Goal: Contribute content: Contribute content

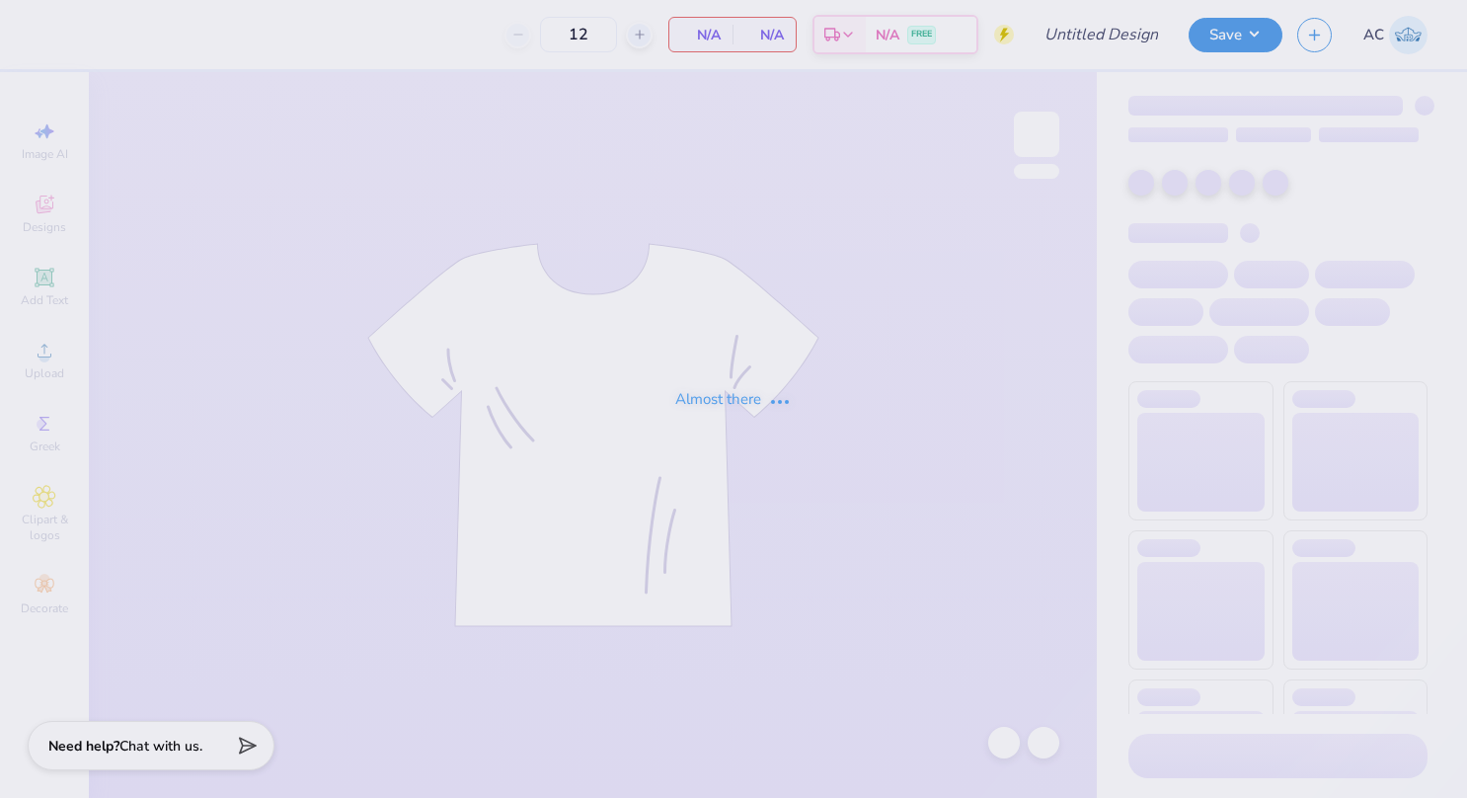
type input "Victory Formal Tri Delta"
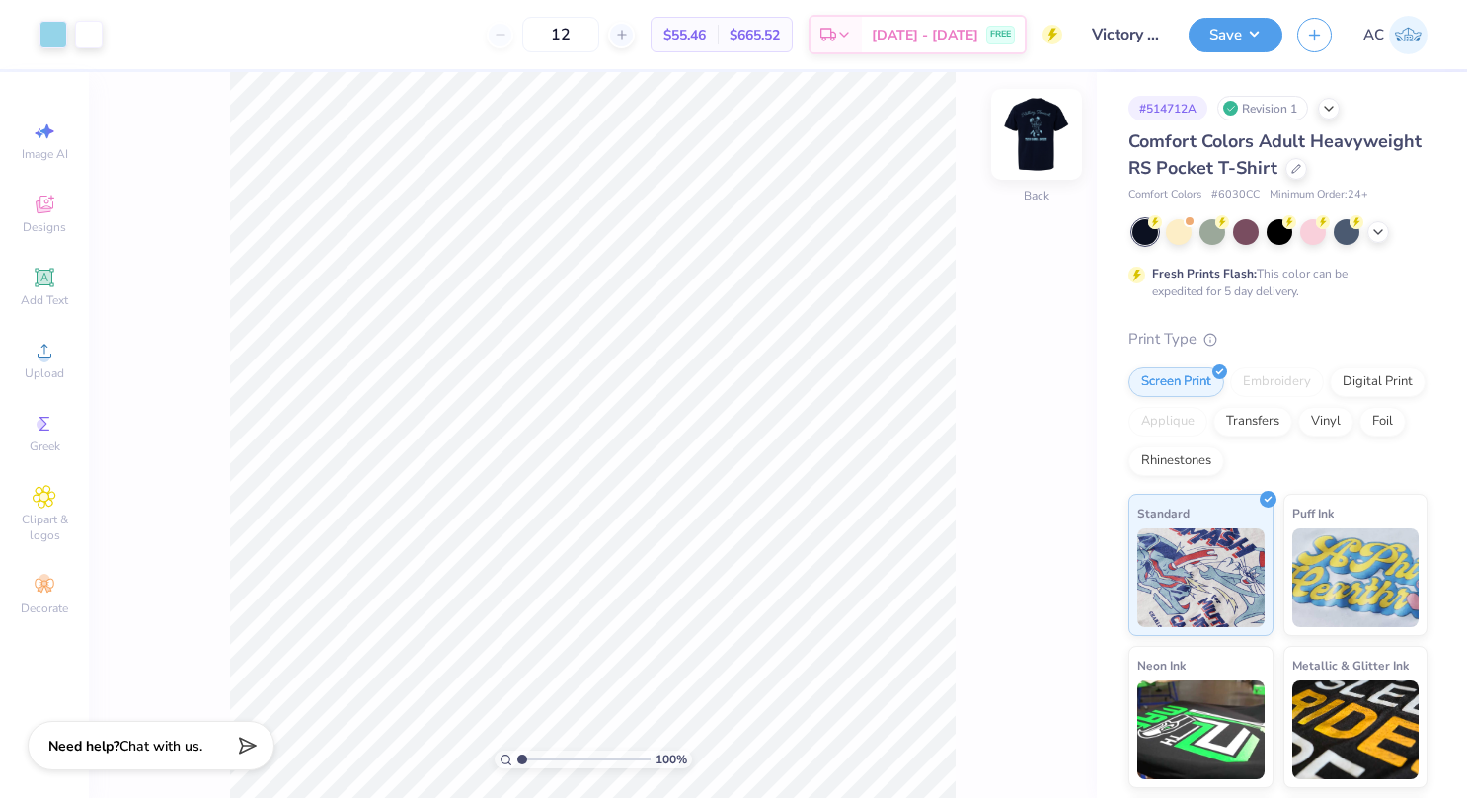
click at [1035, 138] on img at bounding box center [1036, 134] width 79 height 79
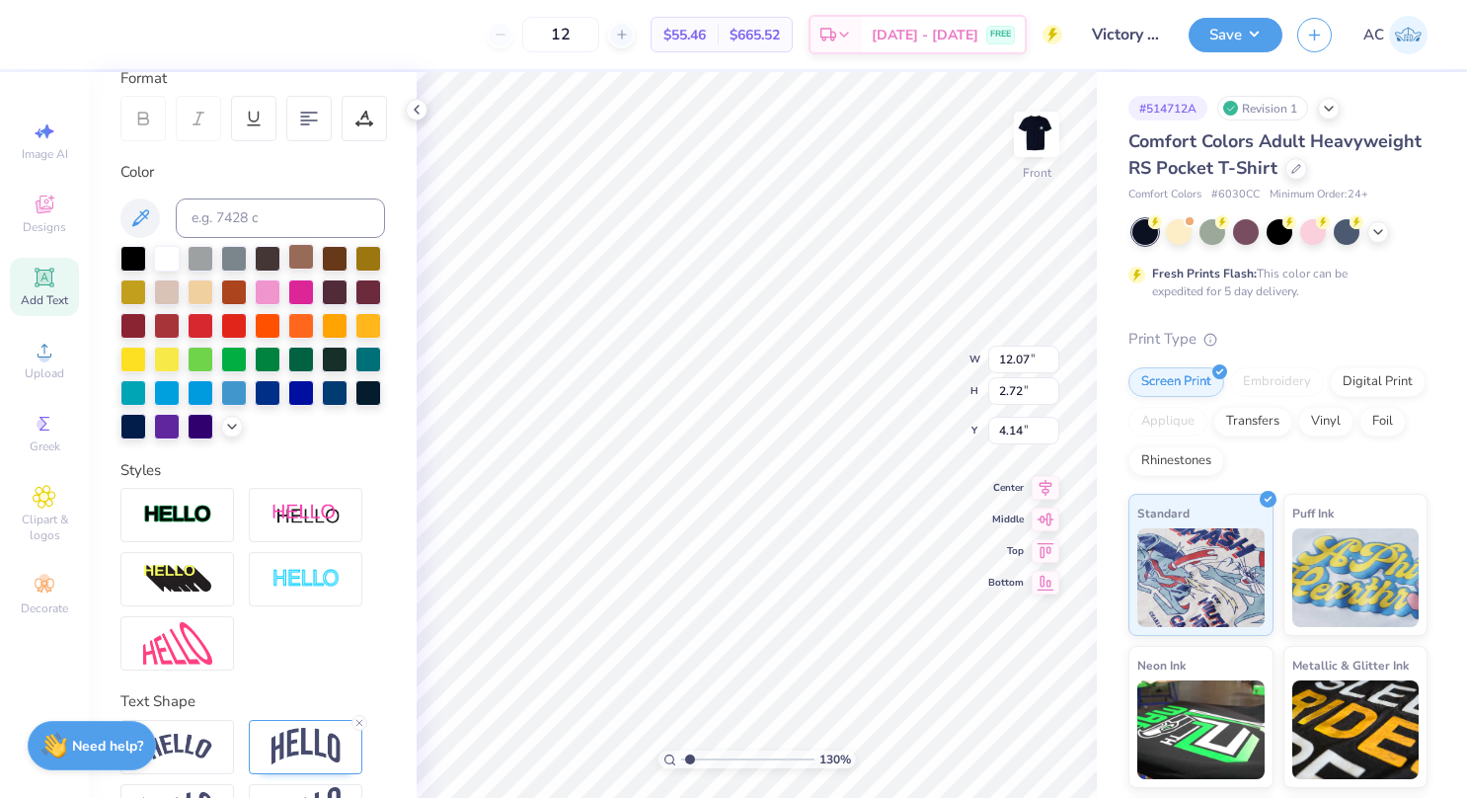
scroll to position [382, 0]
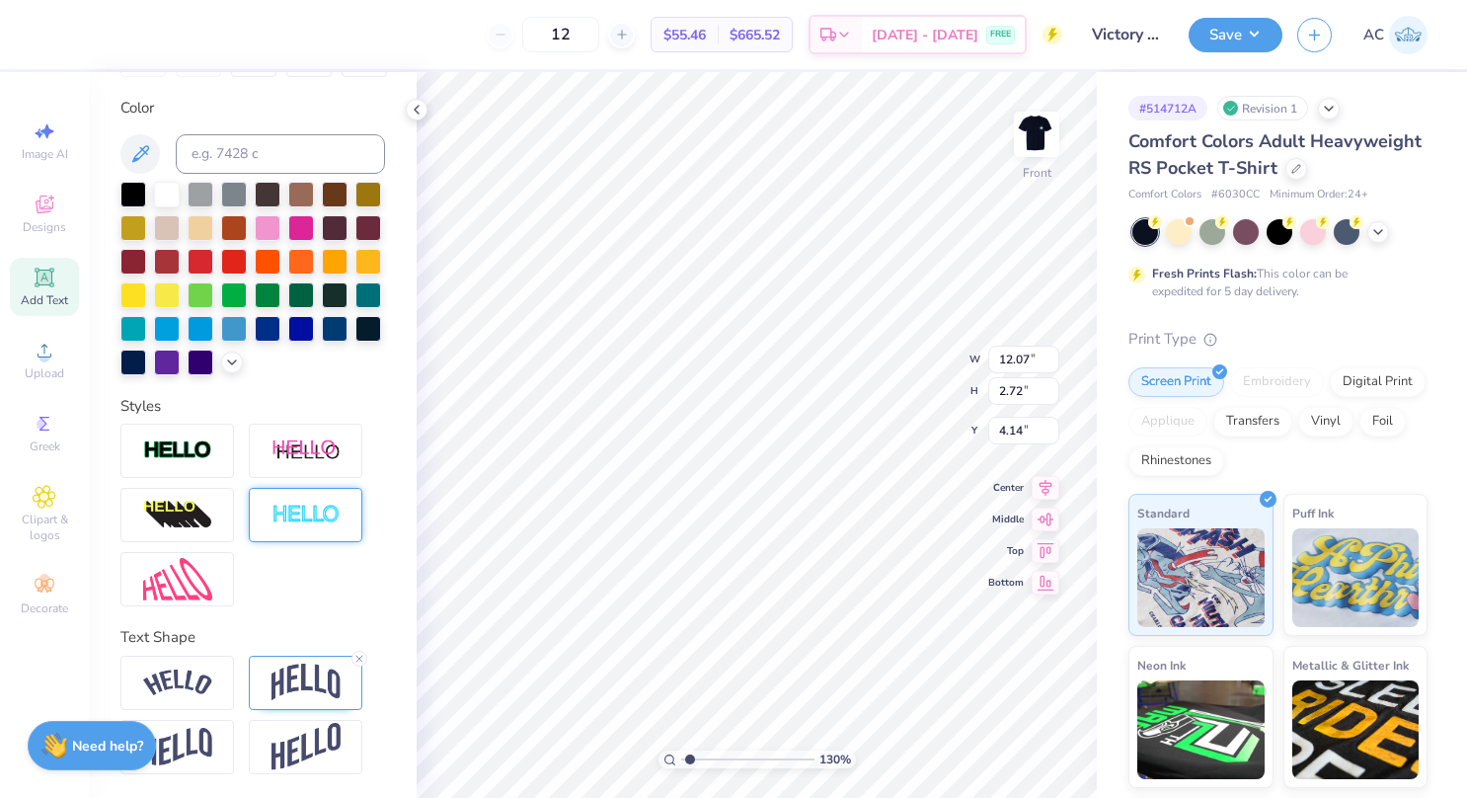
click at [284, 502] on div at bounding box center [306, 515] width 114 height 54
type input "1.29635424490405"
type input "12.09"
type input "2.74"
type input "4.13"
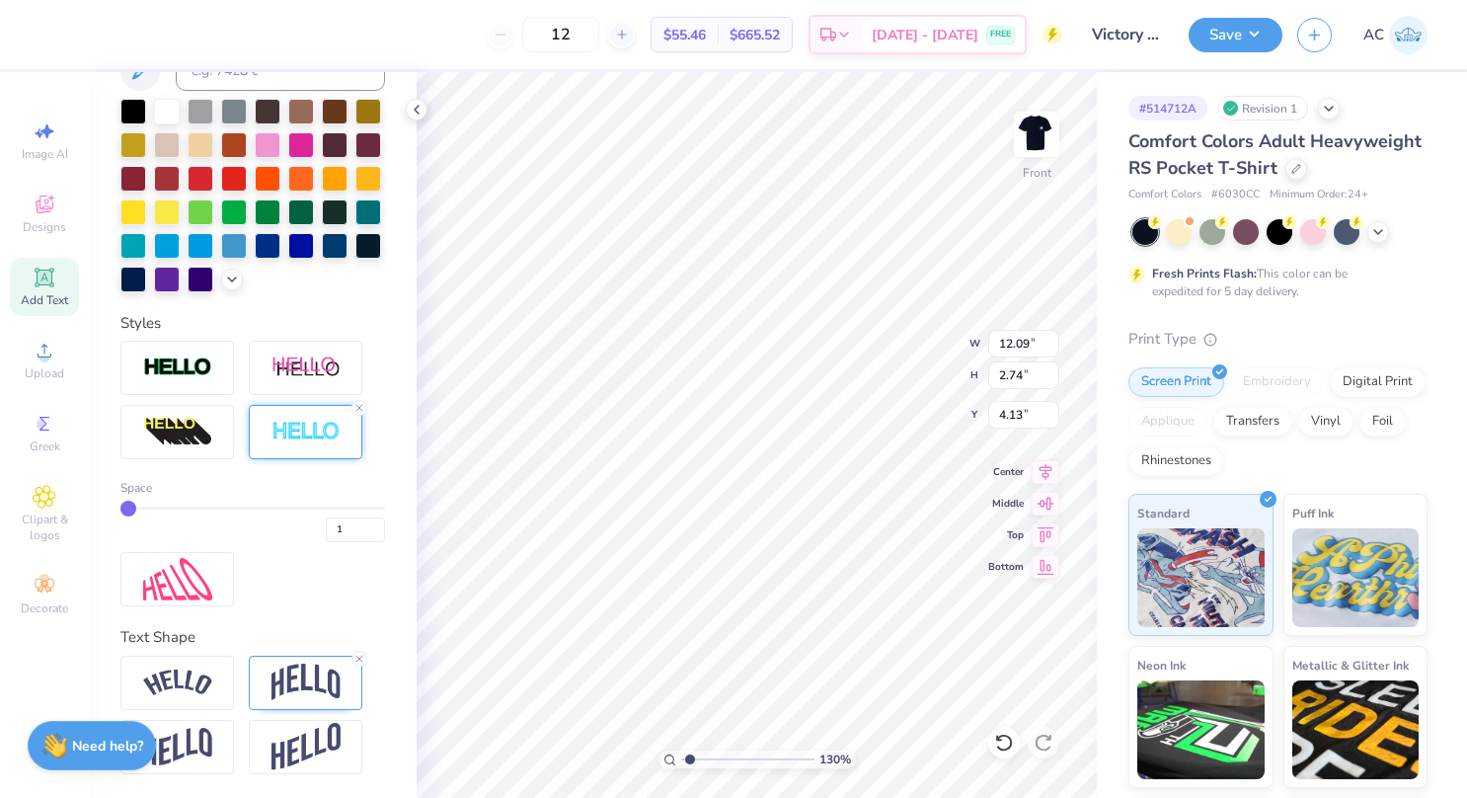
scroll to position [465, 0]
click at [359, 406] on icon at bounding box center [359, 408] width 12 height 12
type input "1.29635424490405"
type input "12.07"
type input "2.72"
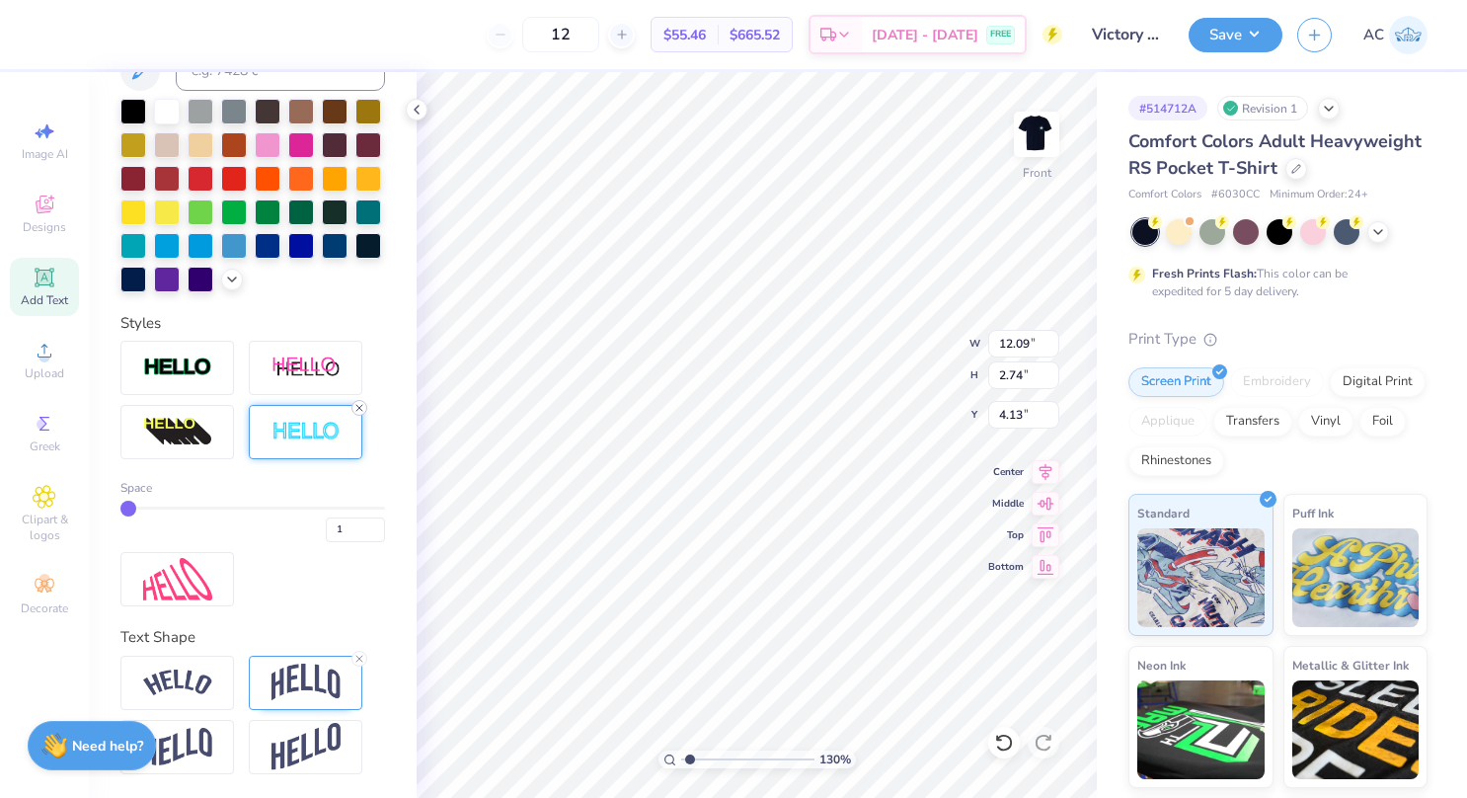
type input "4.14"
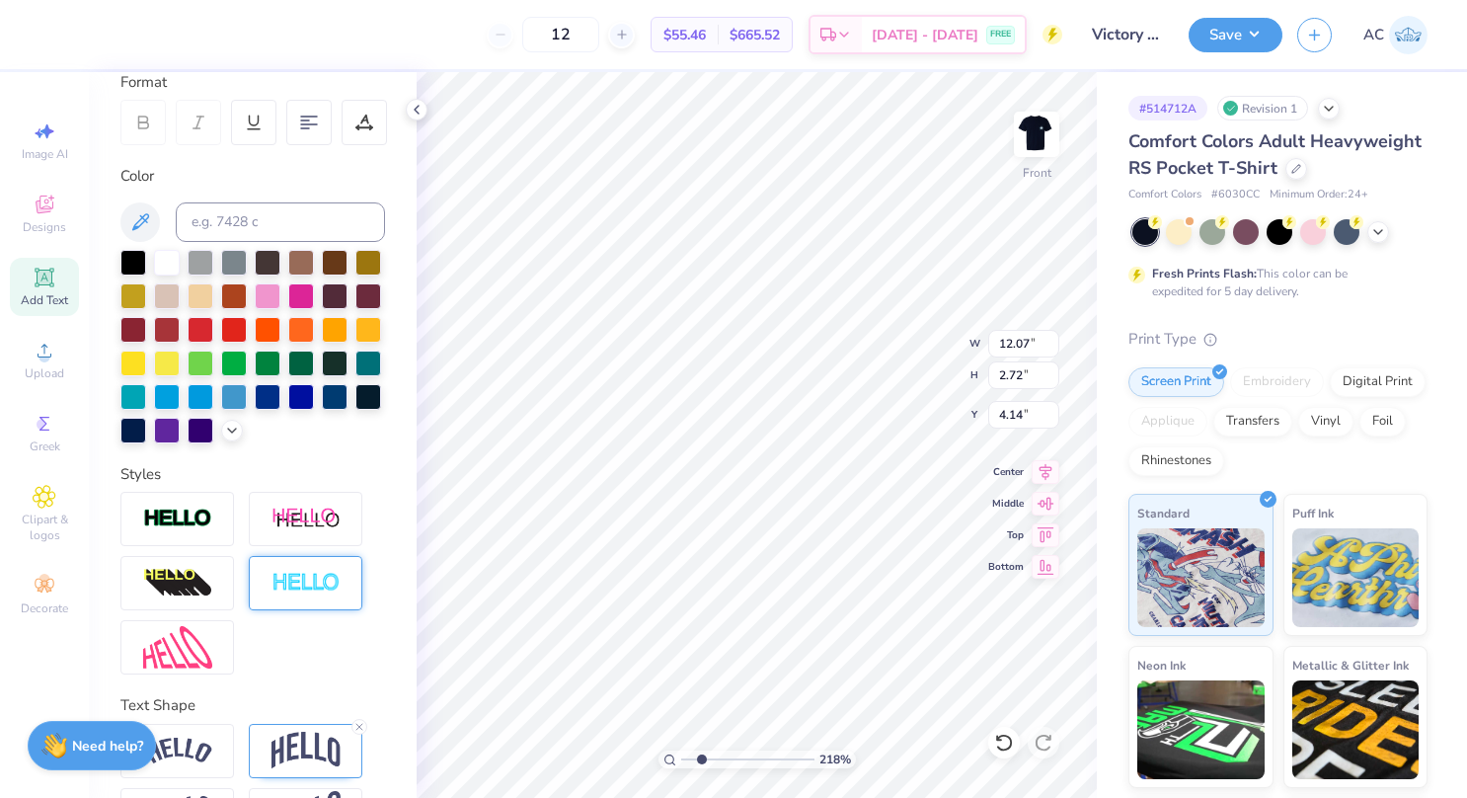
scroll to position [283, 0]
type input "2.17732692347539"
type input "5.32"
type input "8.55"
type input "6.87"
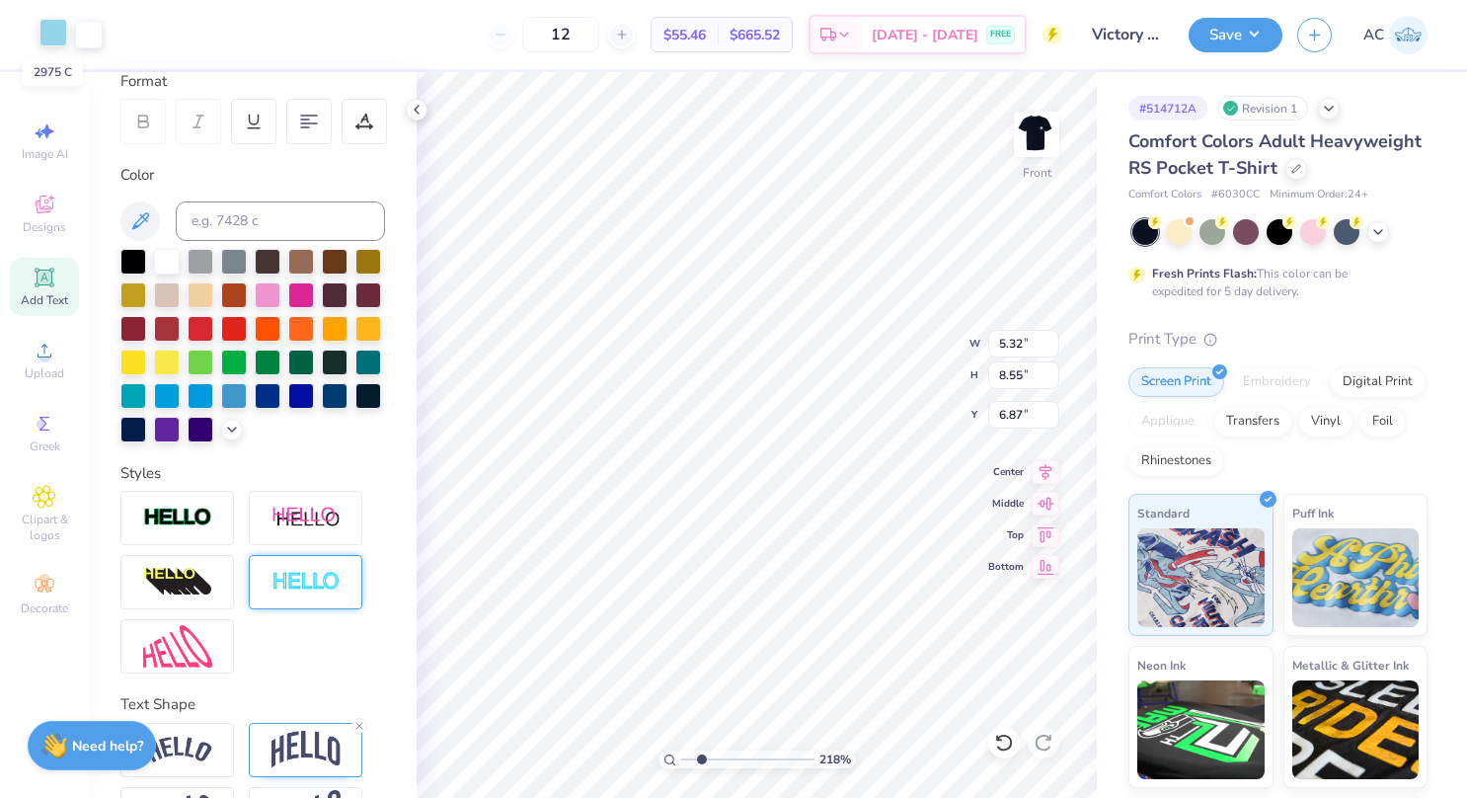
click at [53, 39] on div at bounding box center [53, 33] width 28 height 28
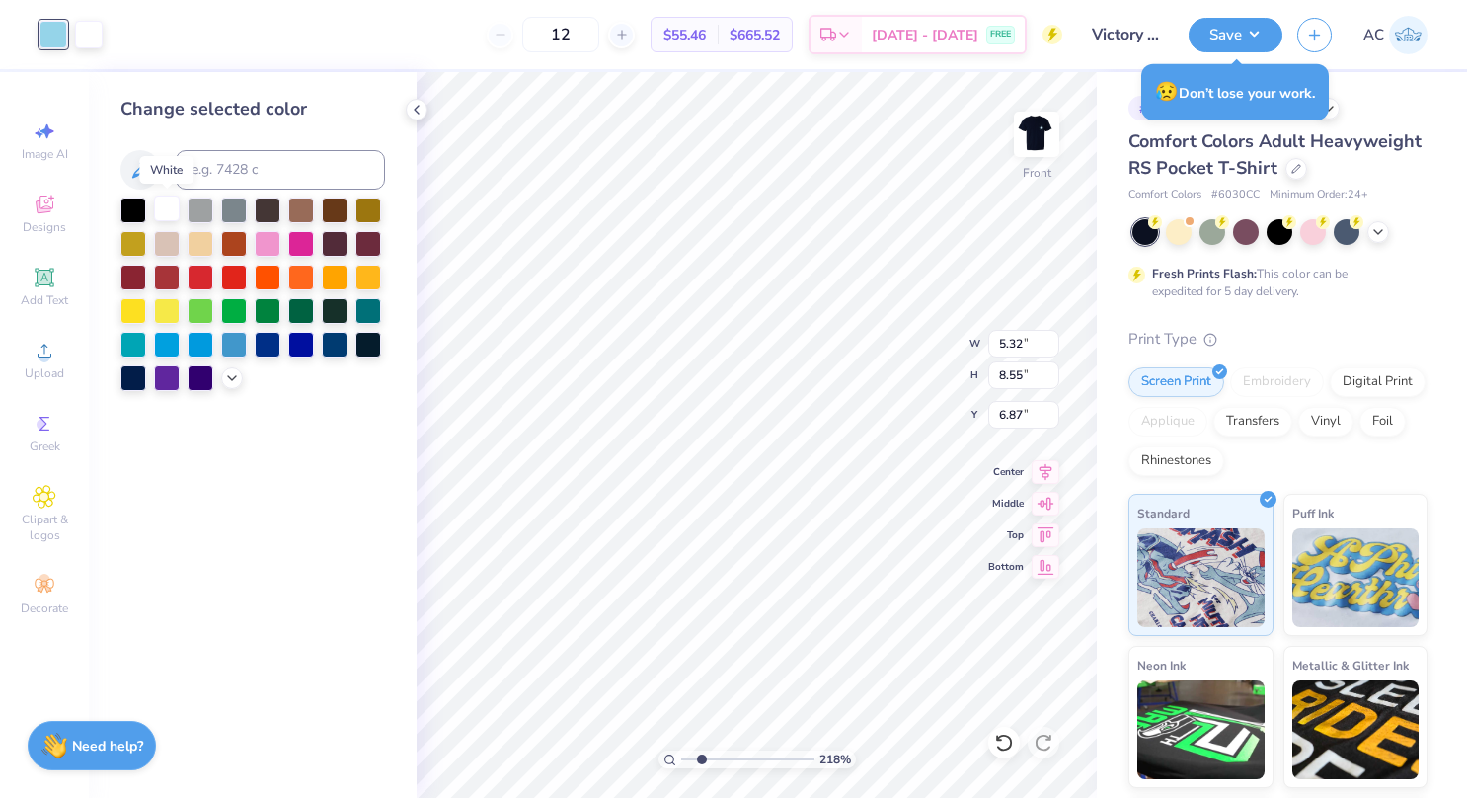
click at [160, 217] on div at bounding box center [167, 209] width 26 height 26
type input "2.17732692347539"
type input "12.07"
type input "2.72"
type input "4.14"
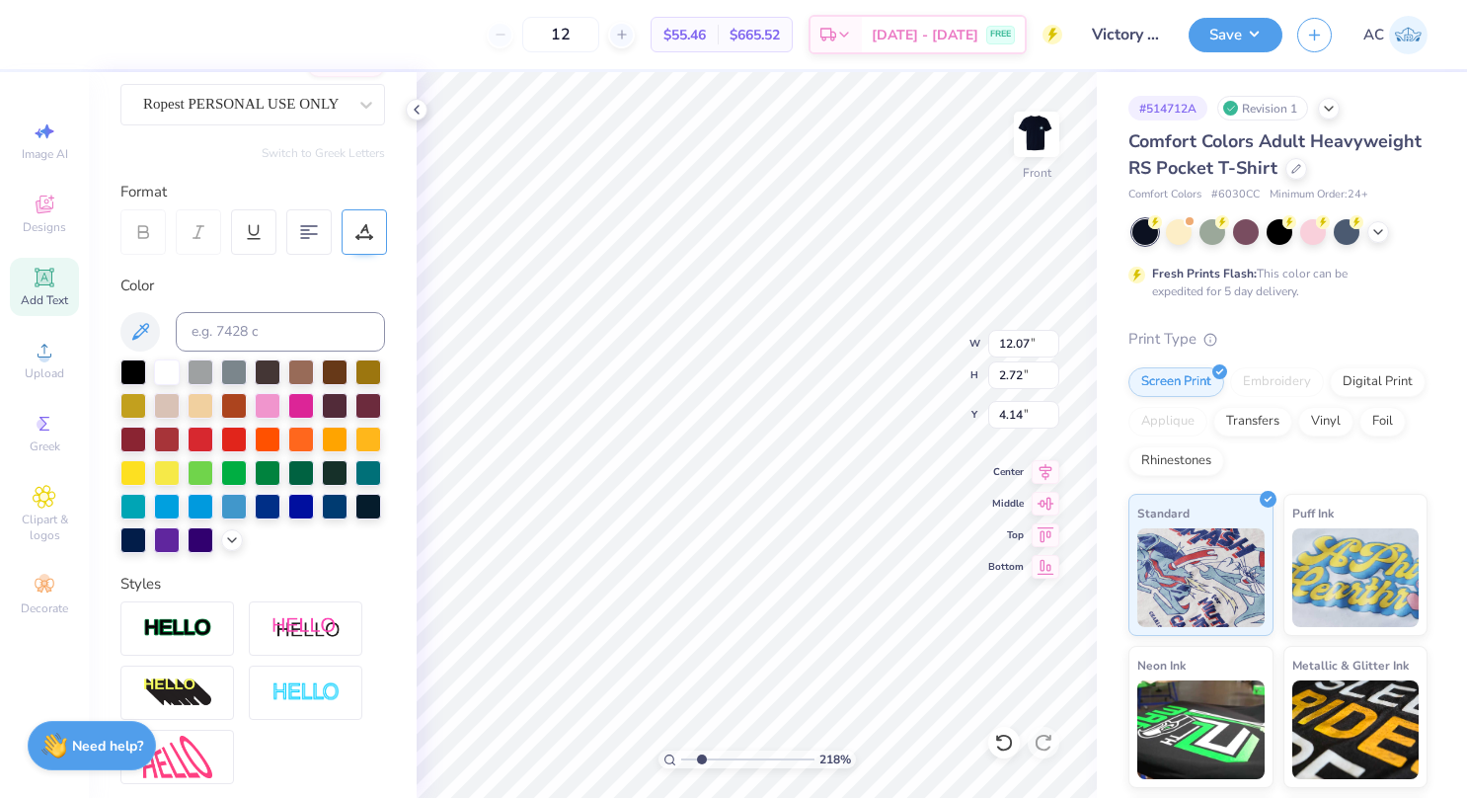
scroll to position [190, 0]
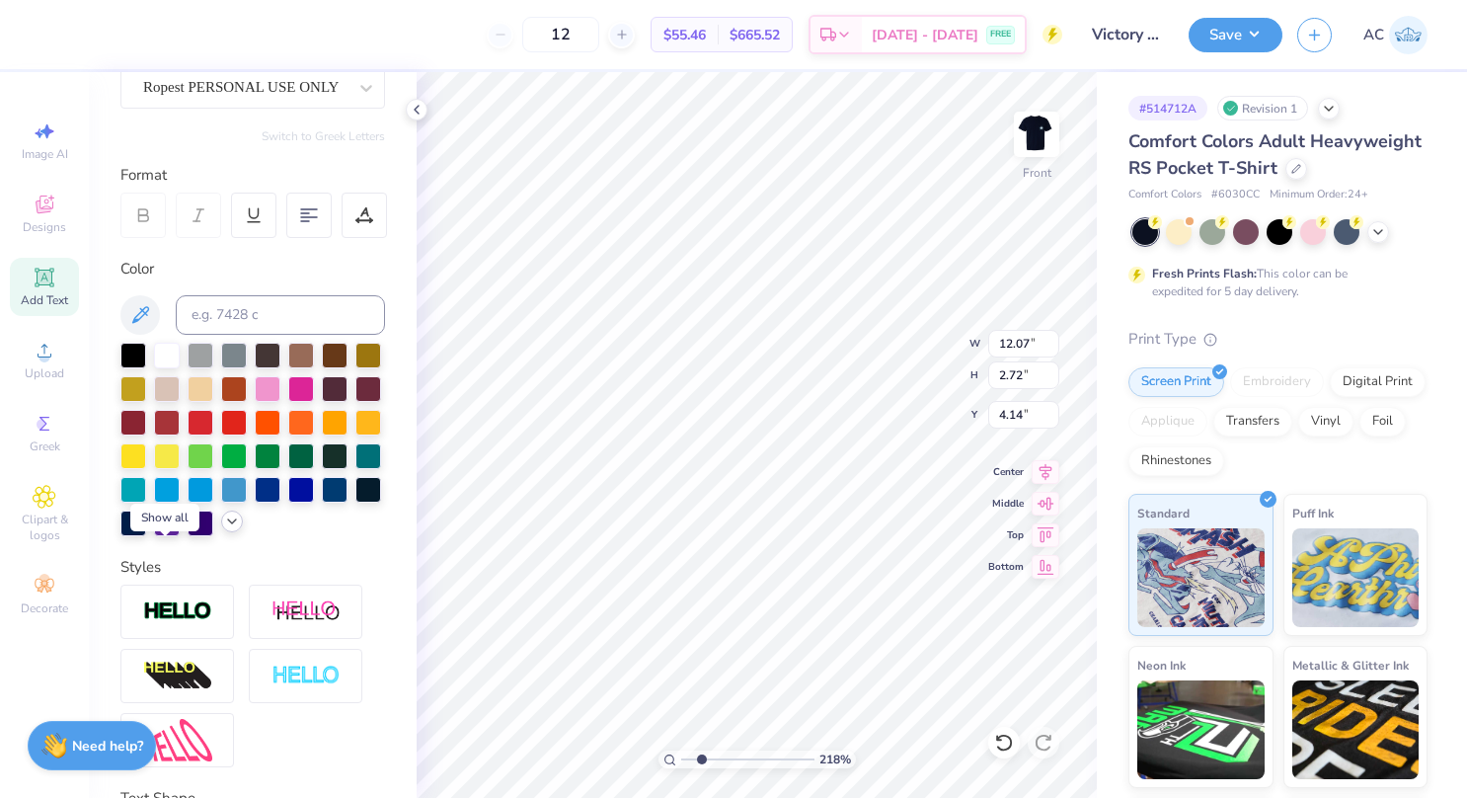
click at [224, 529] on icon at bounding box center [232, 521] width 16 height 16
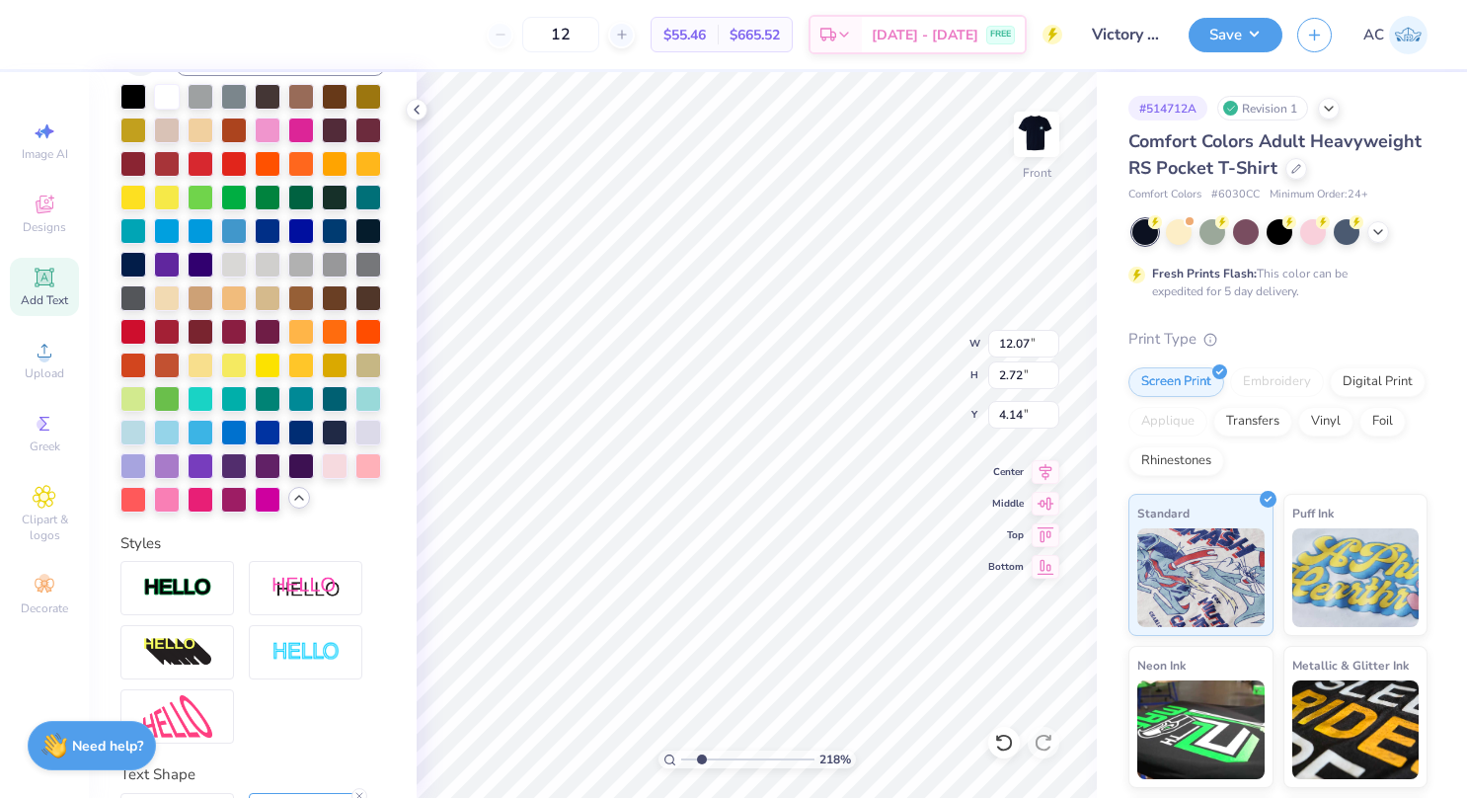
scroll to position [651, 0]
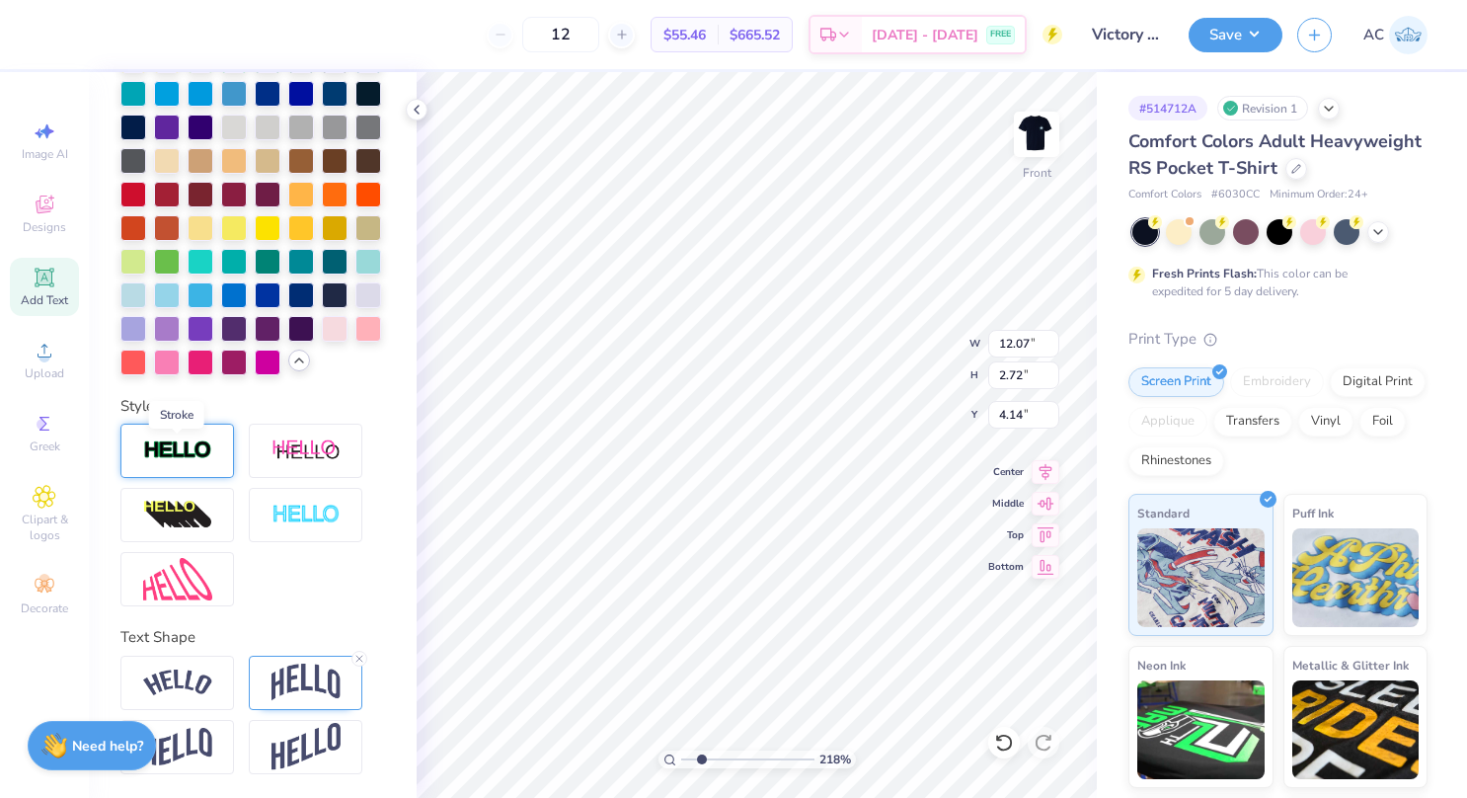
click at [199, 450] on img at bounding box center [177, 450] width 69 height 23
type input "2.17732692347539"
type input "12.09"
type input "2.74"
type input "4.13"
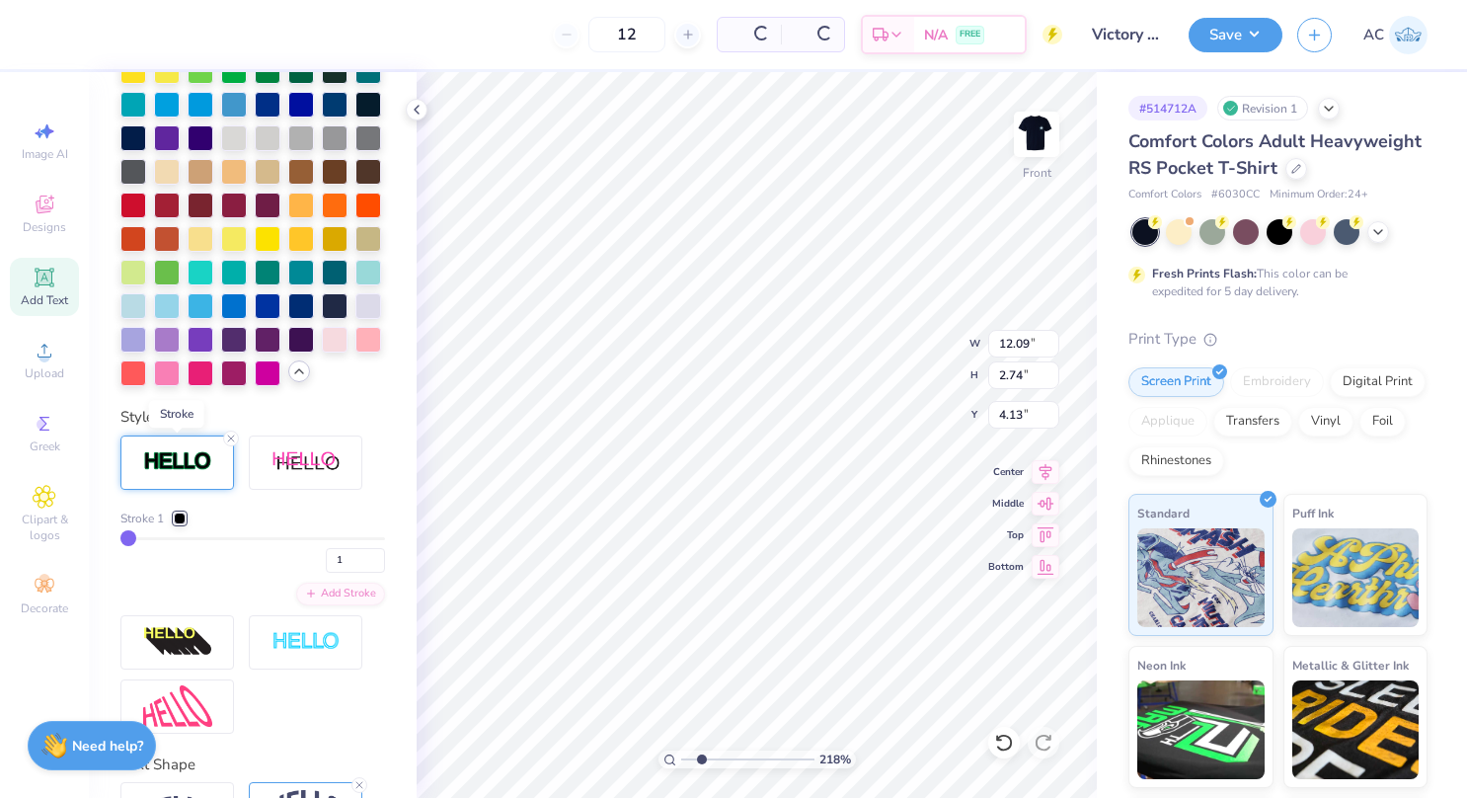
scroll to position [728, 0]
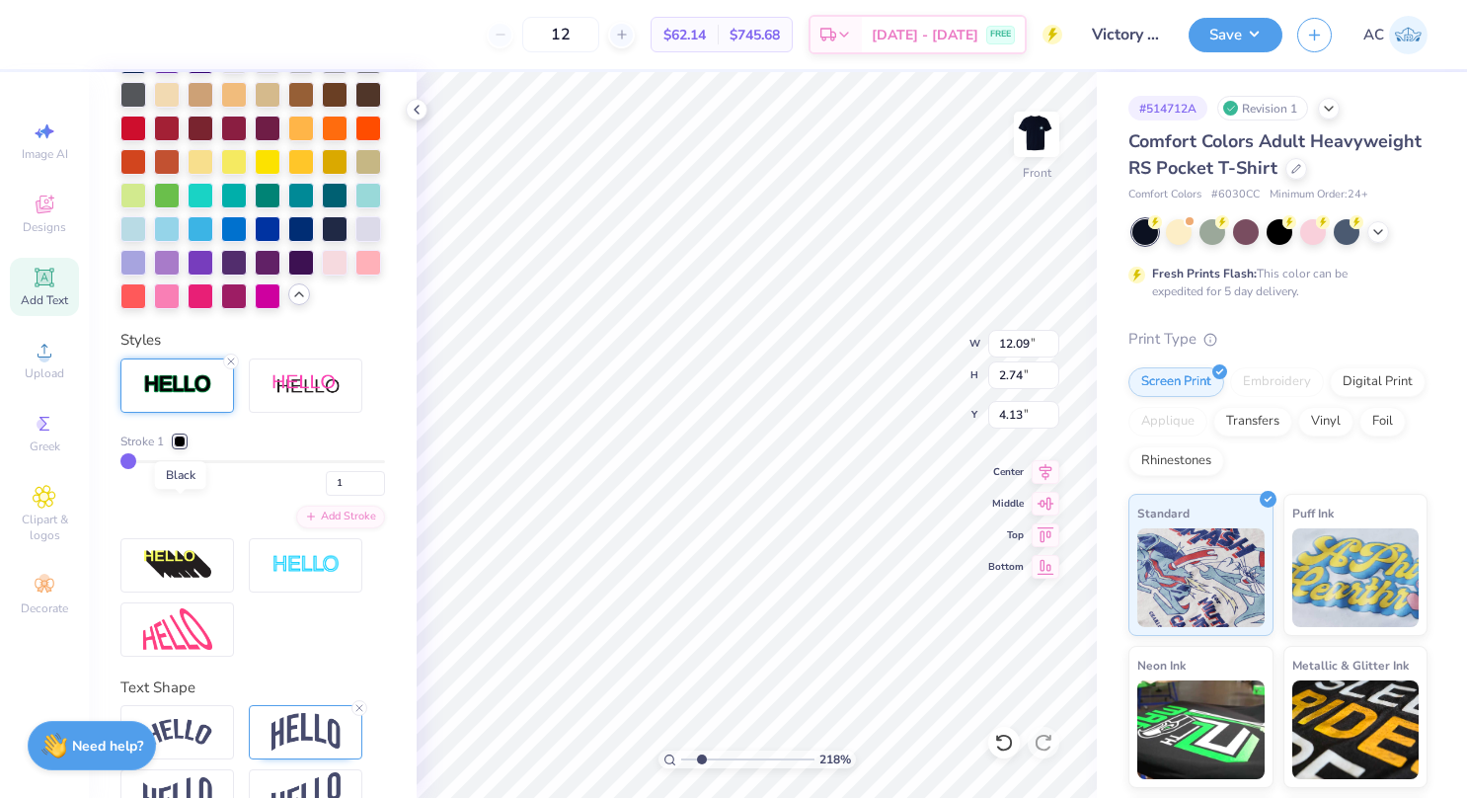
click at [180, 447] on div at bounding box center [180, 441] width 12 height 12
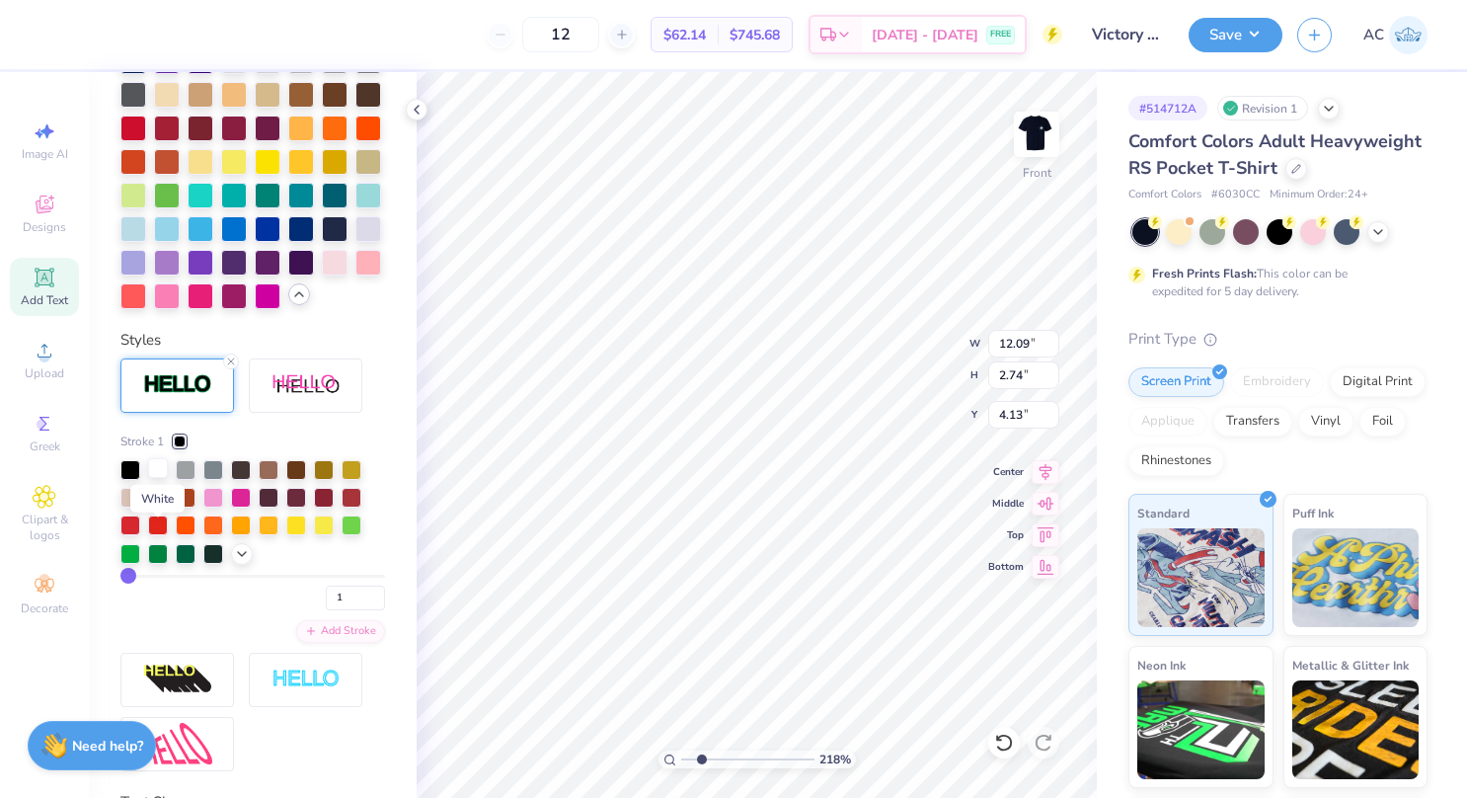
click at [156, 478] on div at bounding box center [158, 468] width 20 height 20
type input "2.17732692347539"
drag, startPoint x: 180, startPoint y: 506, endPoint x: 193, endPoint y: 502, distance: 13.4
click at [193, 450] on div "Stroke 1" at bounding box center [252, 441] width 265 height 18
type input "2"
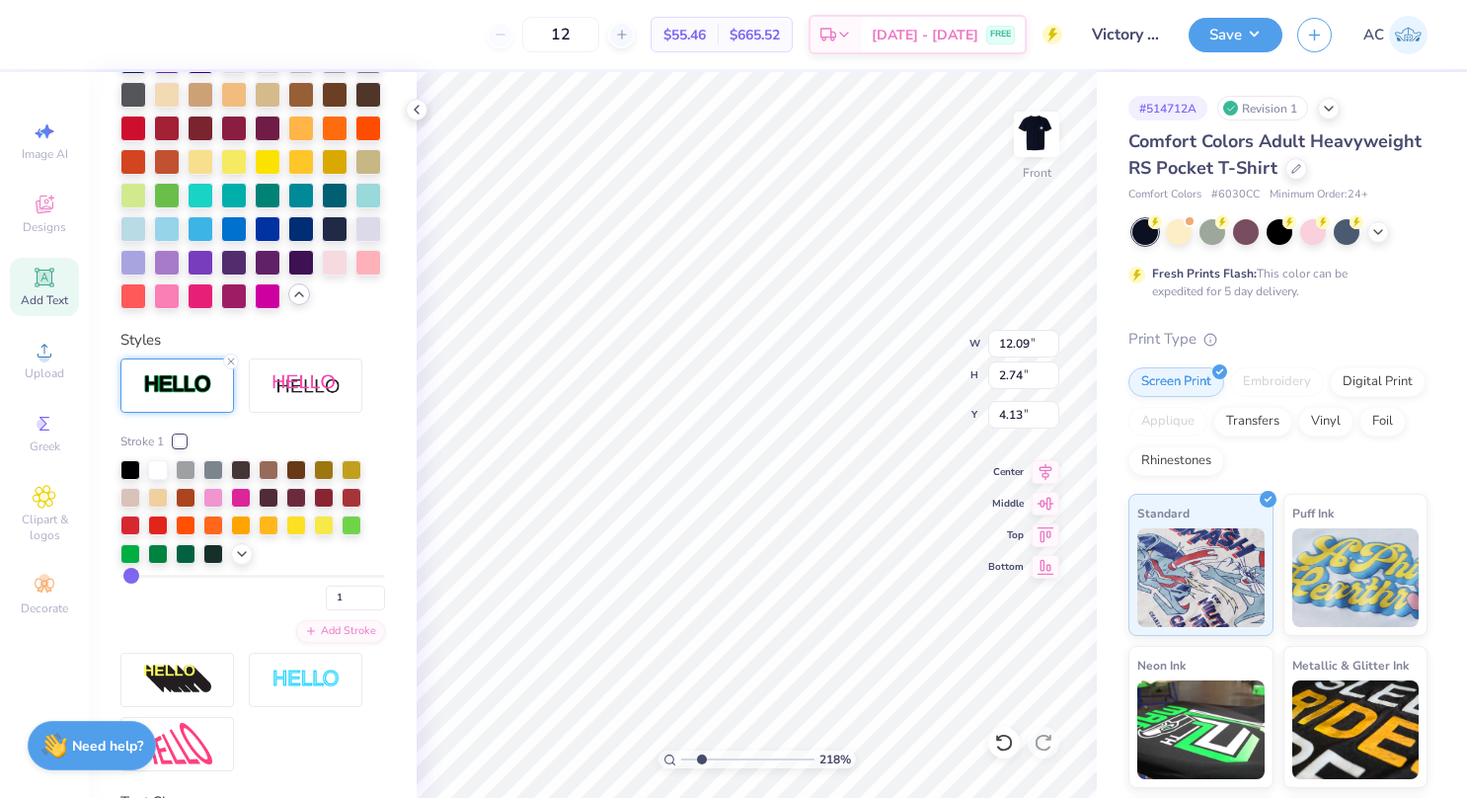
type input "2"
type input "3"
type input "4"
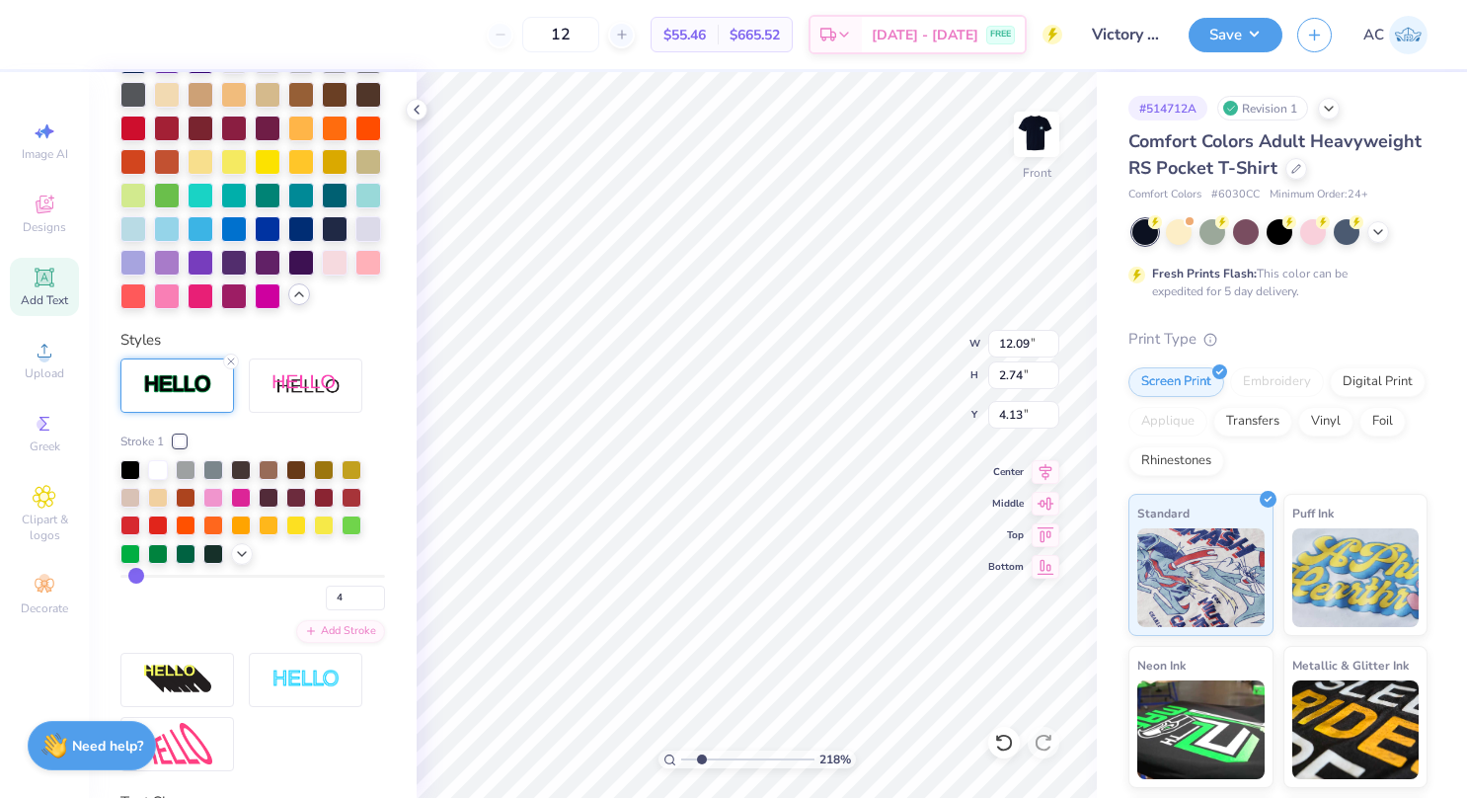
type input "5"
type input "6"
type input "7"
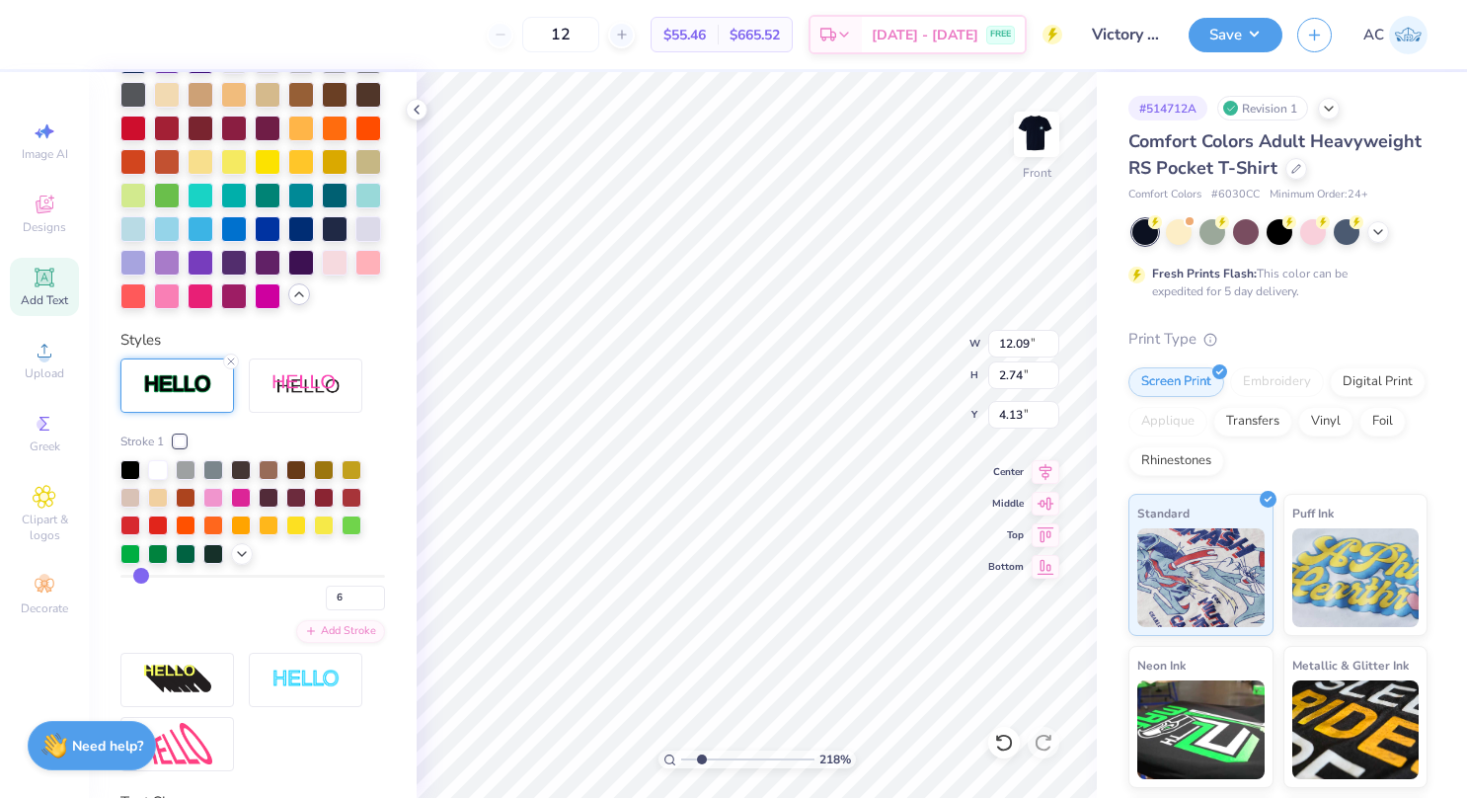
type input "7"
type input "8"
type input "9"
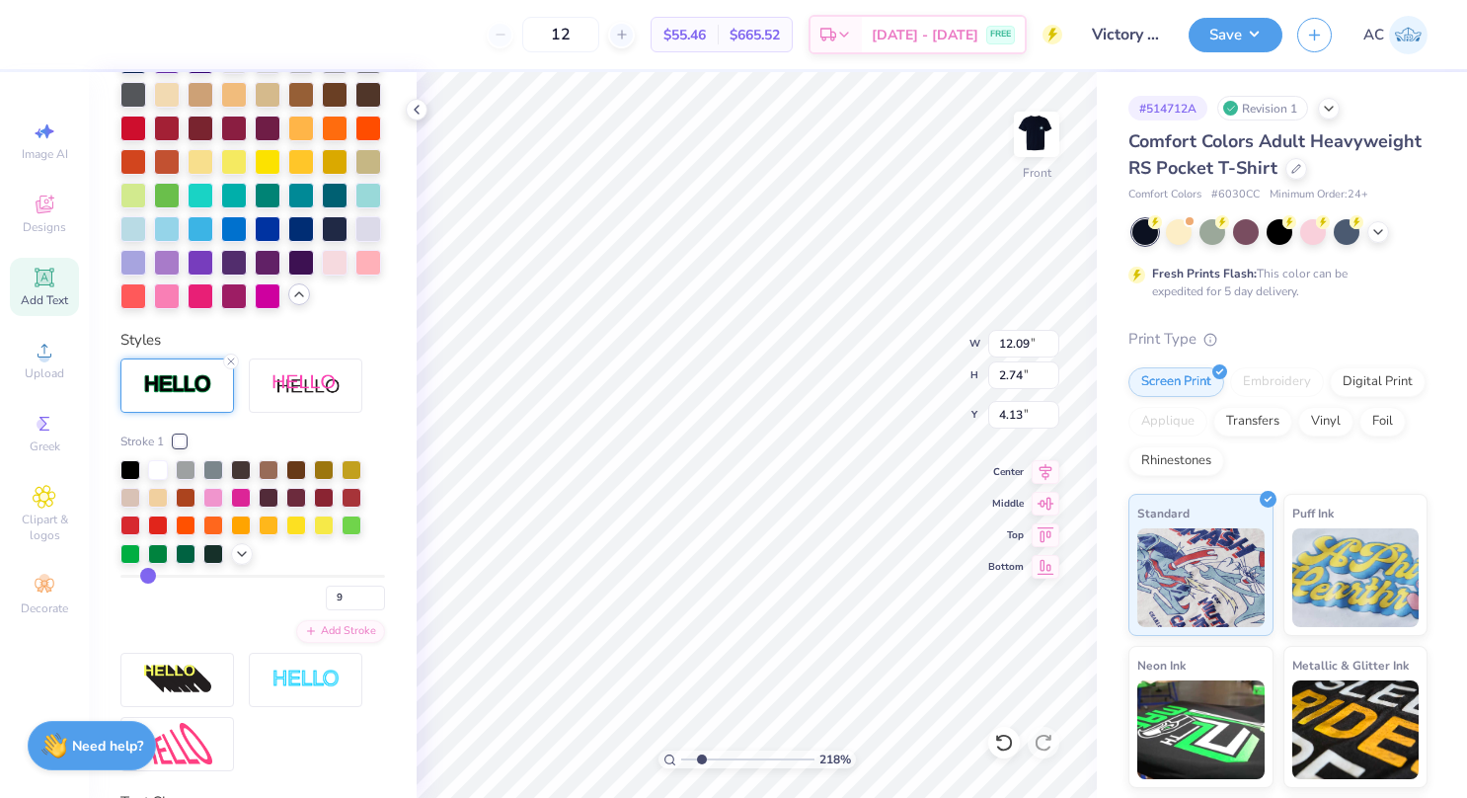
type input "10"
type input "11"
type input "13"
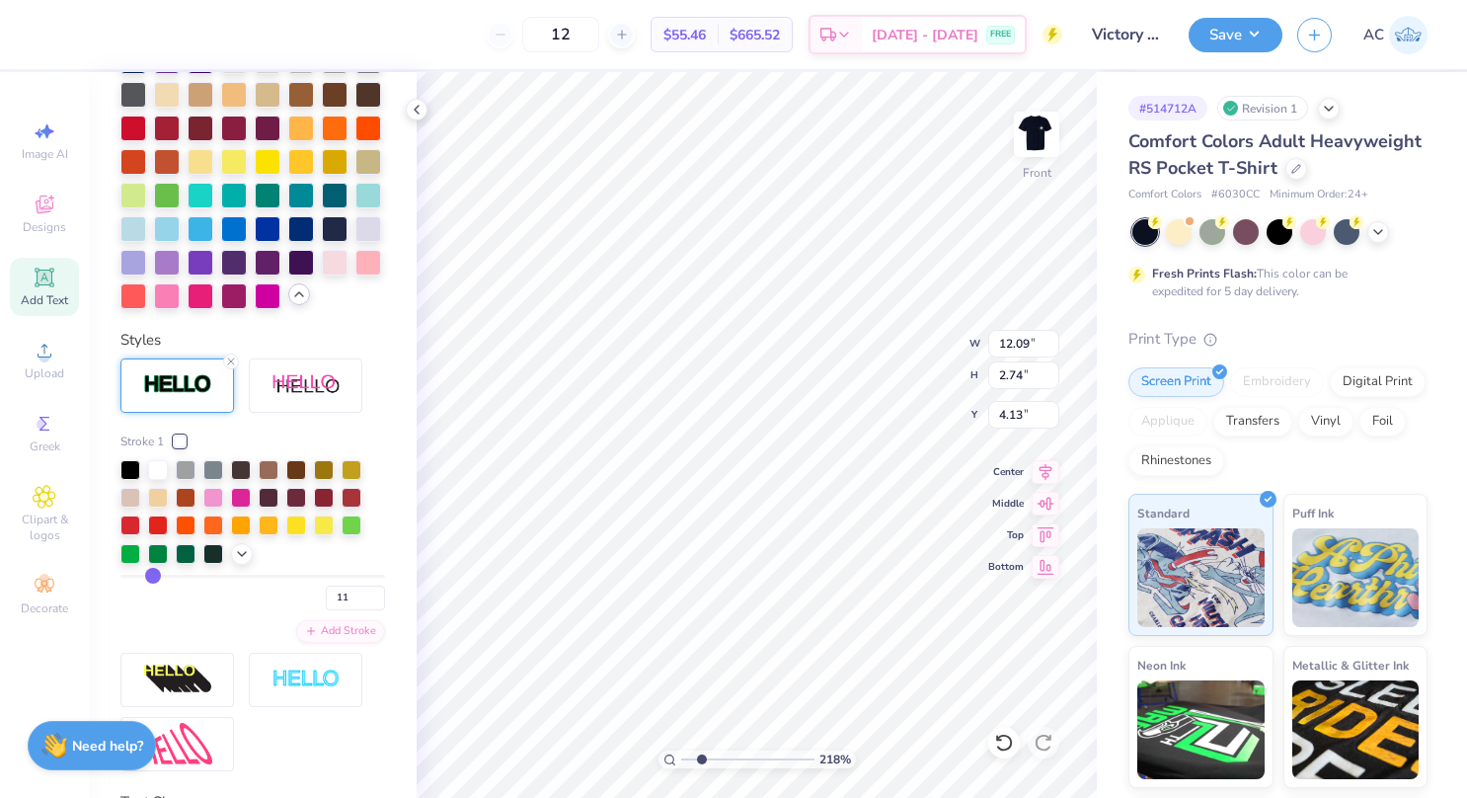
type input "13"
type input "14"
type input "15"
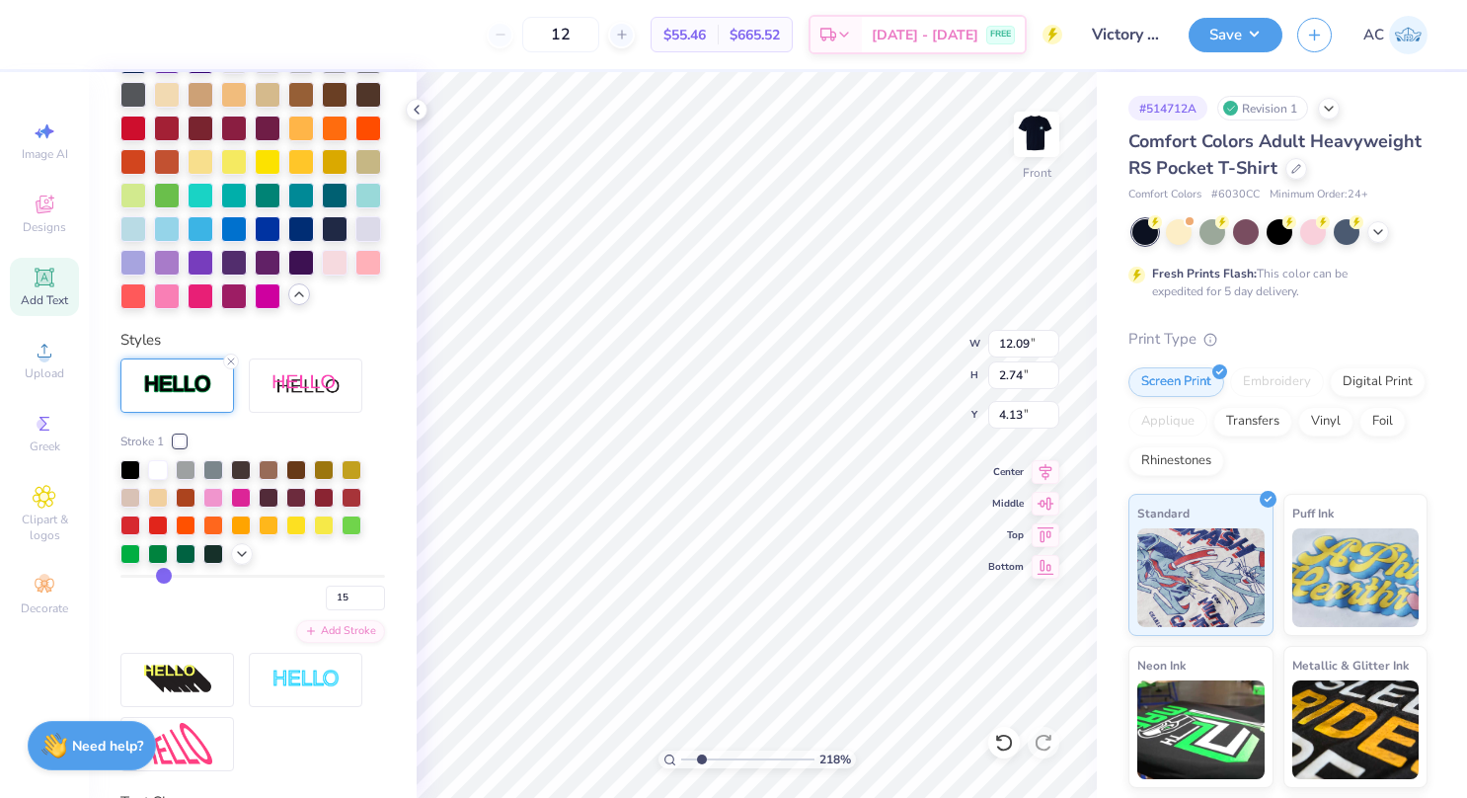
type input "16"
type input "17"
type input "19"
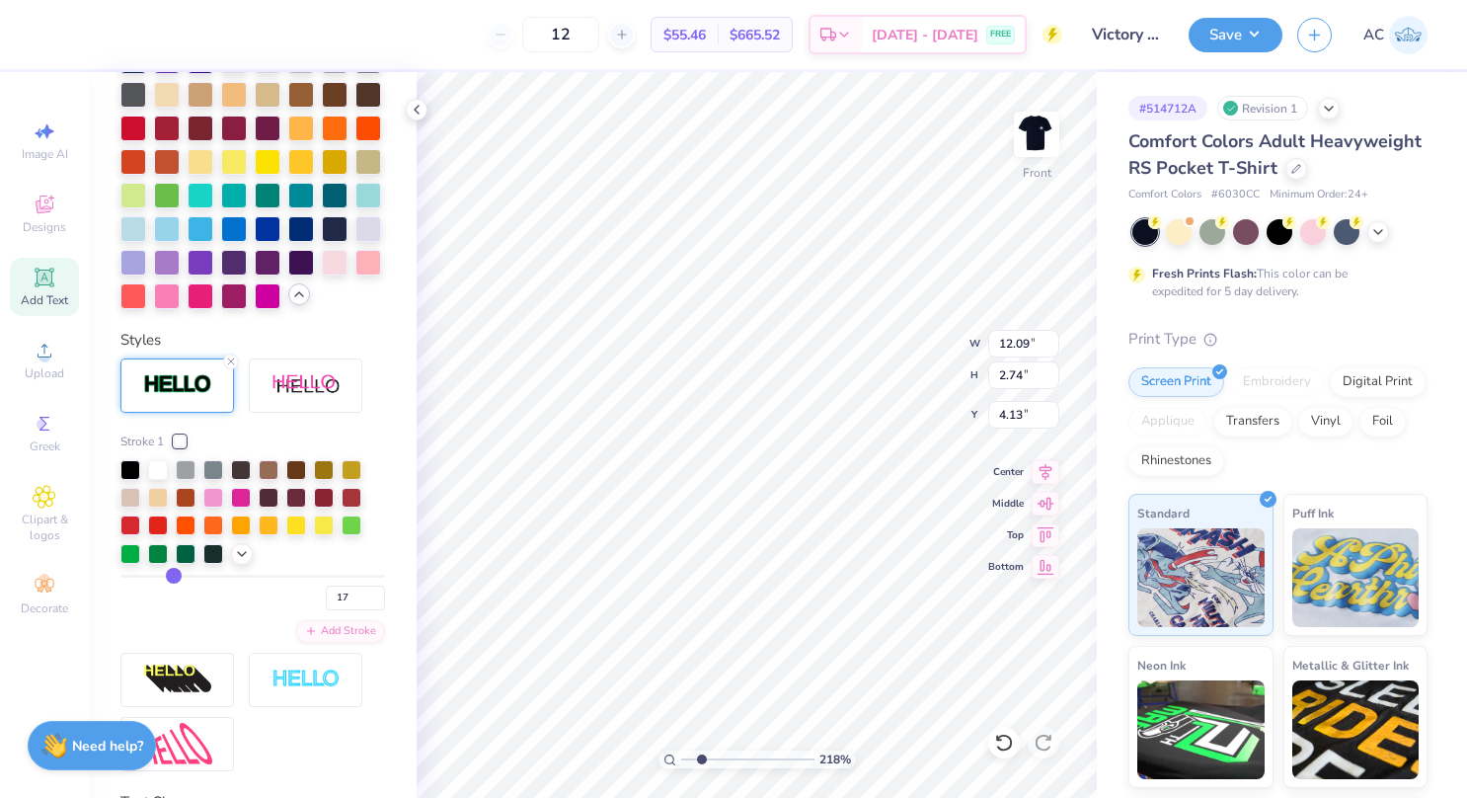
type input "19"
type input "20"
type input "21"
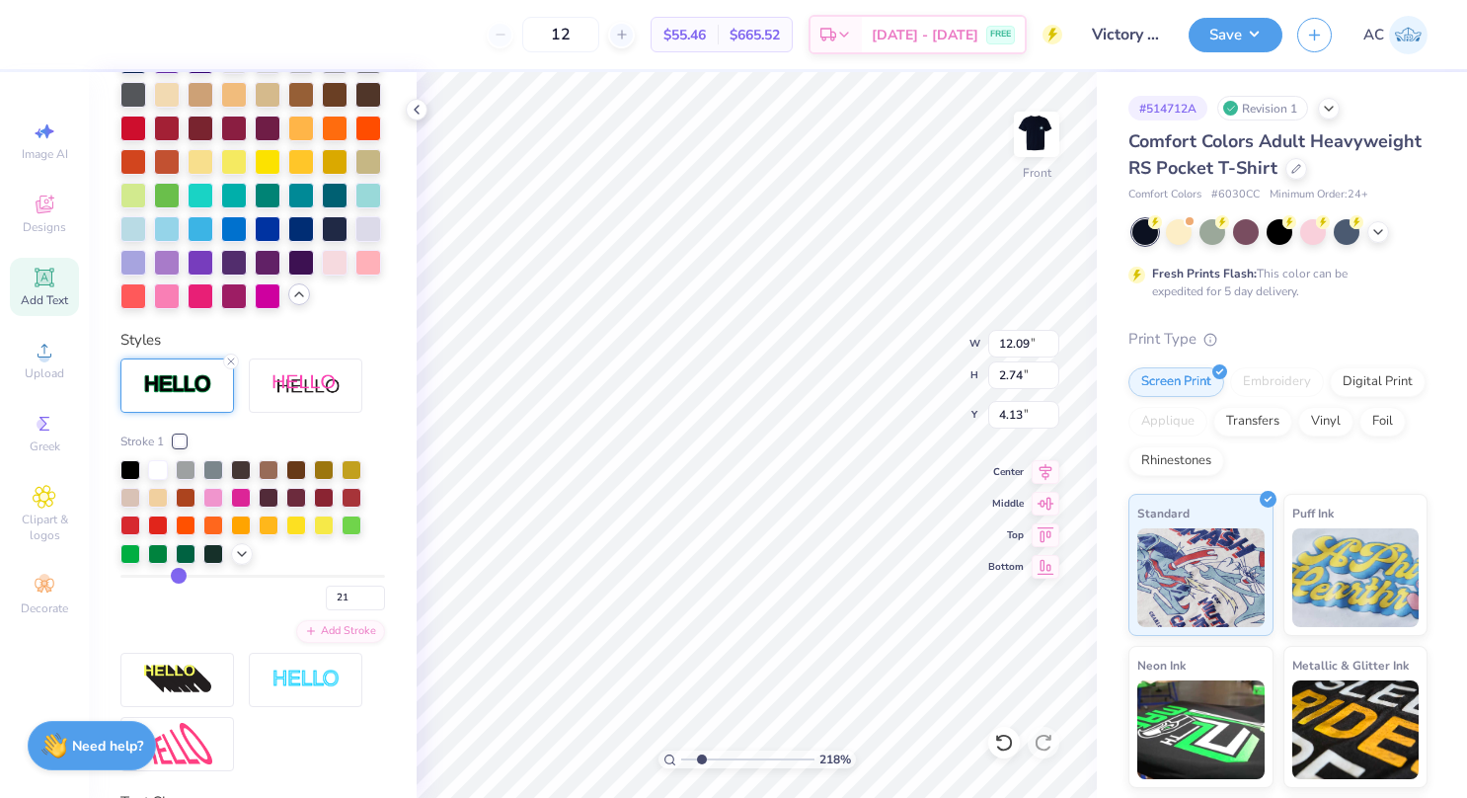
type input "22"
type input "23"
type input "24"
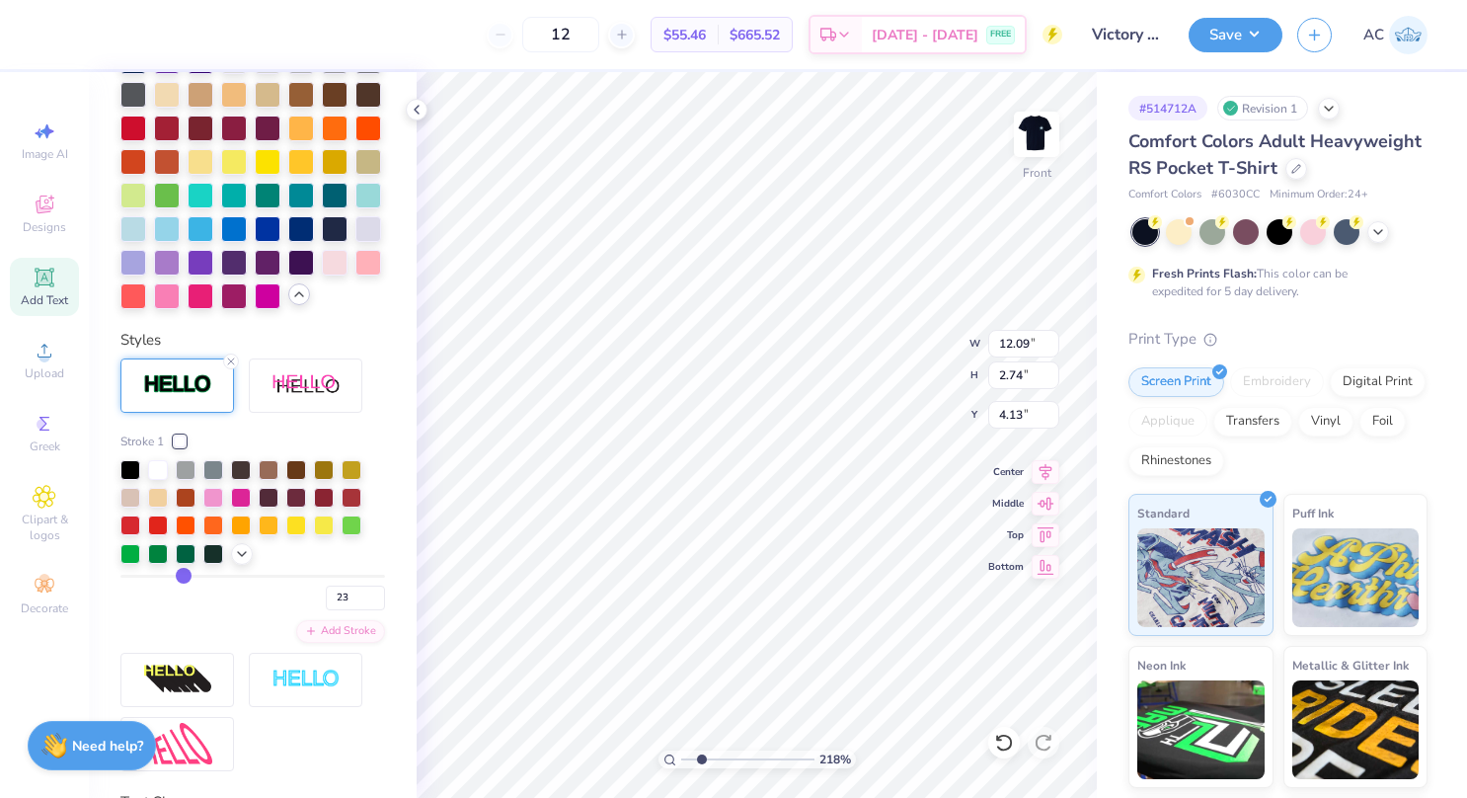
type input "24"
type input "26"
type input "28"
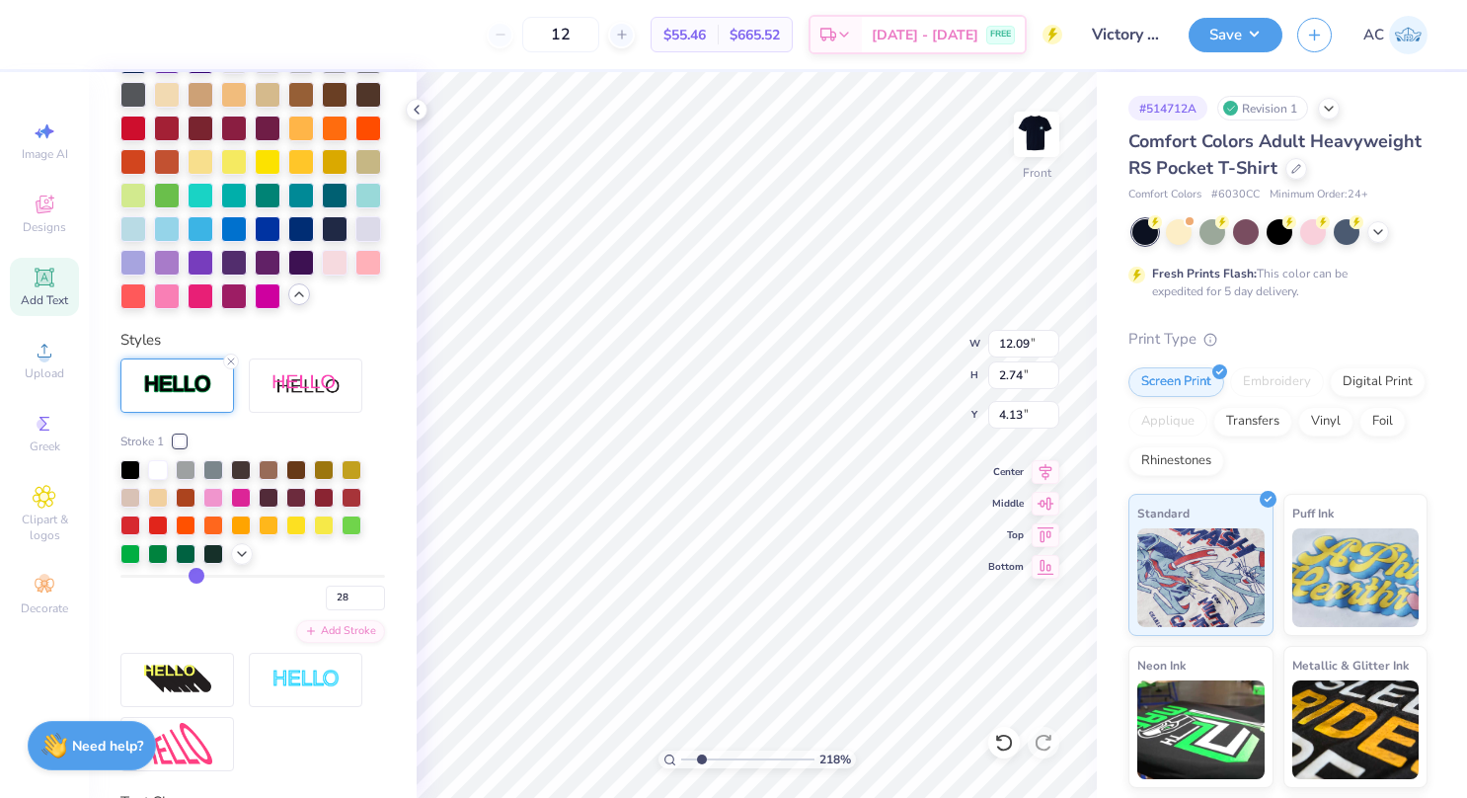
type input "30"
type input "31"
type input "32"
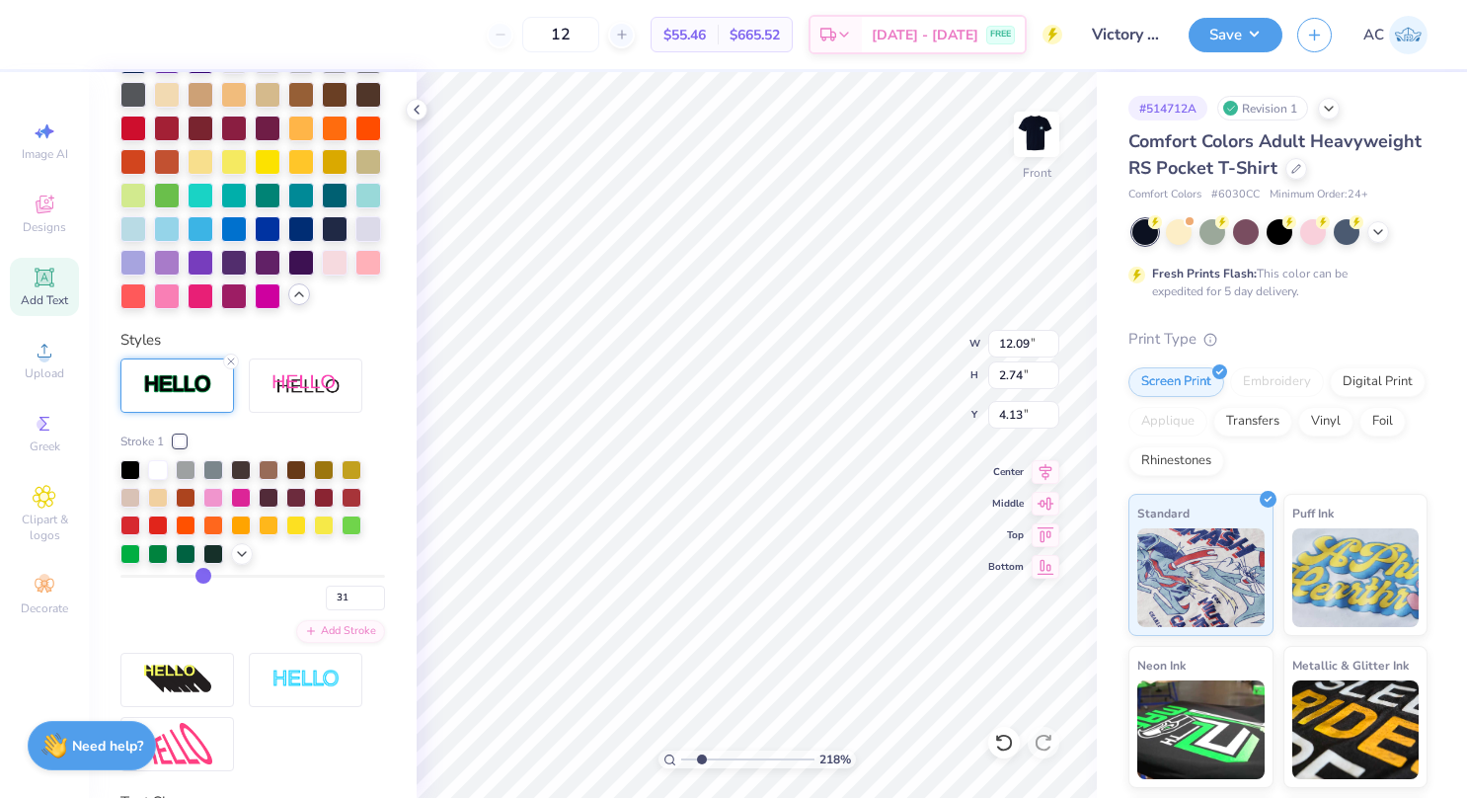
type input "32"
type input "33"
type input "34"
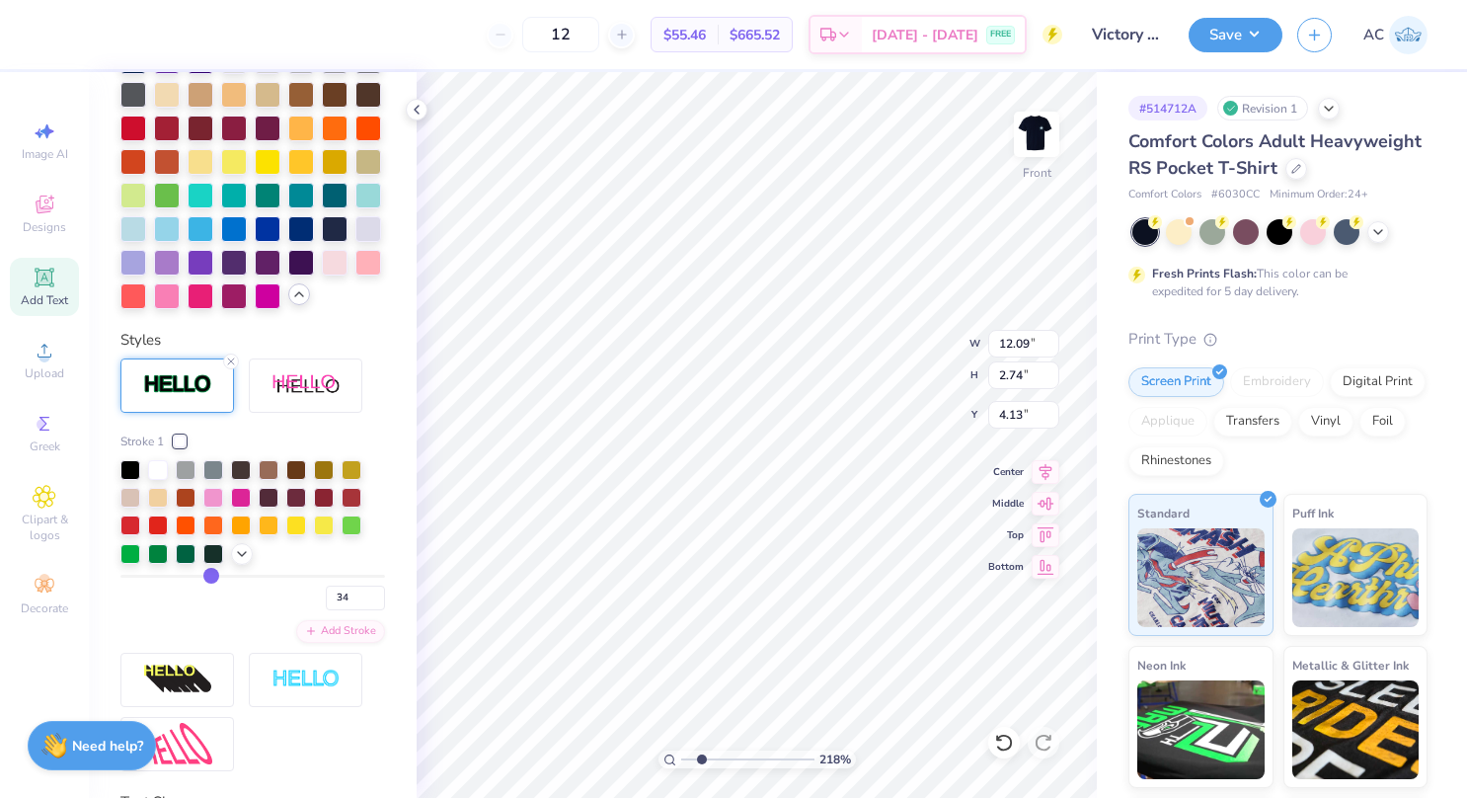
type input "36"
type input "39"
type input "40"
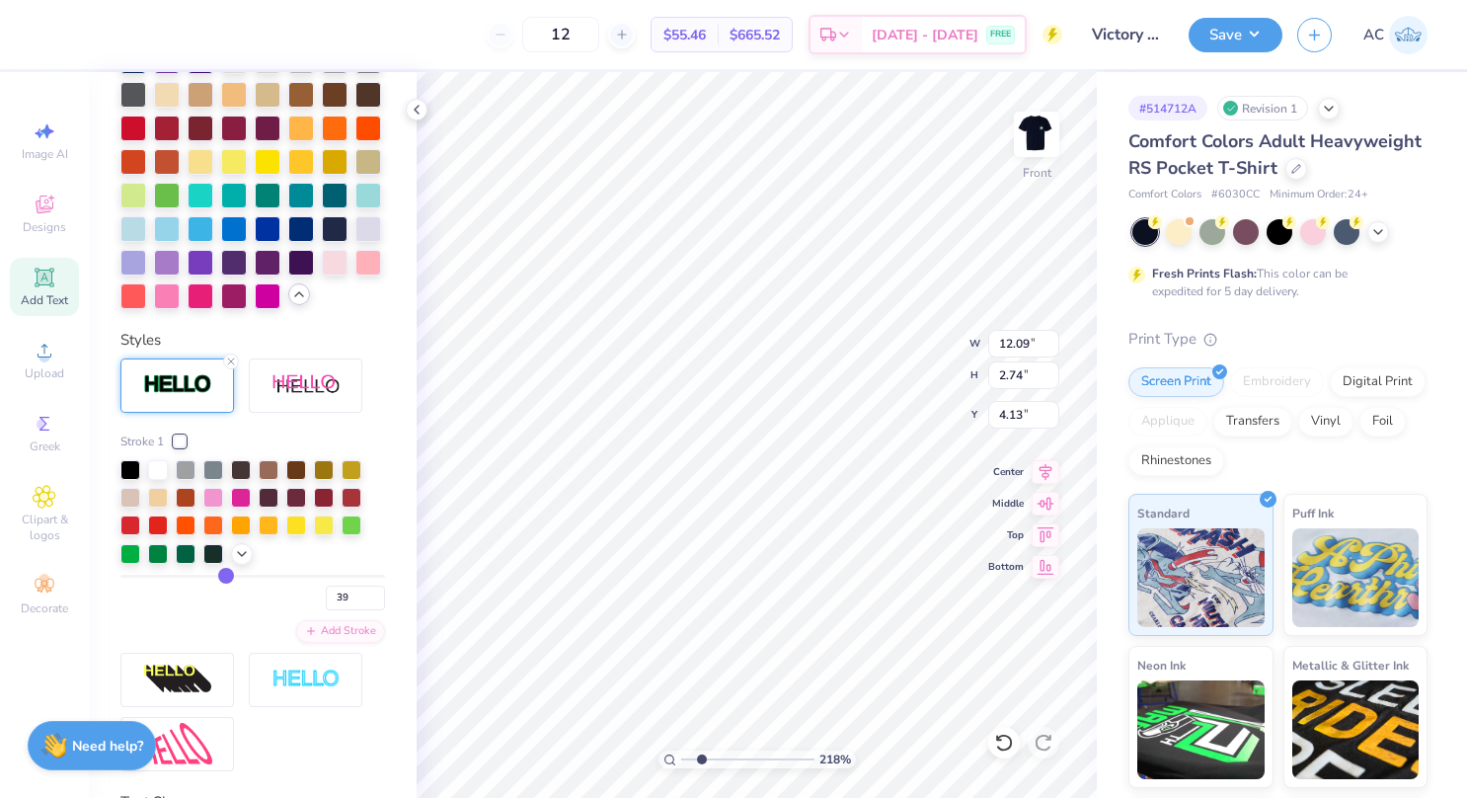
type input "40"
type input "41"
type input "43"
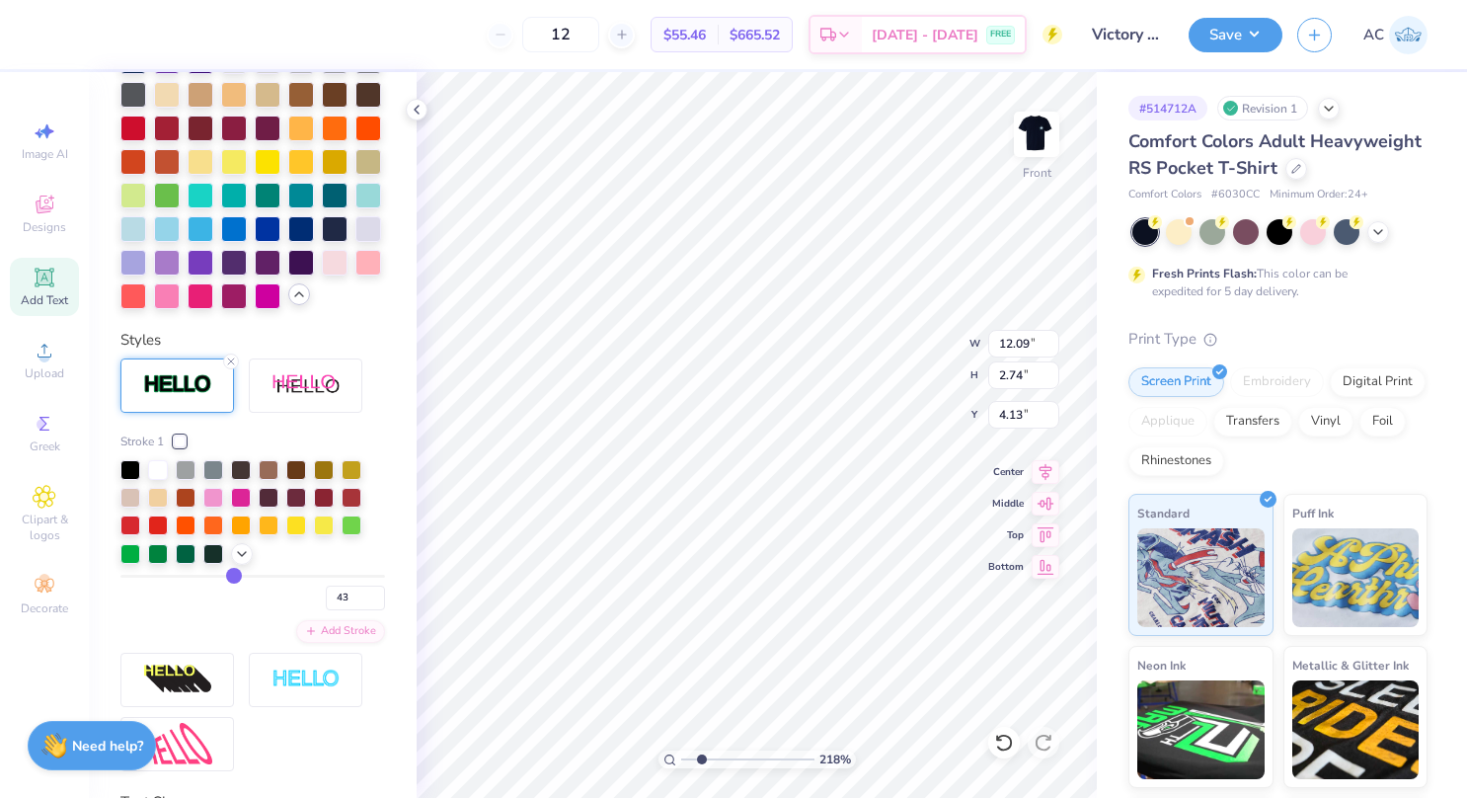
type input "45"
type input "46"
type input "47"
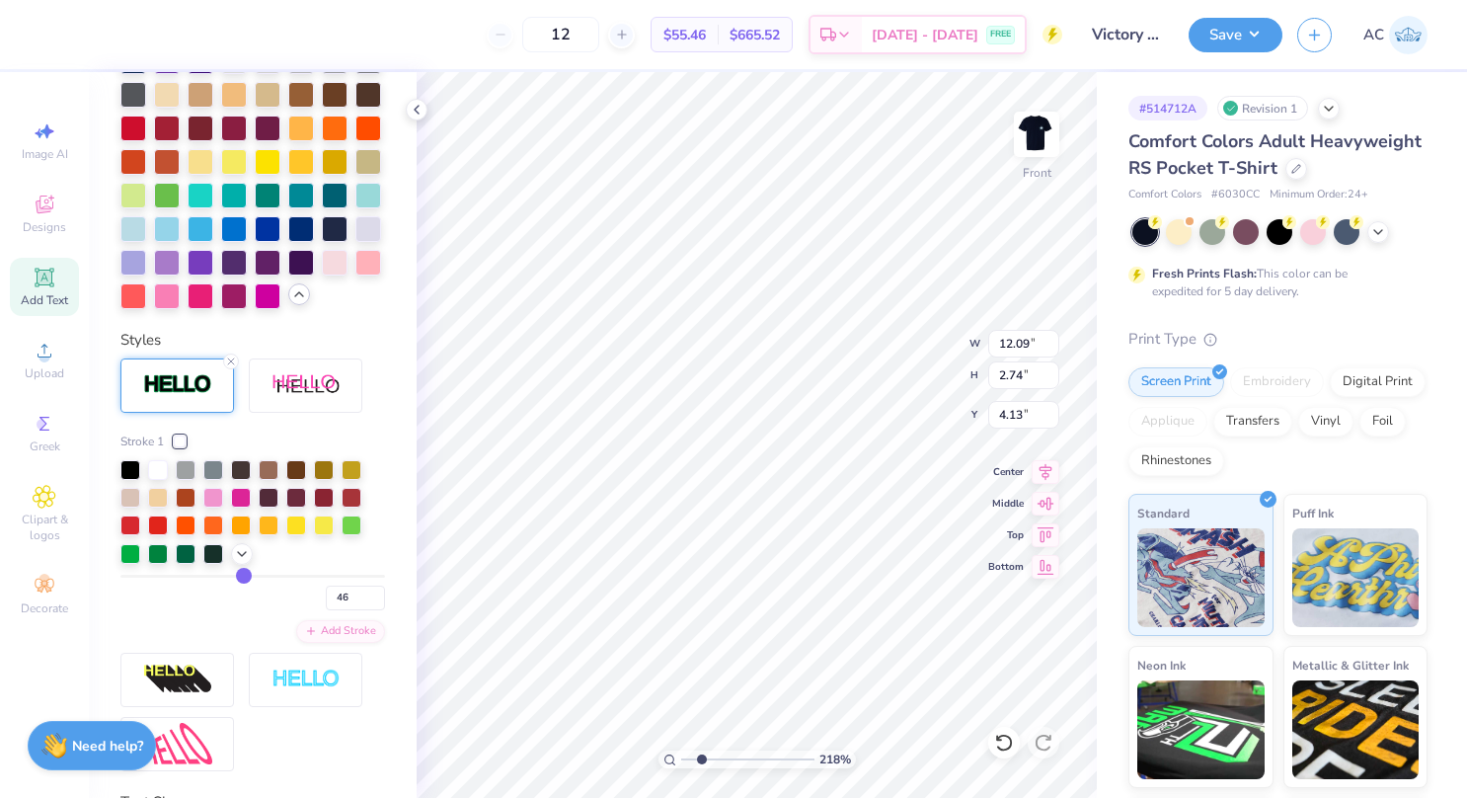
type input "47"
type input "2.17732692347539"
type input "13.12"
type input "3.78"
type input "3.62"
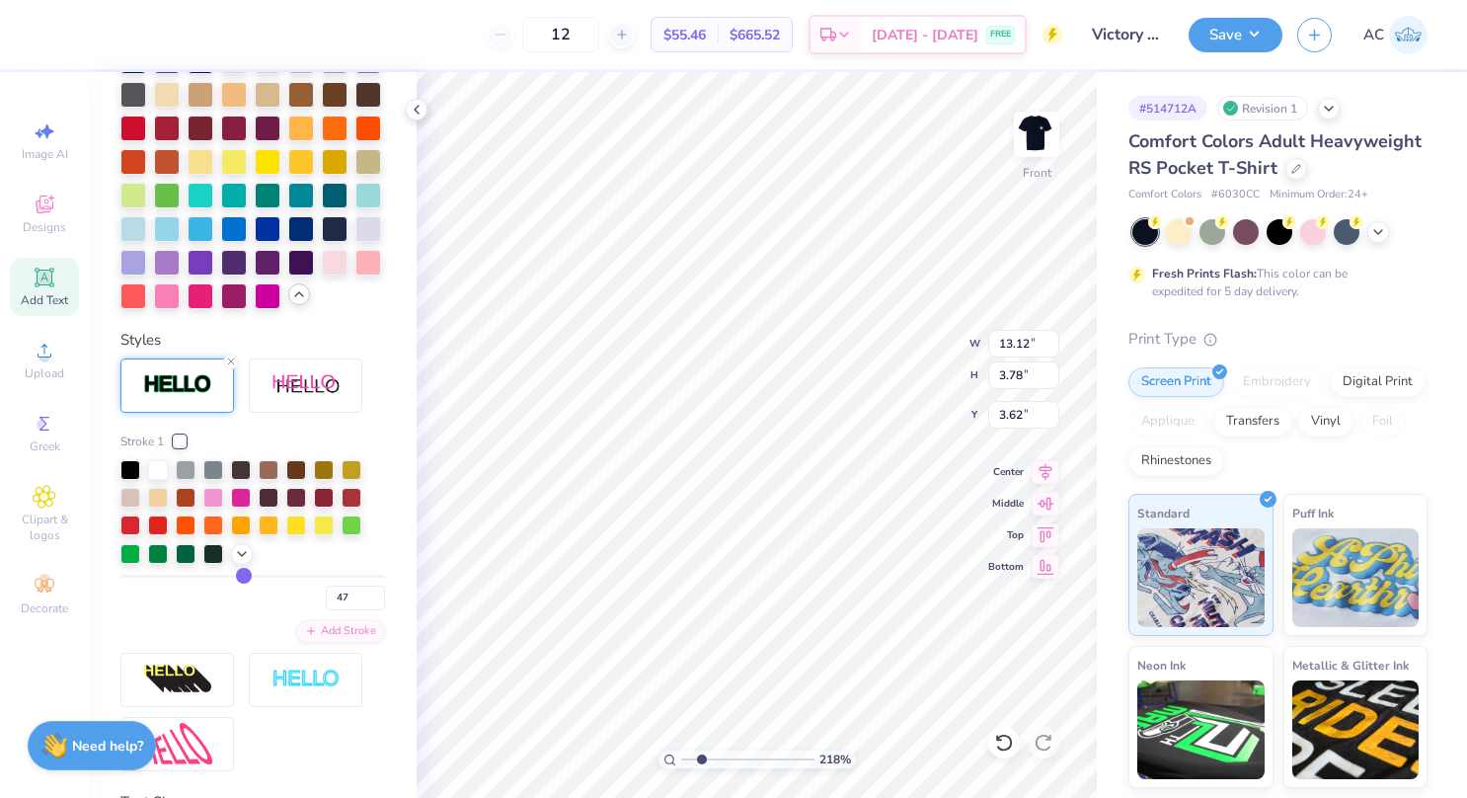
drag, startPoint x: 128, startPoint y: 642, endPoint x: 36, endPoint y: 639, distance: 92.9
type input "44"
type input "21"
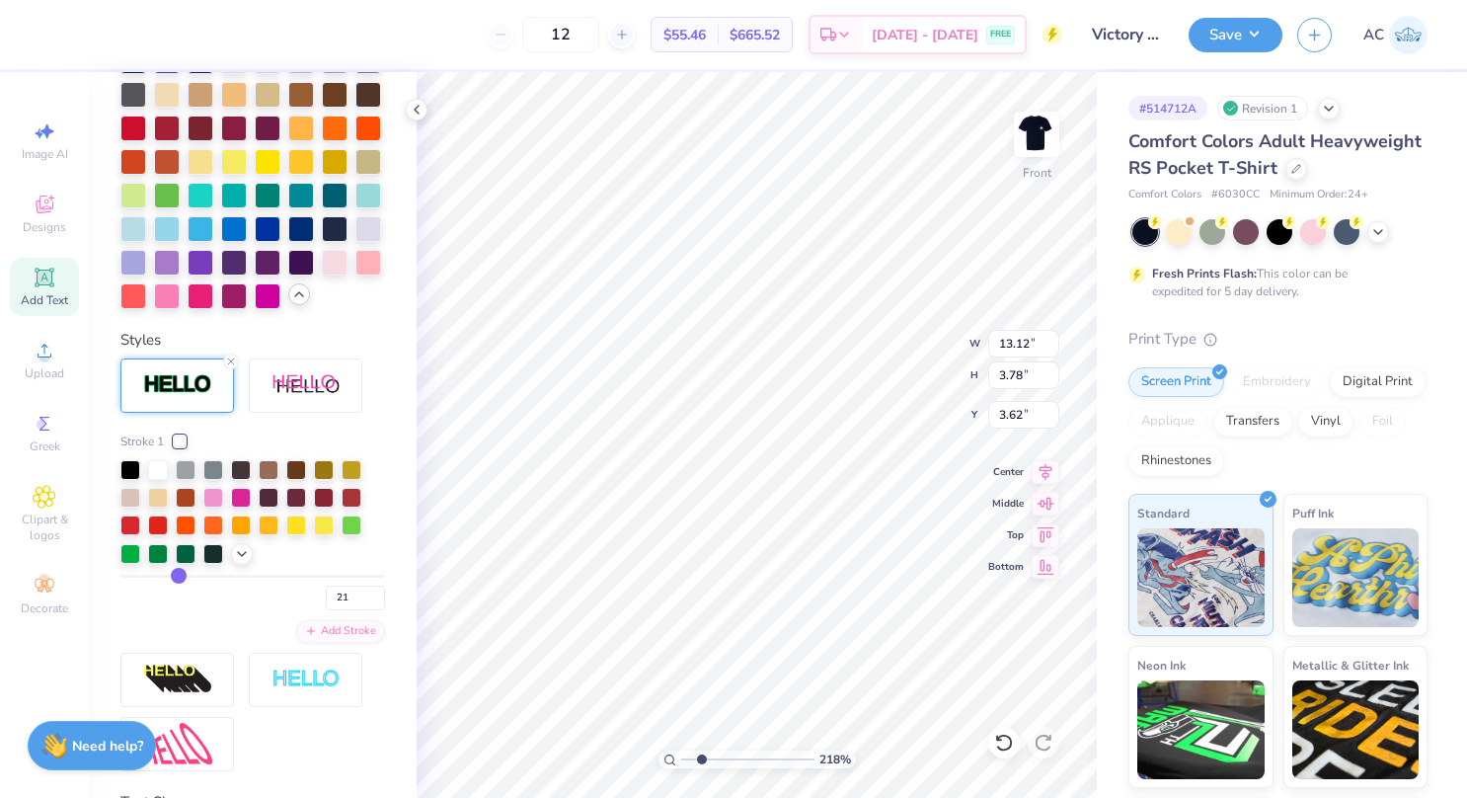
type input "1"
drag, startPoint x: 237, startPoint y: 638, endPoint x: 64, endPoint y: 641, distance: 172.8
type input "2.17732692347539"
type input "12.09"
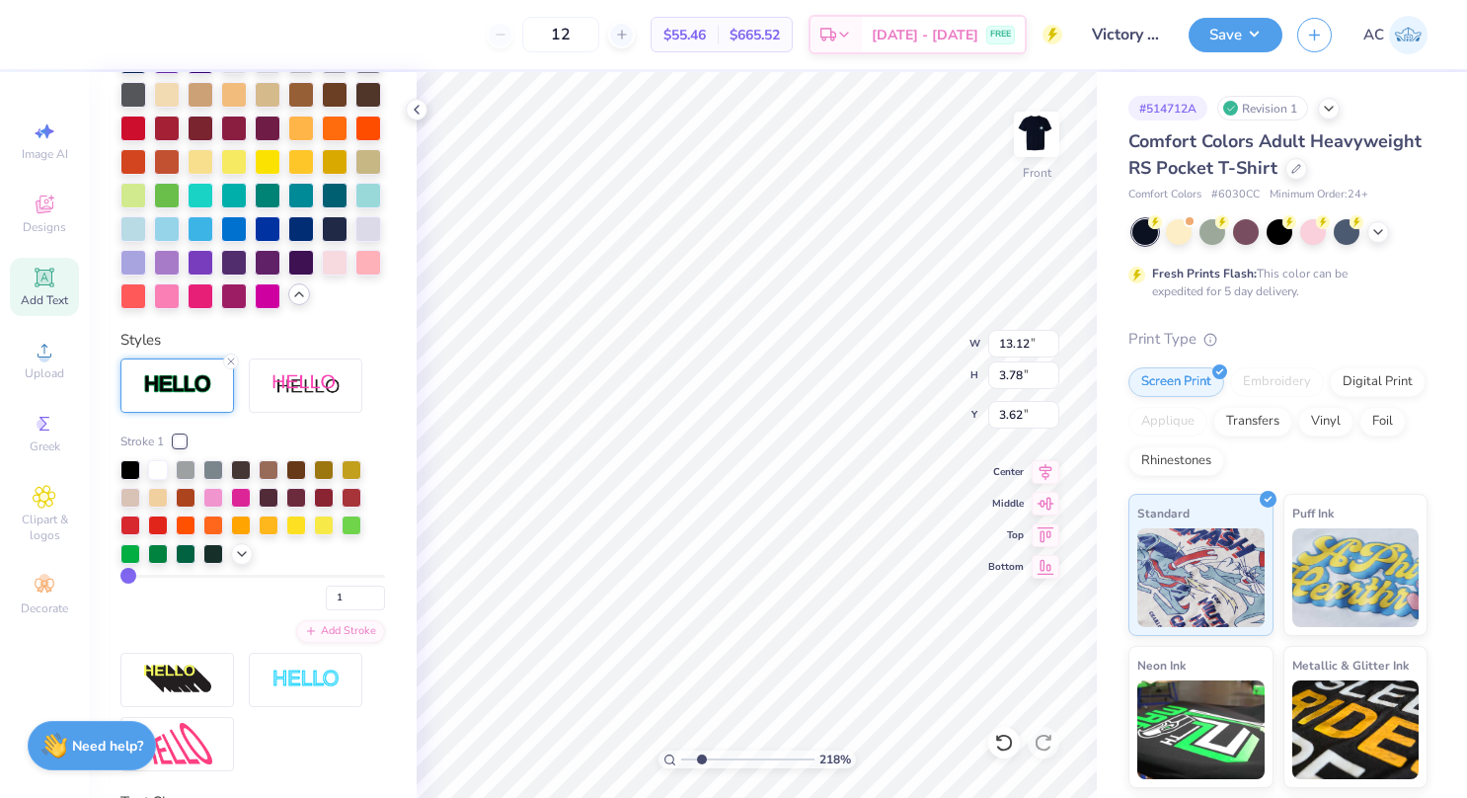
type input "2.74"
type input "4.13"
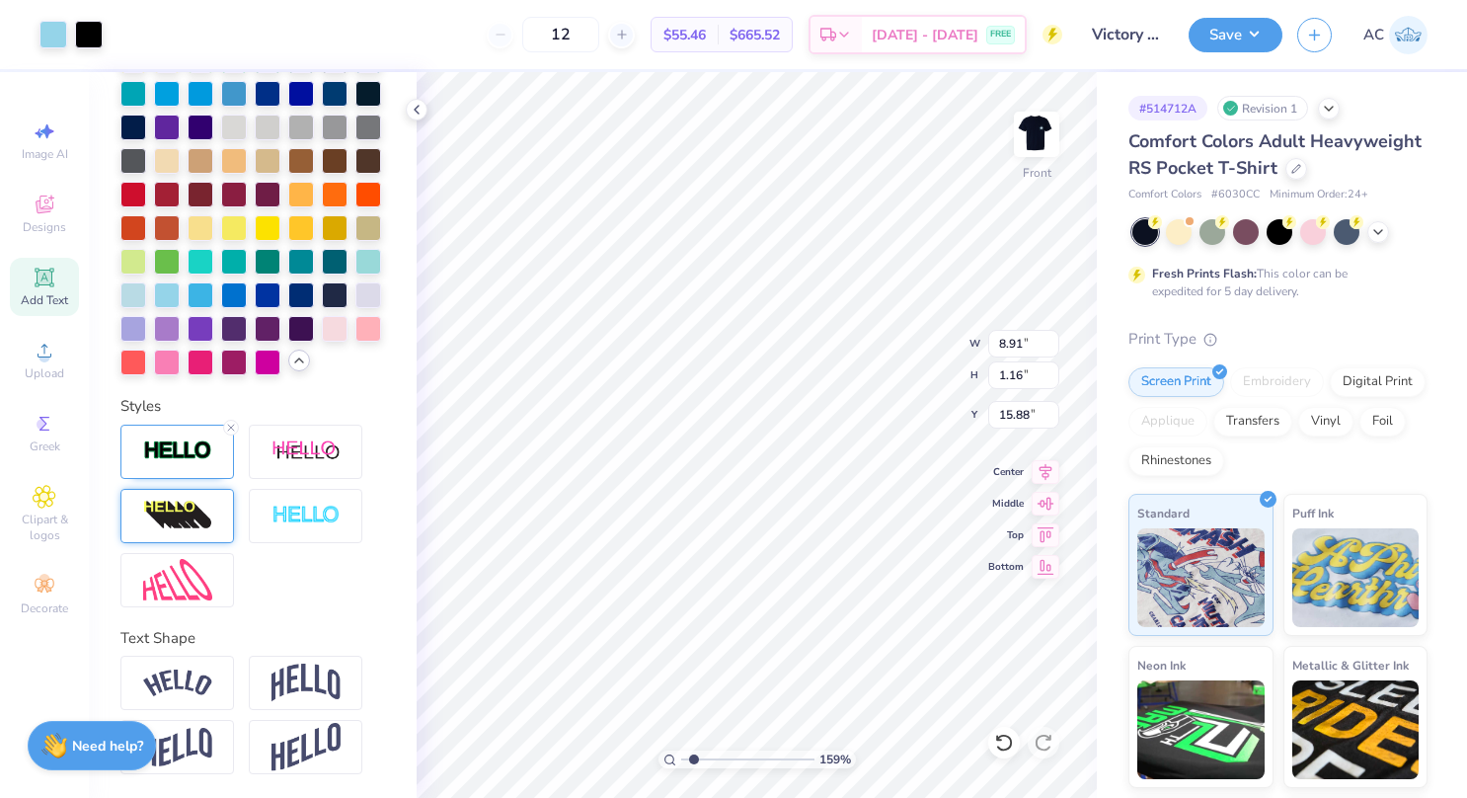
type input "1.59152812392935"
type input "8.93"
type input "1.18"
click at [185, 440] on img at bounding box center [177, 450] width 69 height 23
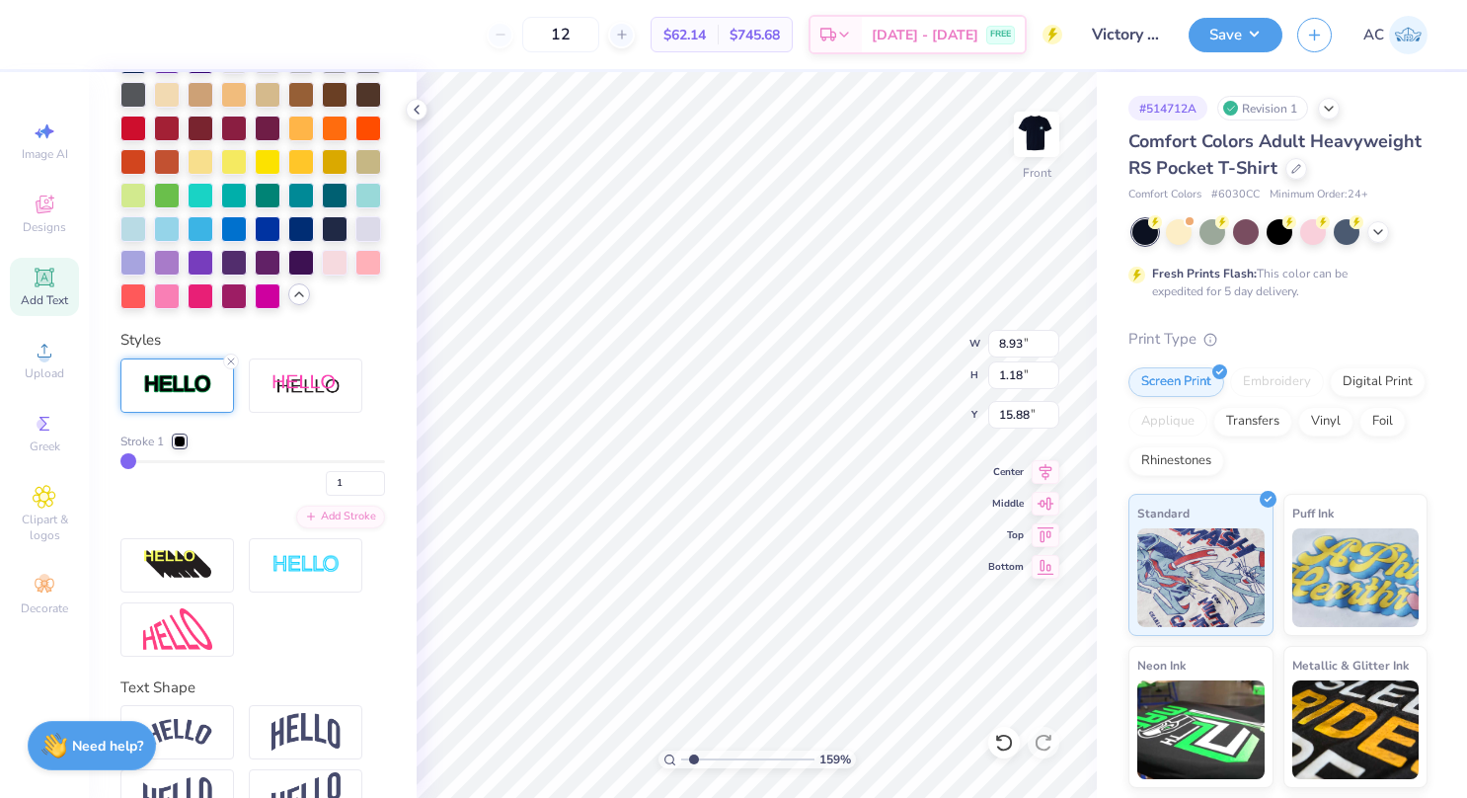
click at [180, 496] on div "Stroke 1 1 Add Stroke" at bounding box center [252, 507] width 265 height 298
click at [179, 447] on div at bounding box center [180, 441] width 12 height 12
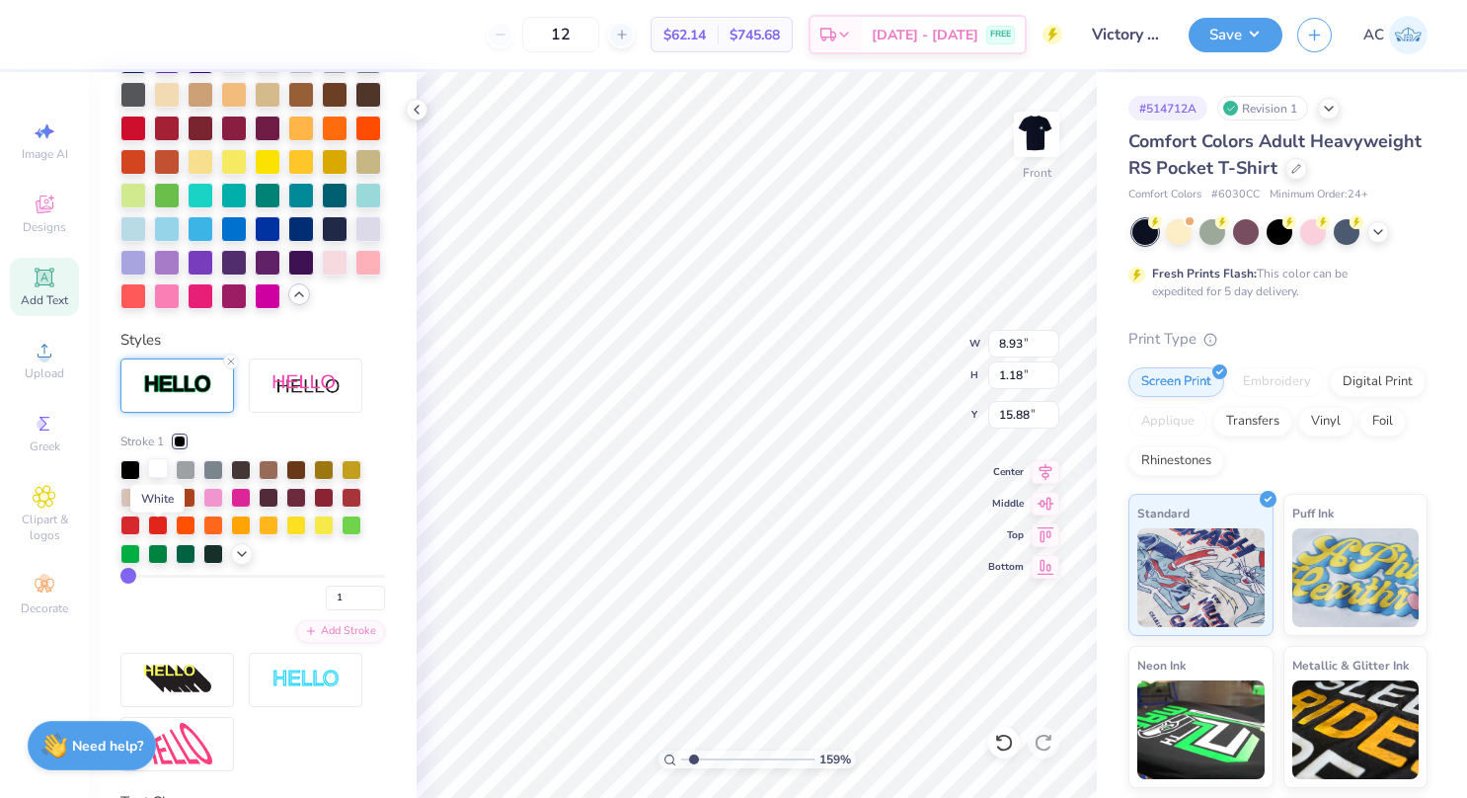
click at [156, 478] on div at bounding box center [158, 468] width 20 height 20
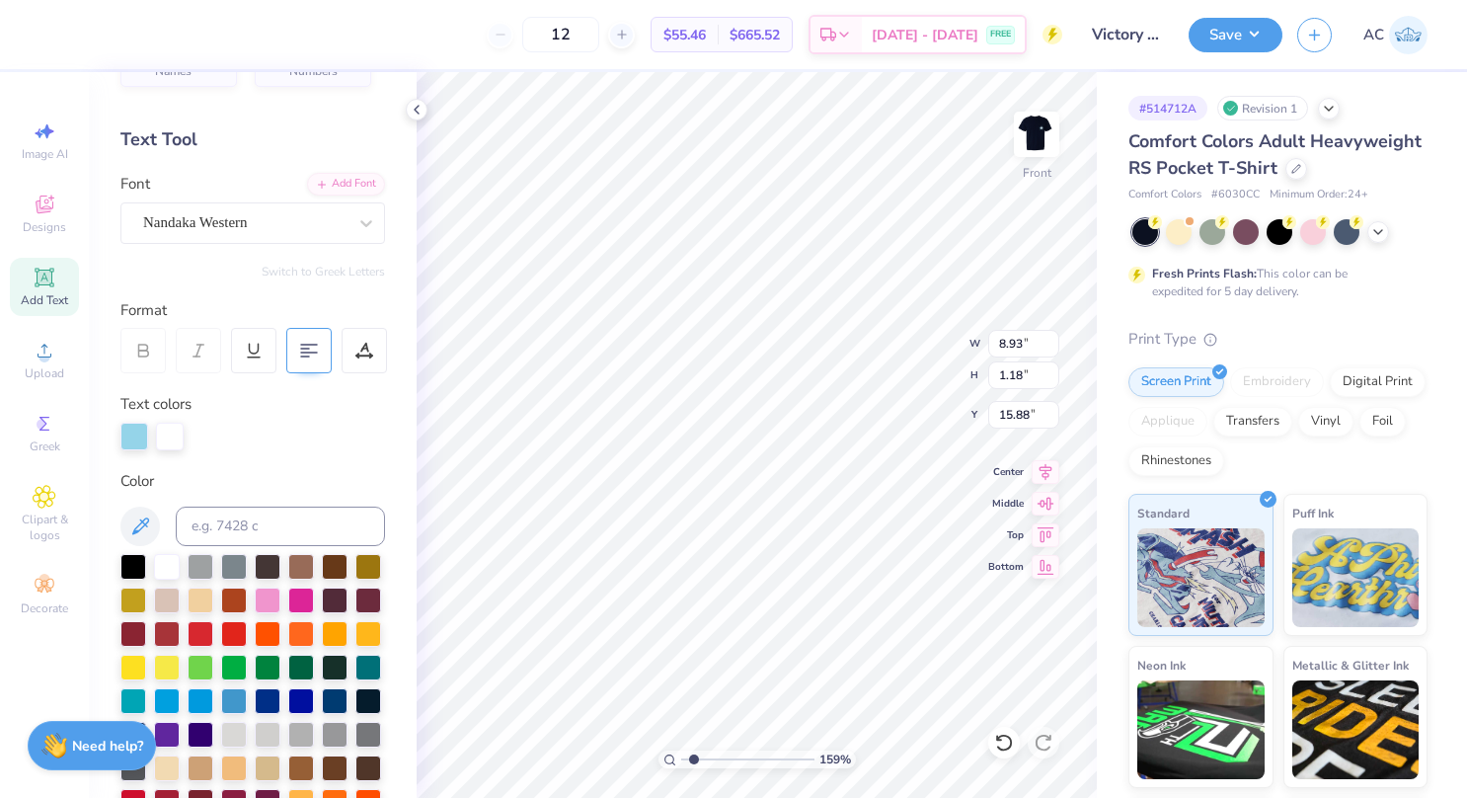
scroll to position [0, 0]
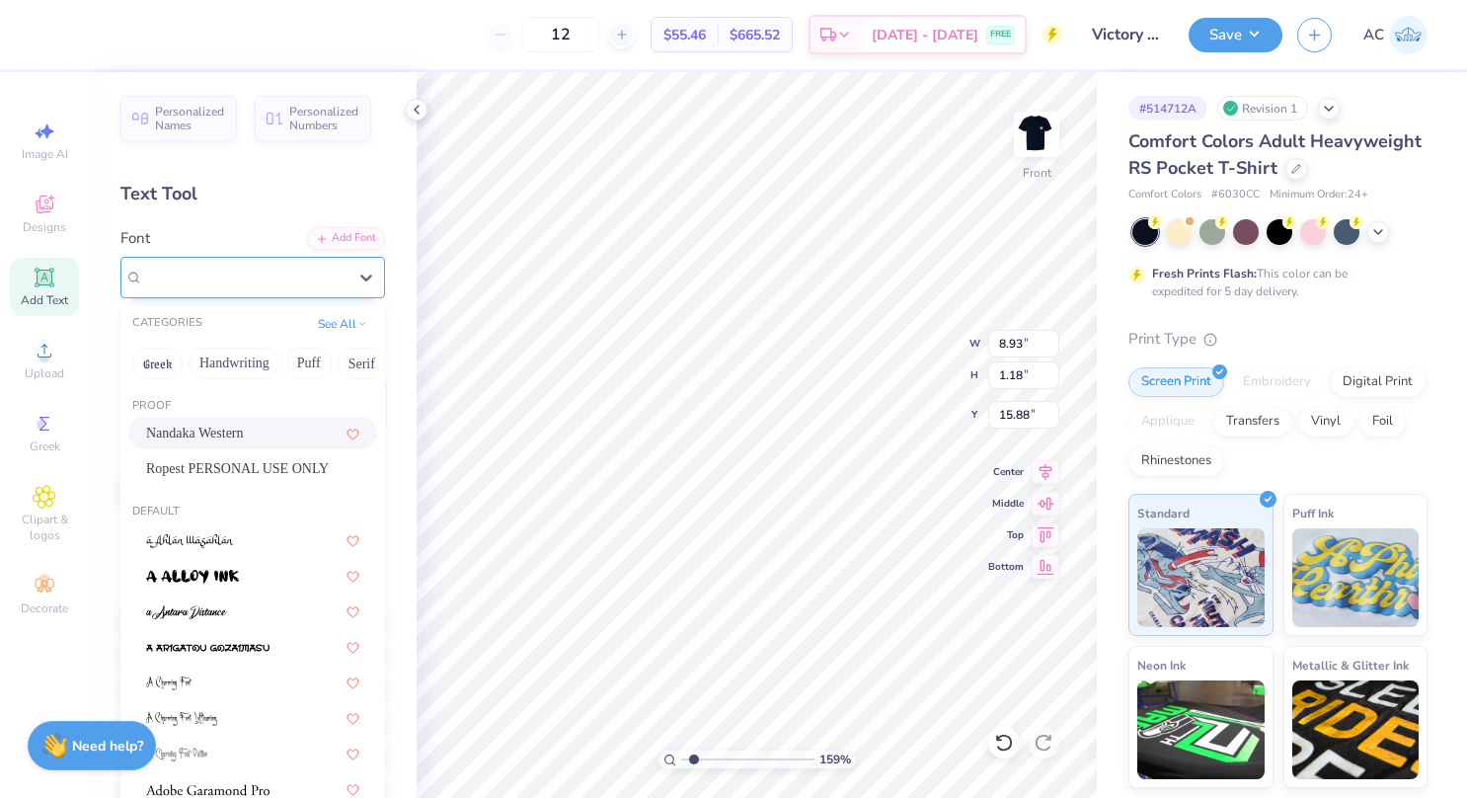
click at [237, 258] on div "Nandaka Western" at bounding box center [252, 277] width 265 height 41
click at [158, 359] on button "Greek" at bounding box center [157, 364] width 50 height 32
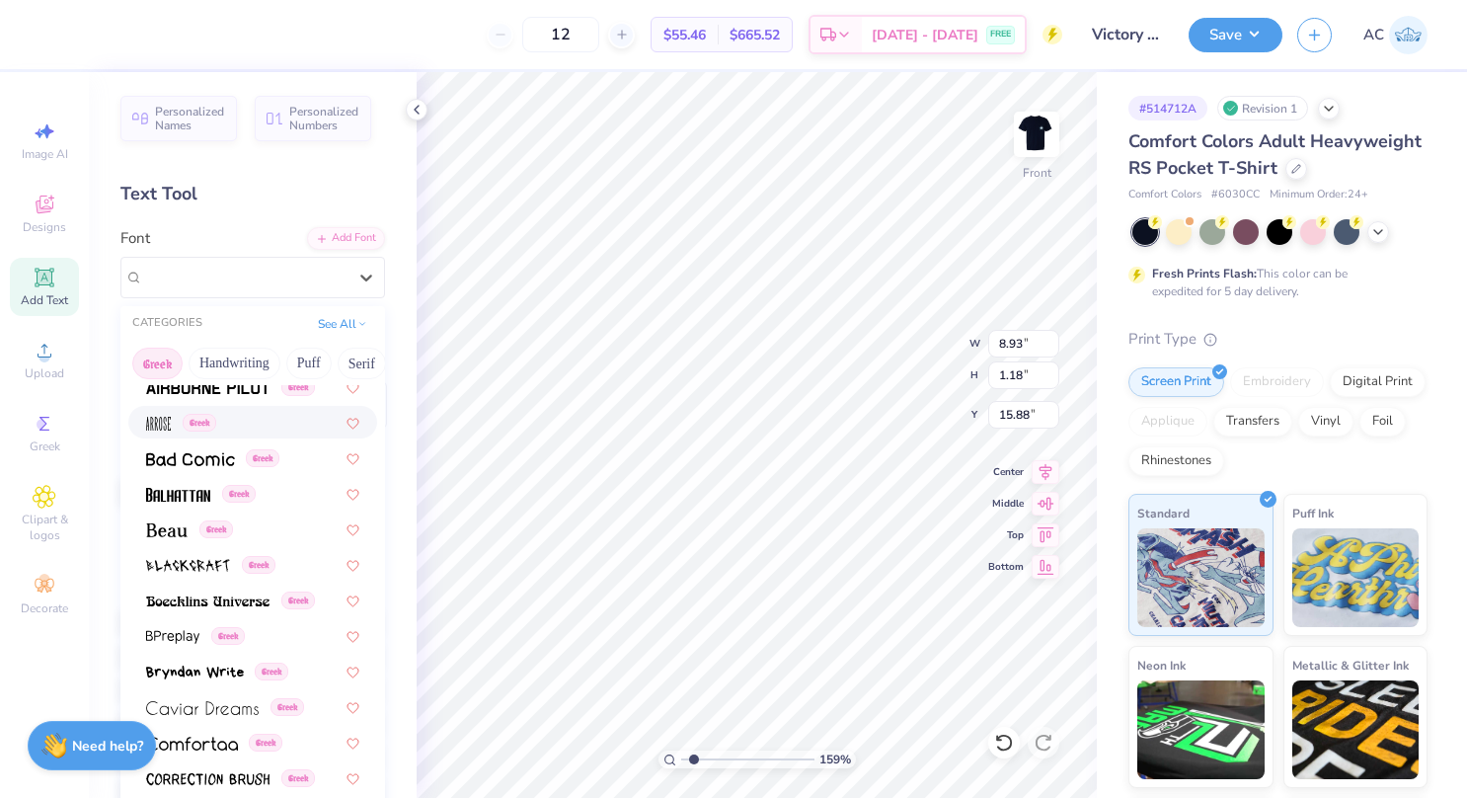
scroll to position [69, 0]
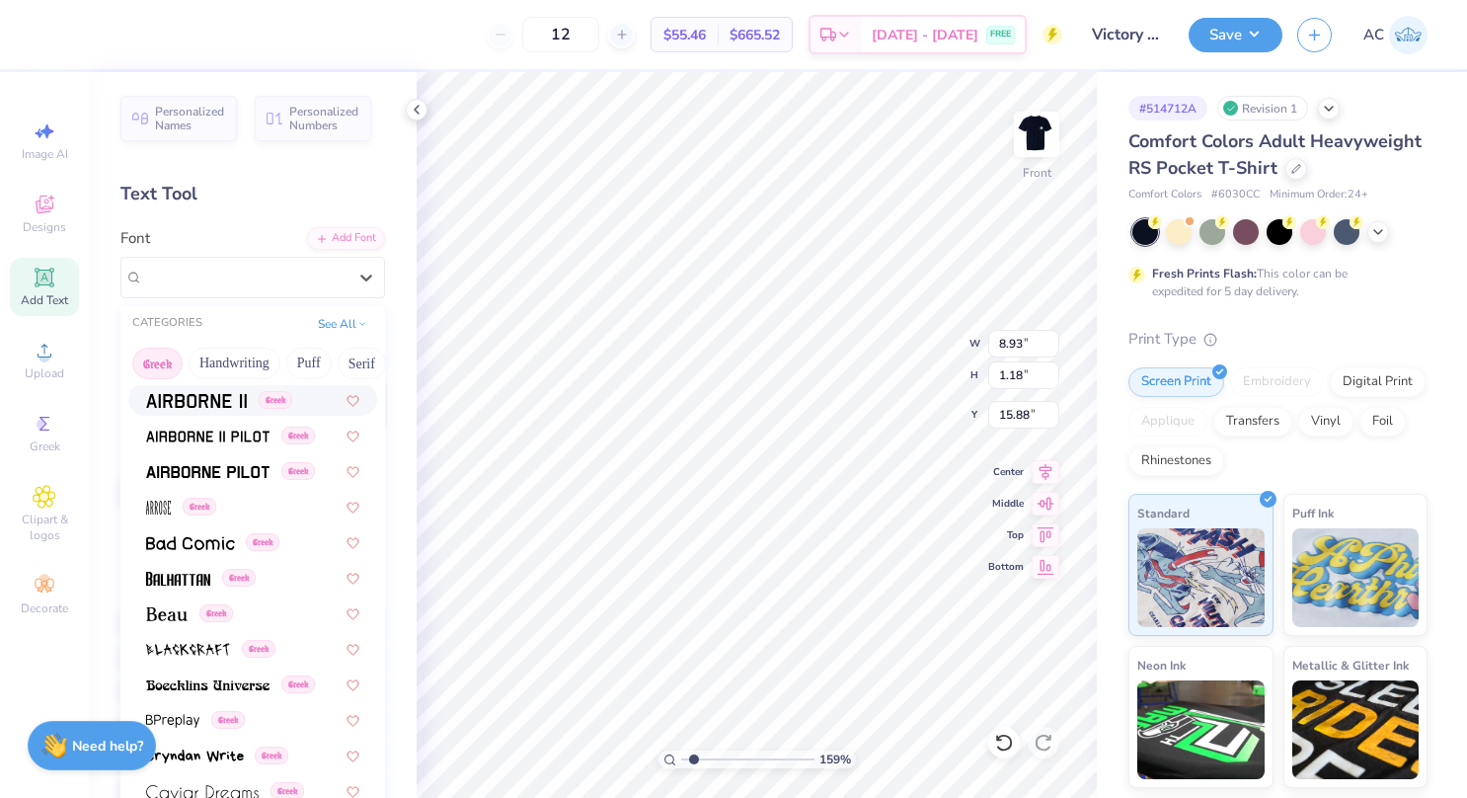
click at [162, 354] on button "Greek" at bounding box center [157, 364] width 50 height 32
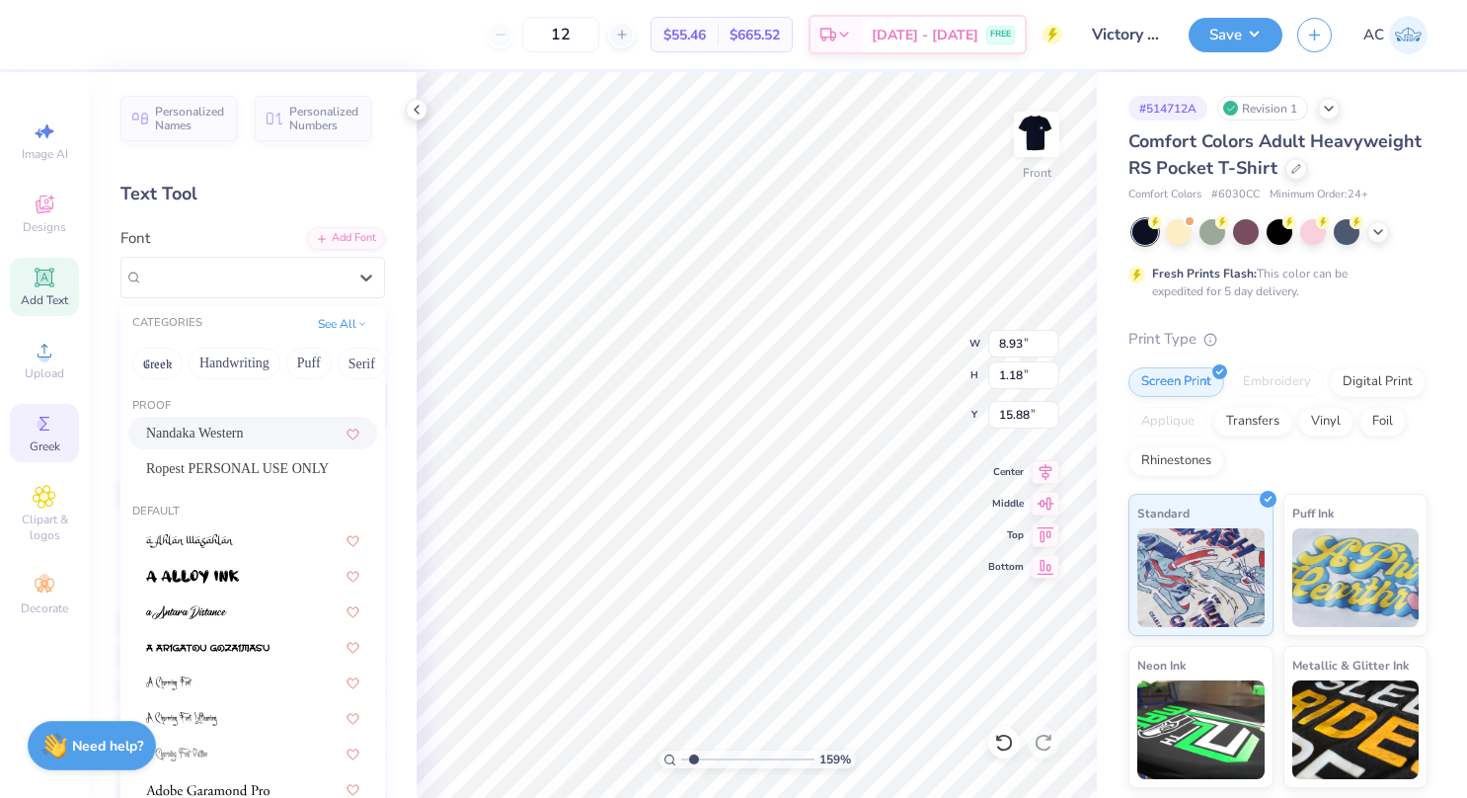
click at [44, 424] on circle at bounding box center [42, 424] width 11 height 11
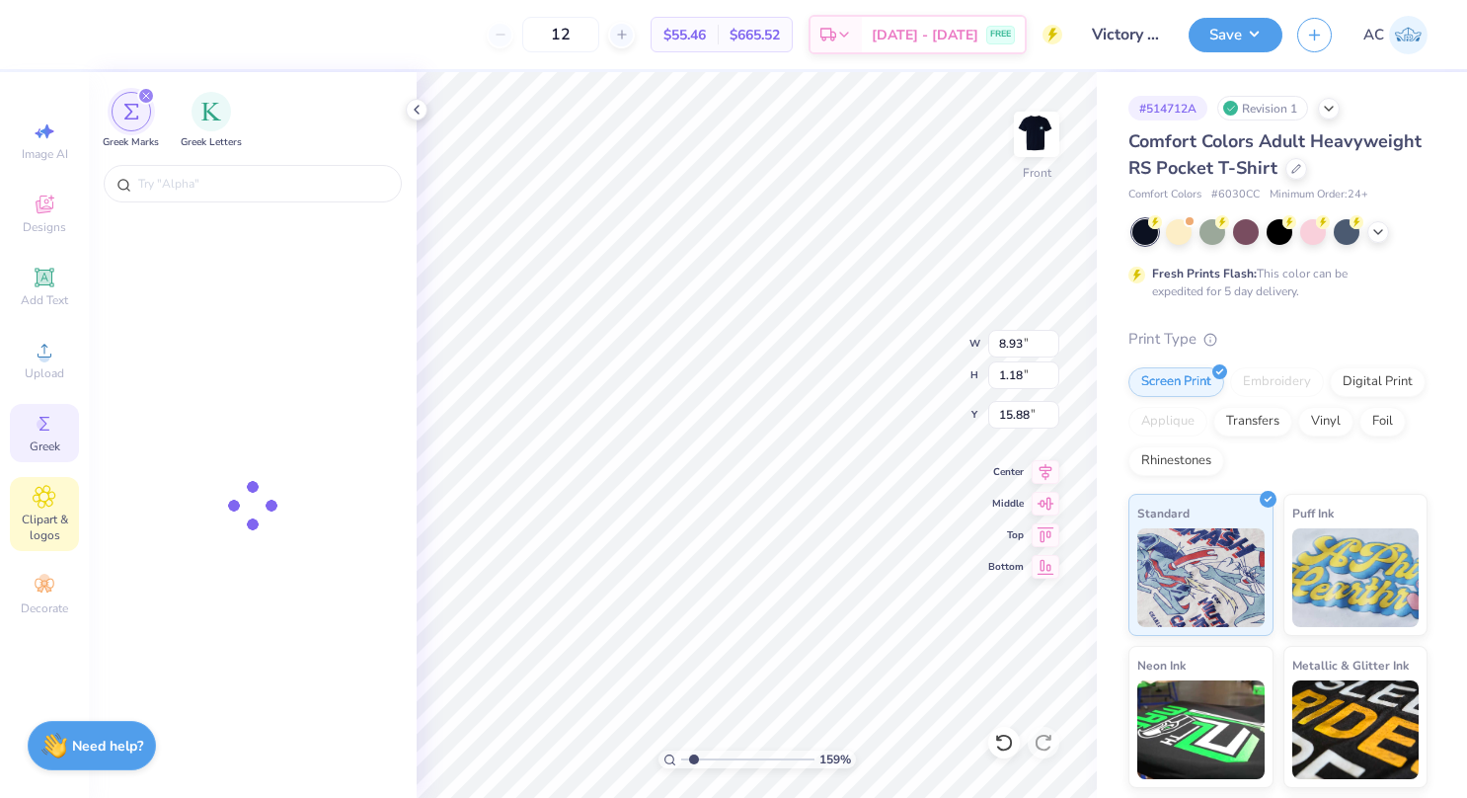
type input "1.59152812392935"
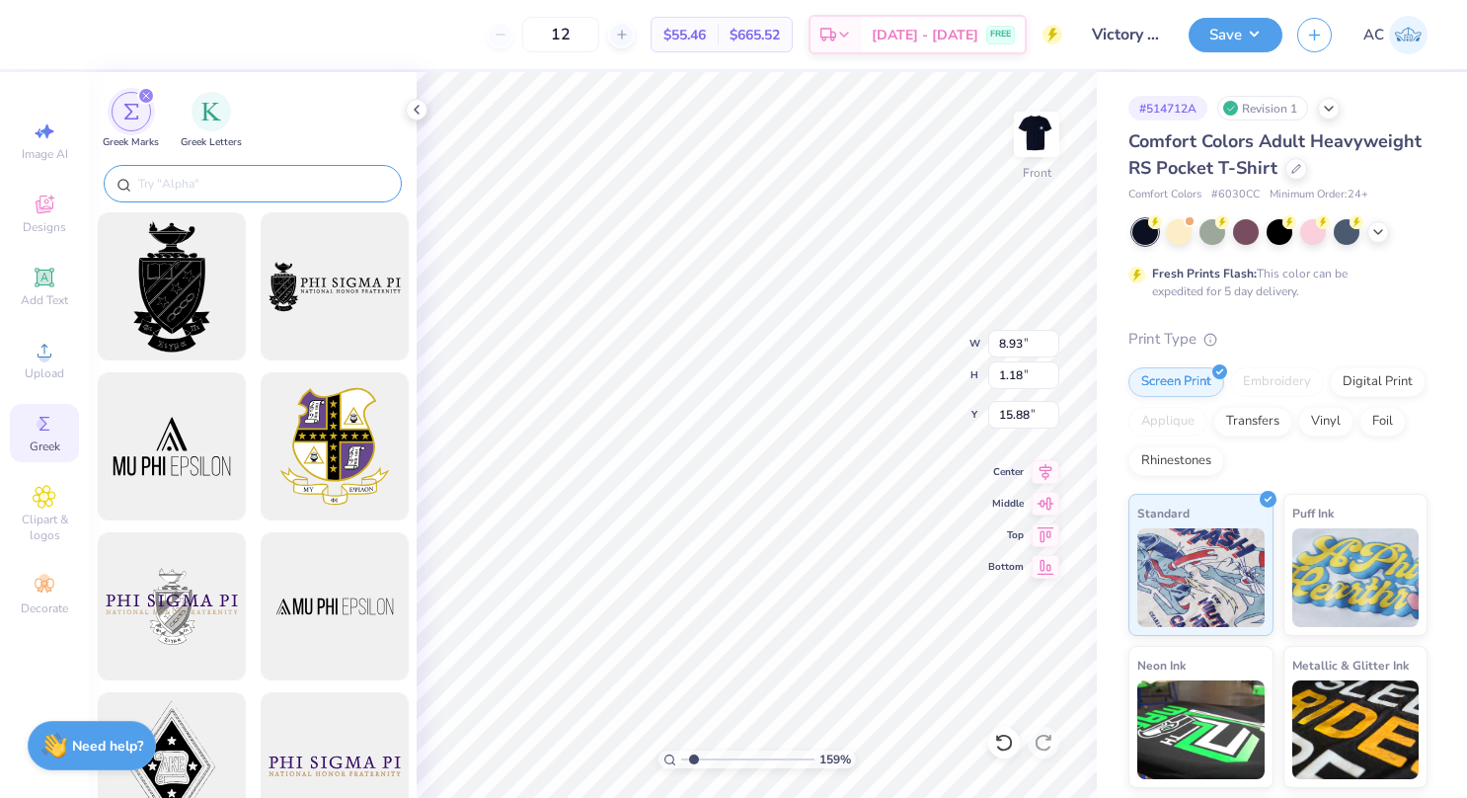
click at [219, 174] on input "text" at bounding box center [262, 184] width 253 height 20
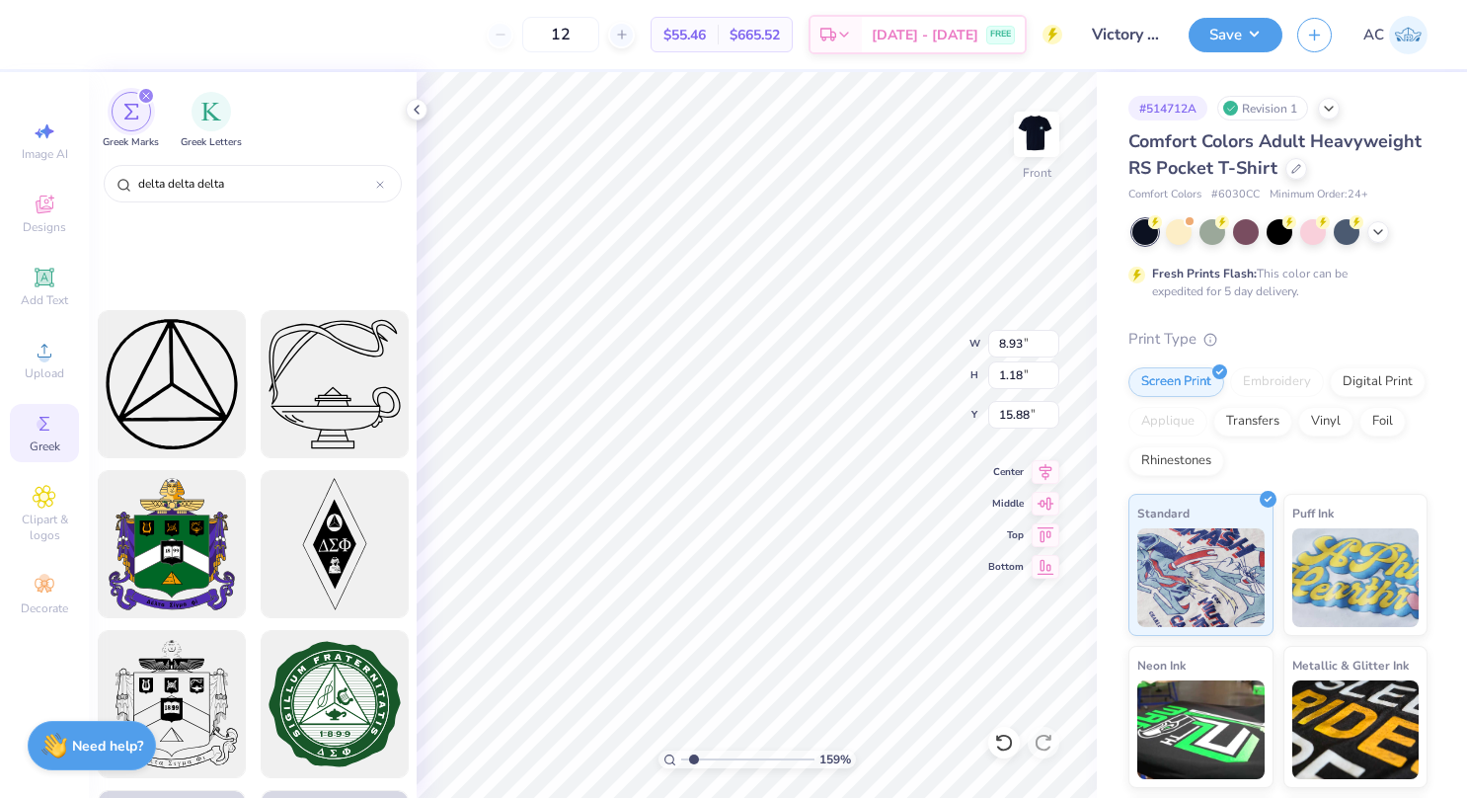
scroll to position [4212, 0]
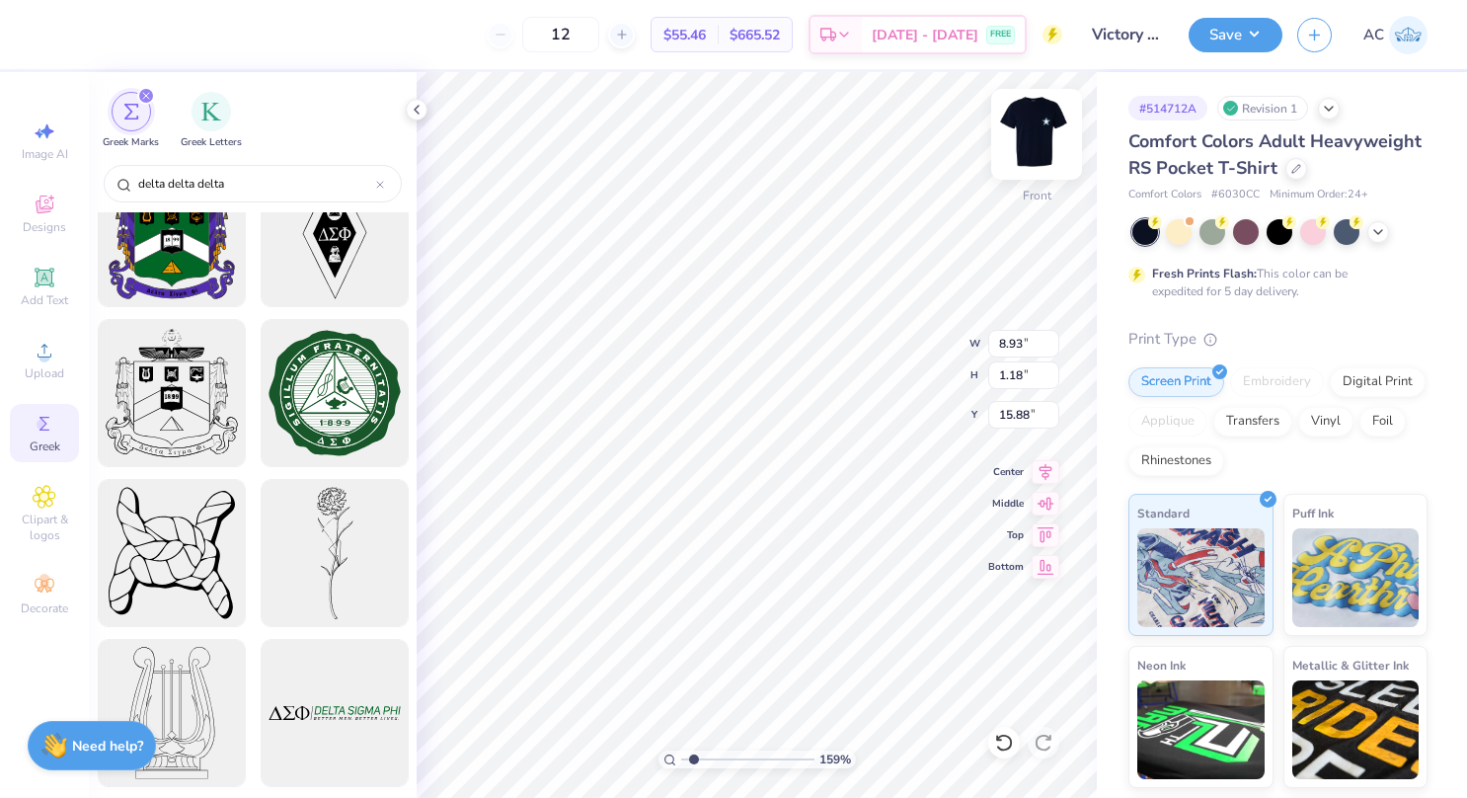
type input "delta delta delta"
click at [1056, 126] on img at bounding box center [1036, 134] width 79 height 79
click at [1055, 135] on img at bounding box center [1036, 134] width 79 height 79
type input "2.51248865771696"
type input "5.32"
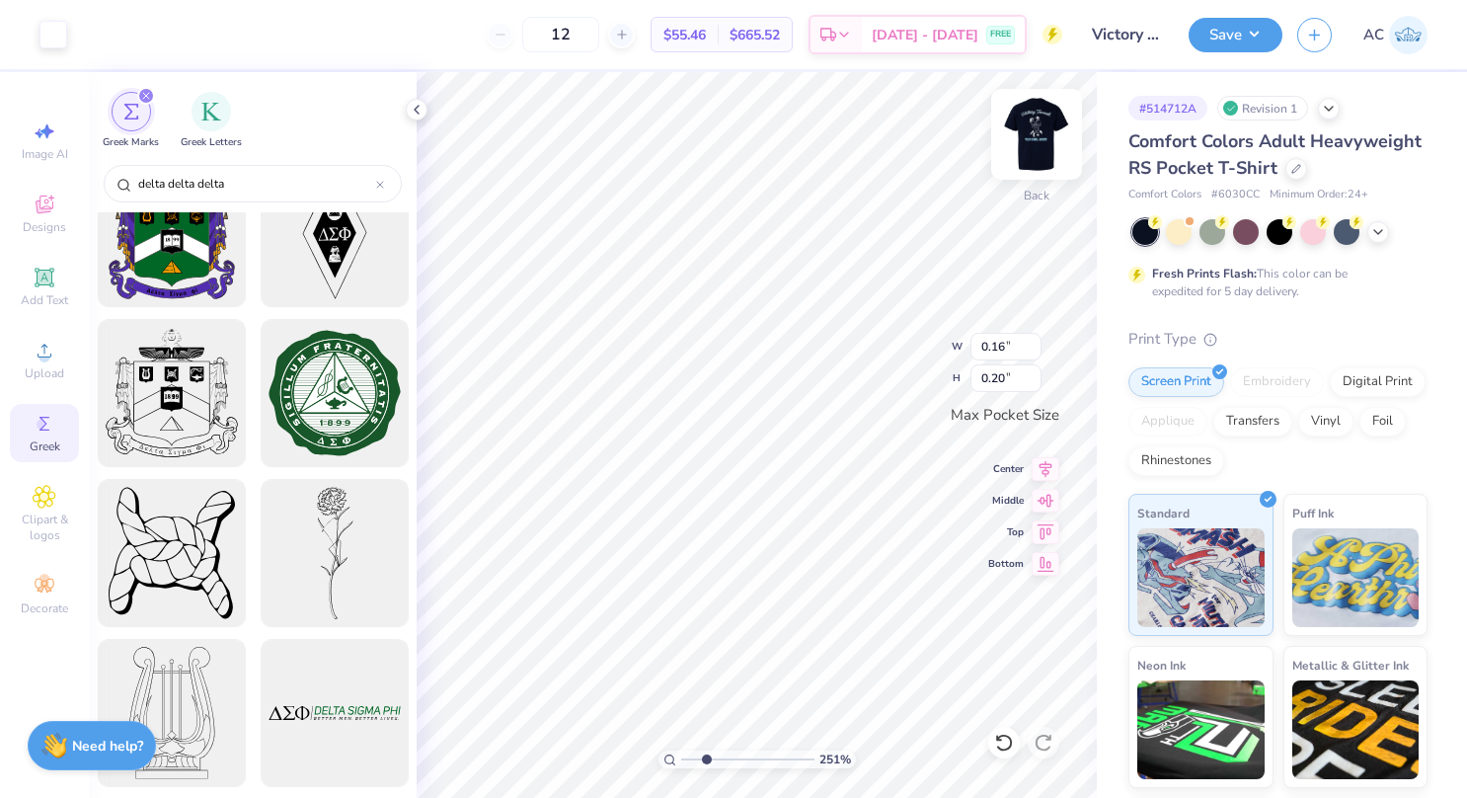
type input "8.55"
type input "1.88015099162544"
type input "8.93"
type input "1.18"
type input "15.88"
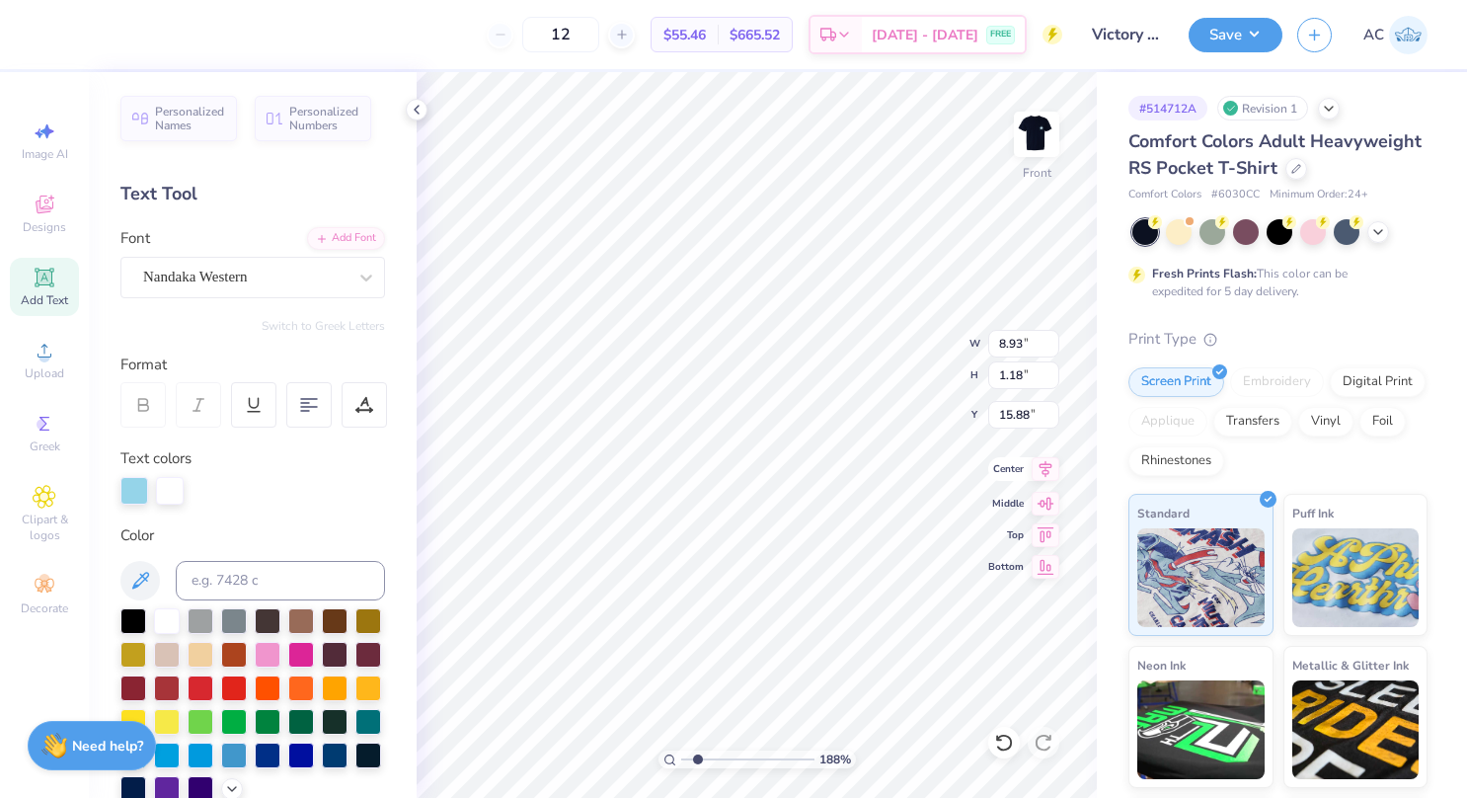
scroll to position [16, 2]
type input "1.88015099162544"
type textarea "TCU DcDD, 2025"
type input "1.88015099162544"
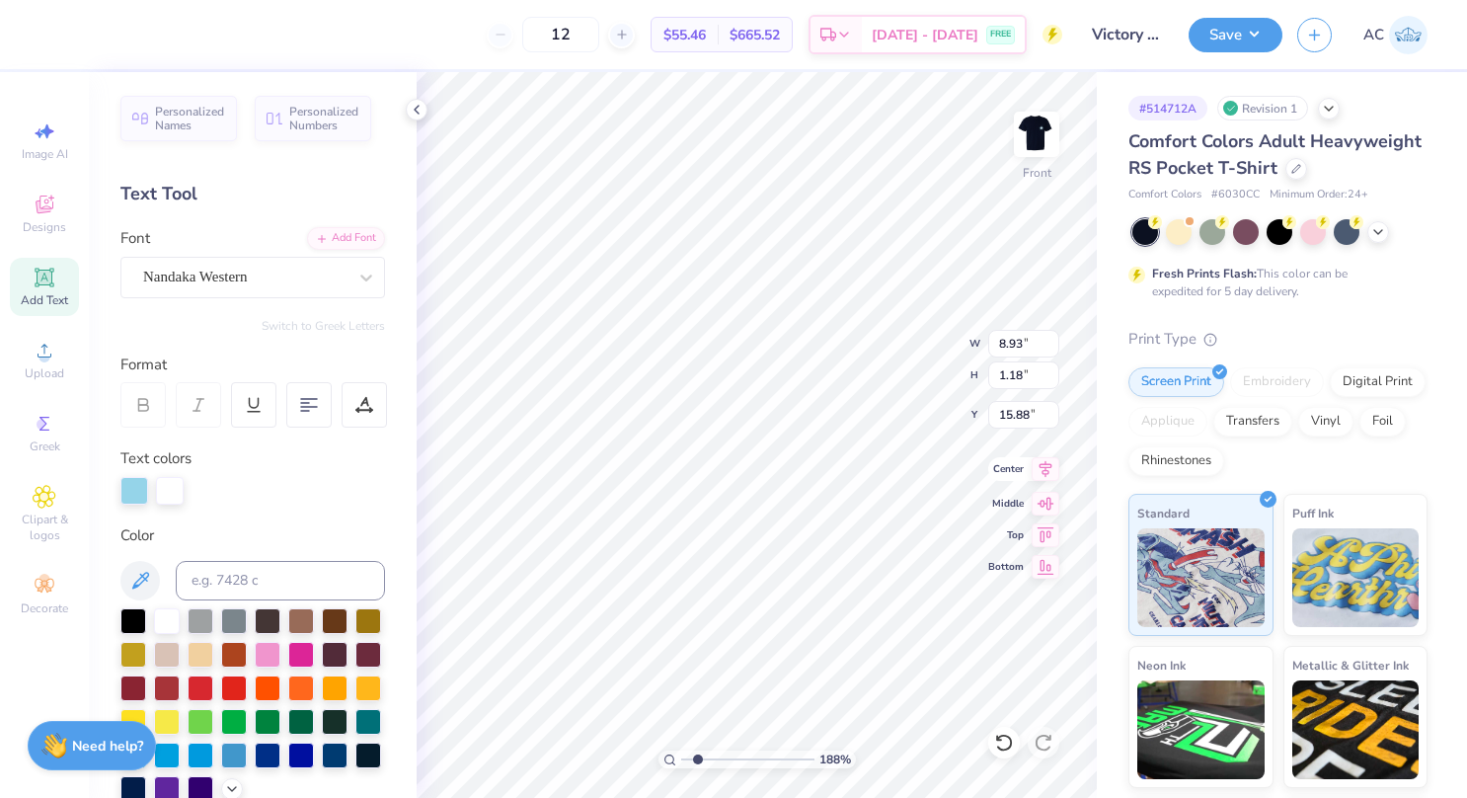
type textarea "TCU DDD, 2025"
paste textarea
type input "1.88015099162544"
type textarea "TCU DDD, 2025"
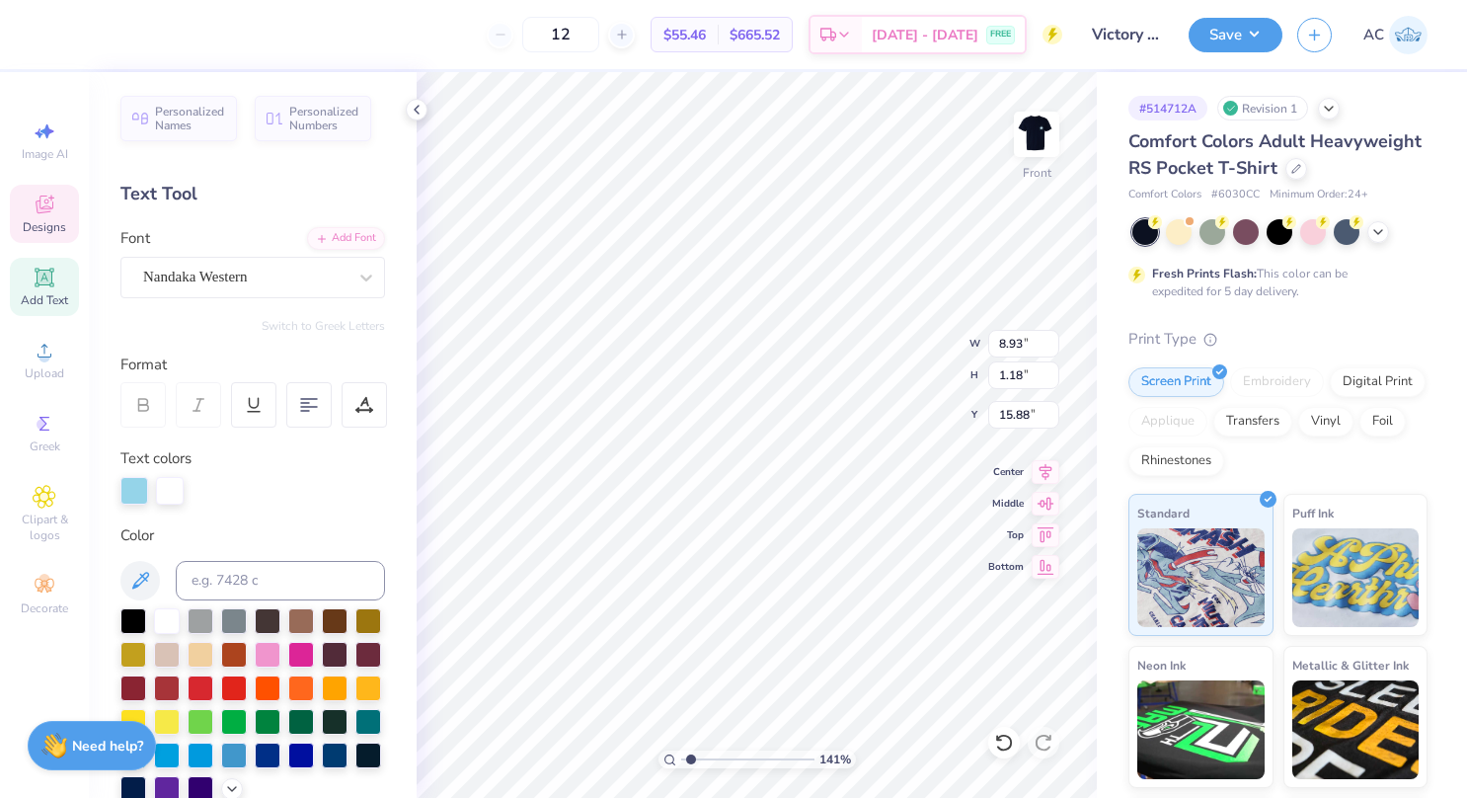
click at [34, 213] on icon at bounding box center [45, 205] width 24 height 24
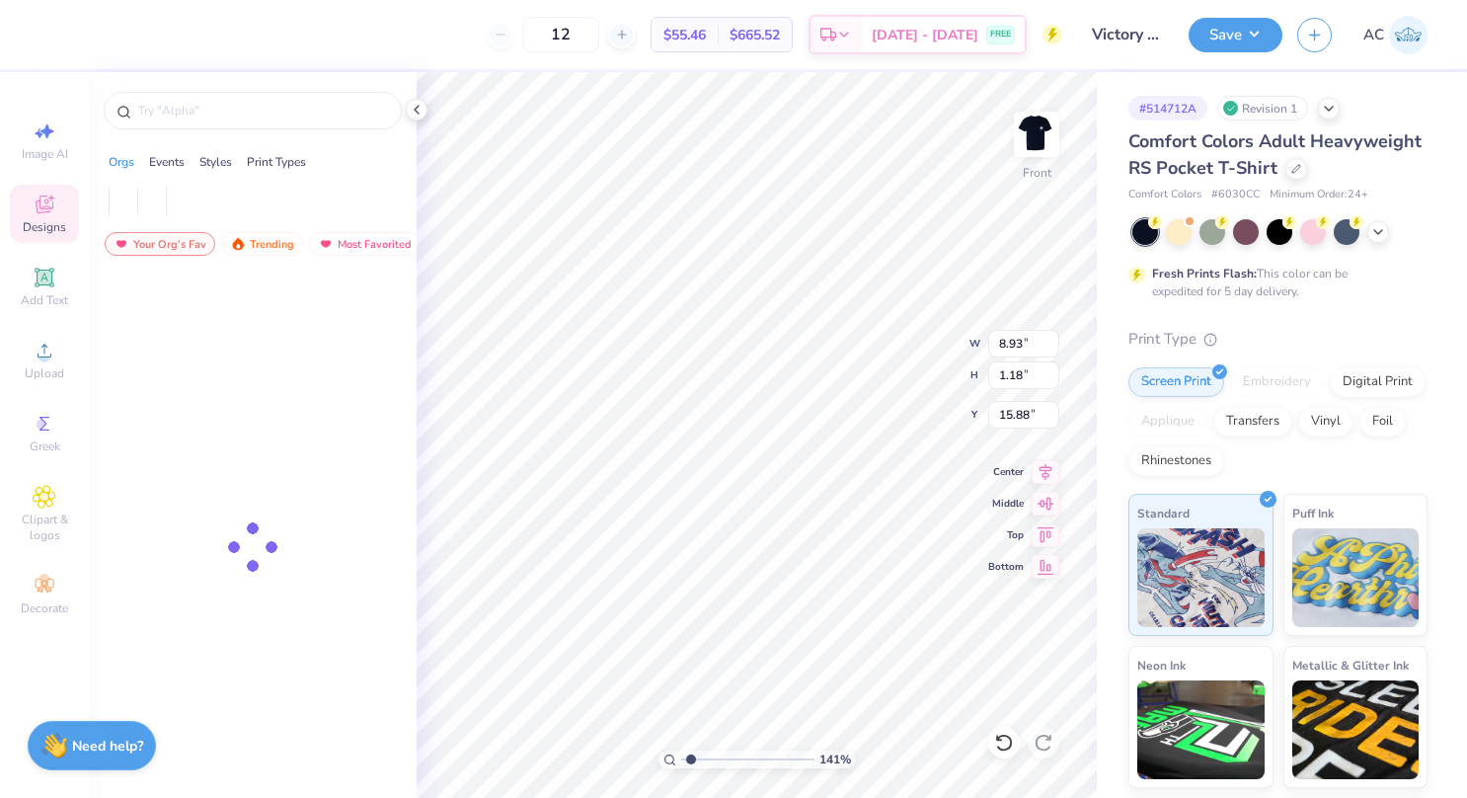
type input "1.41365954668983"
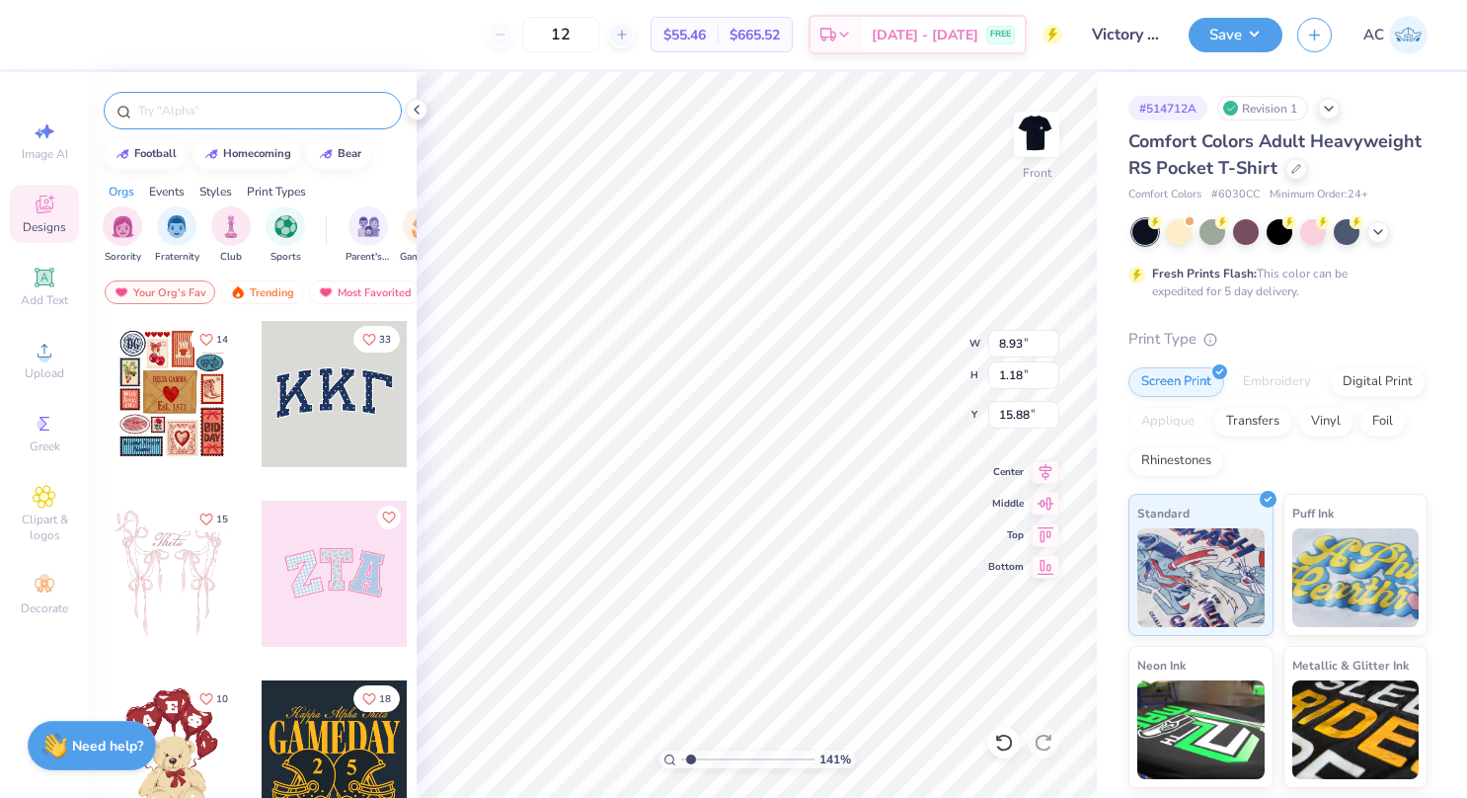
click at [219, 106] on input "text" at bounding box center [262, 111] width 253 height 20
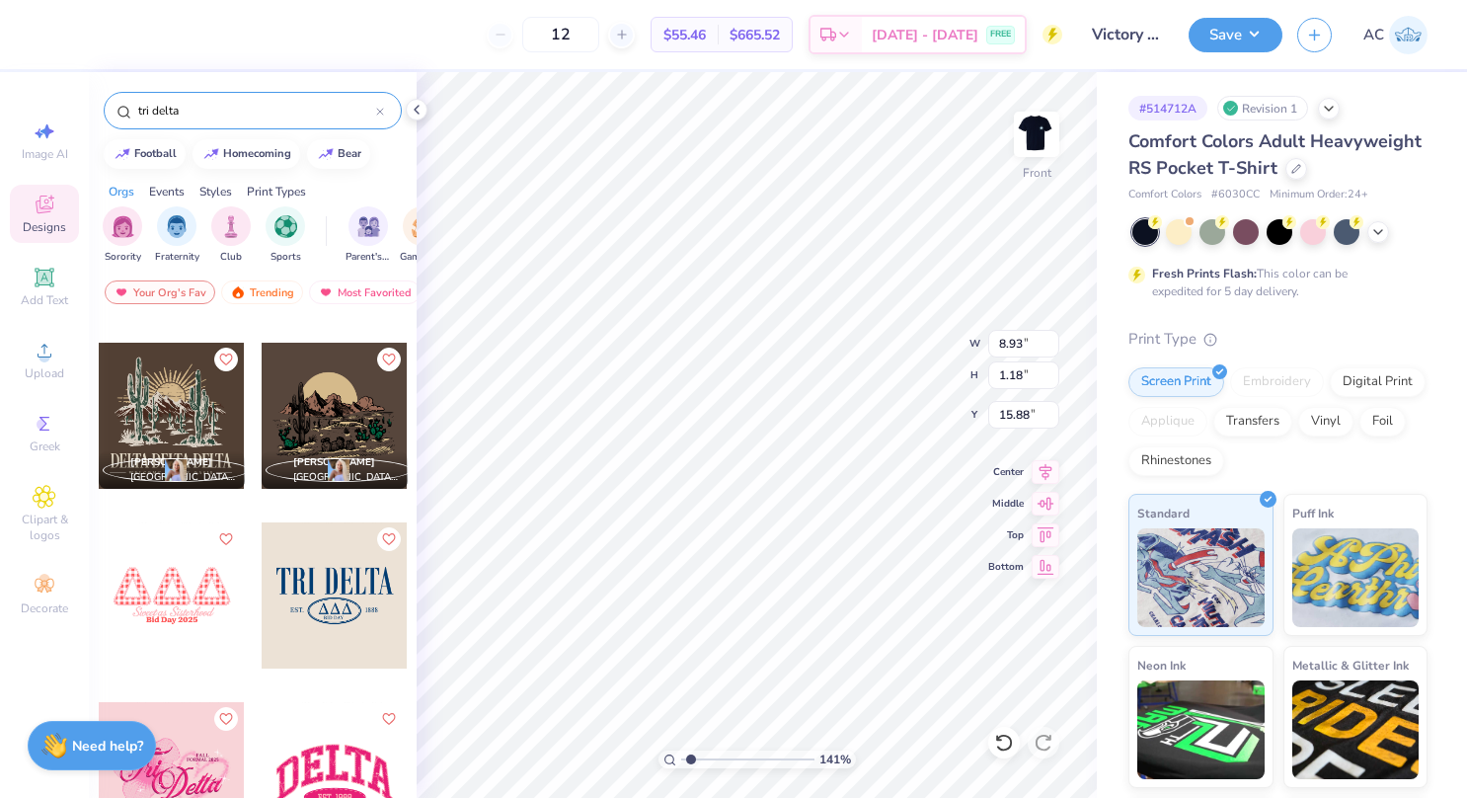
scroll to position [3035, 0]
type input "tri delta"
click at [358, 642] on div at bounding box center [335, 593] width 146 height 146
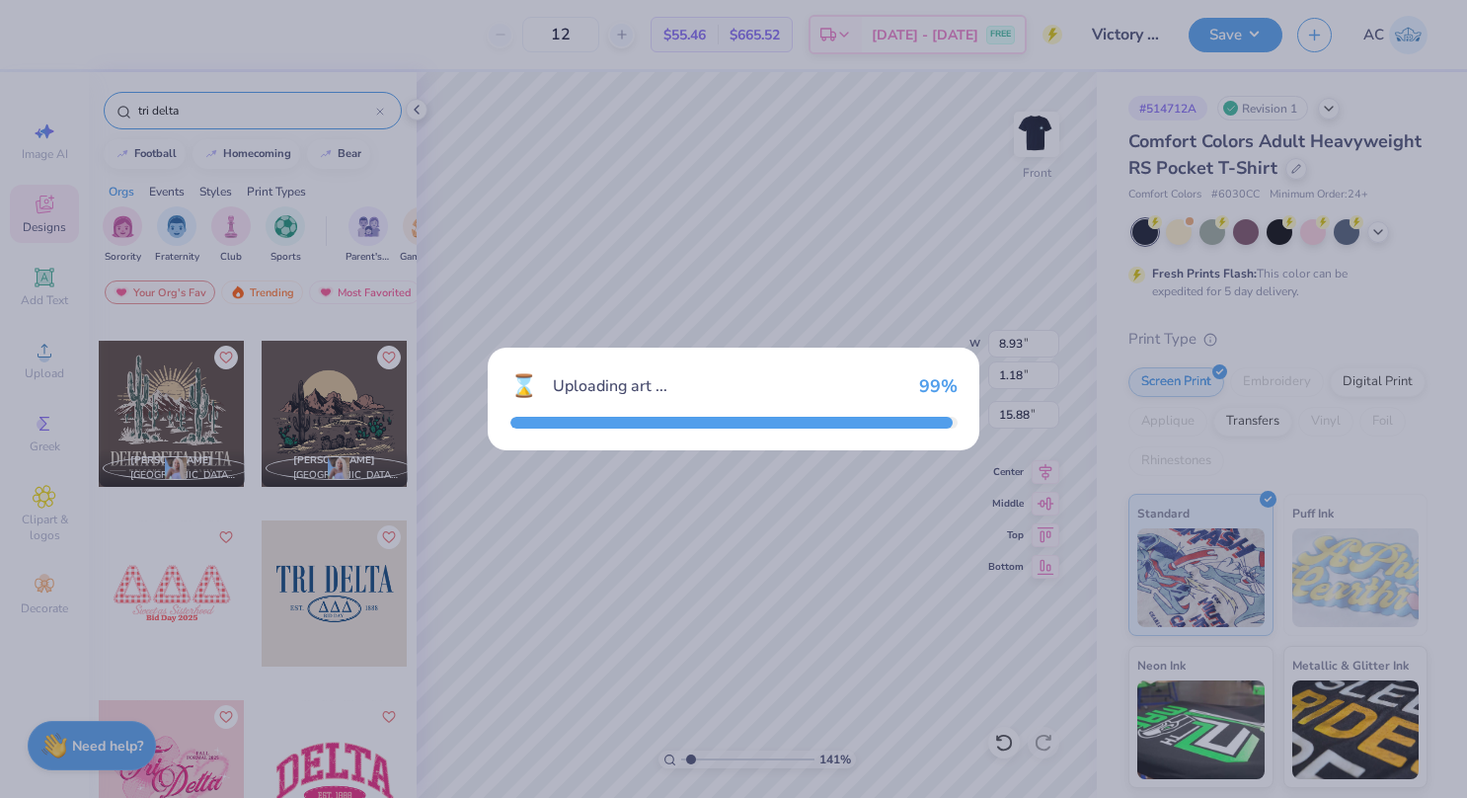
type input "1.41365954668983"
type input "9.80"
type input "4.76"
type input "3.01"
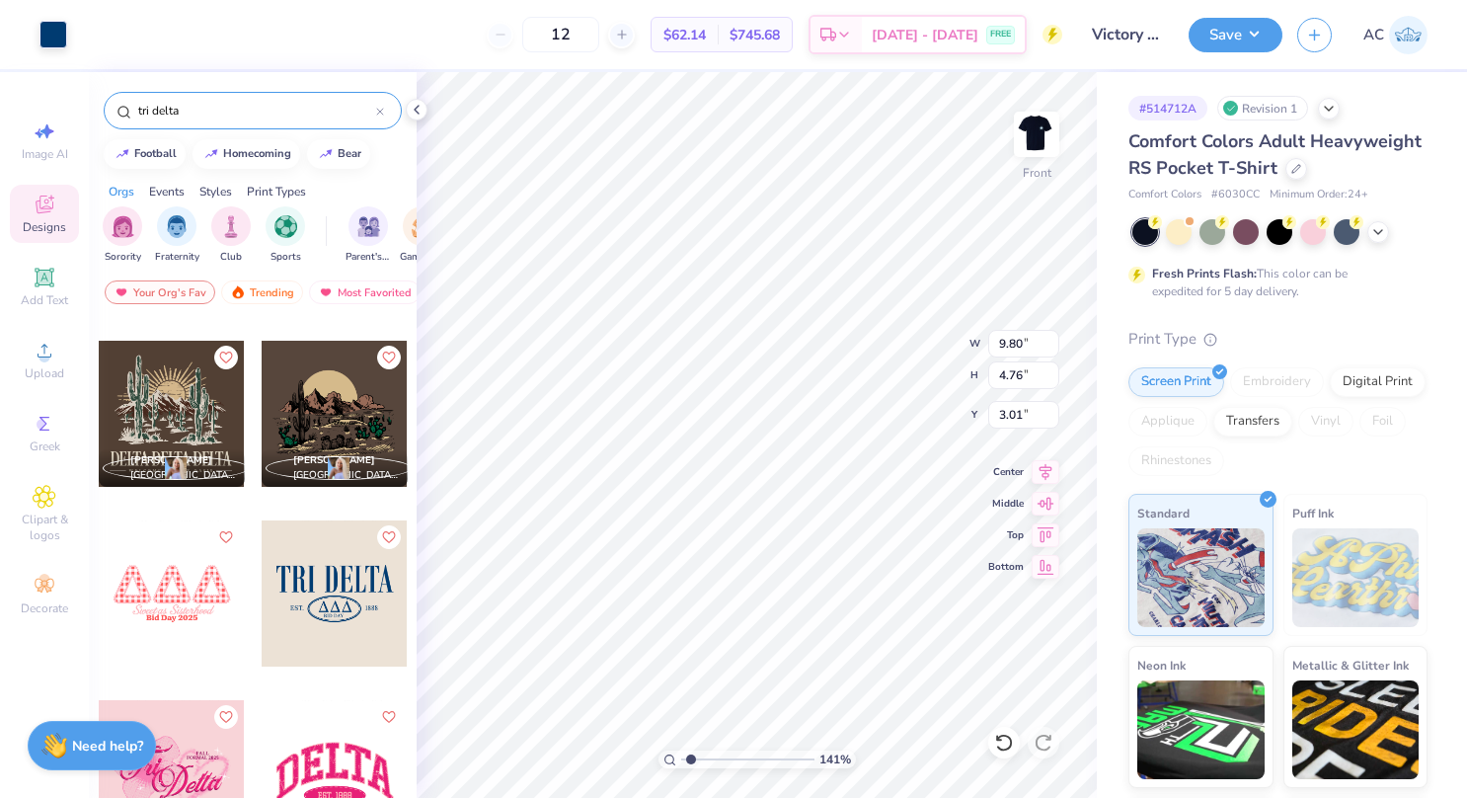
type input "1.41365954668983"
type input "20.56"
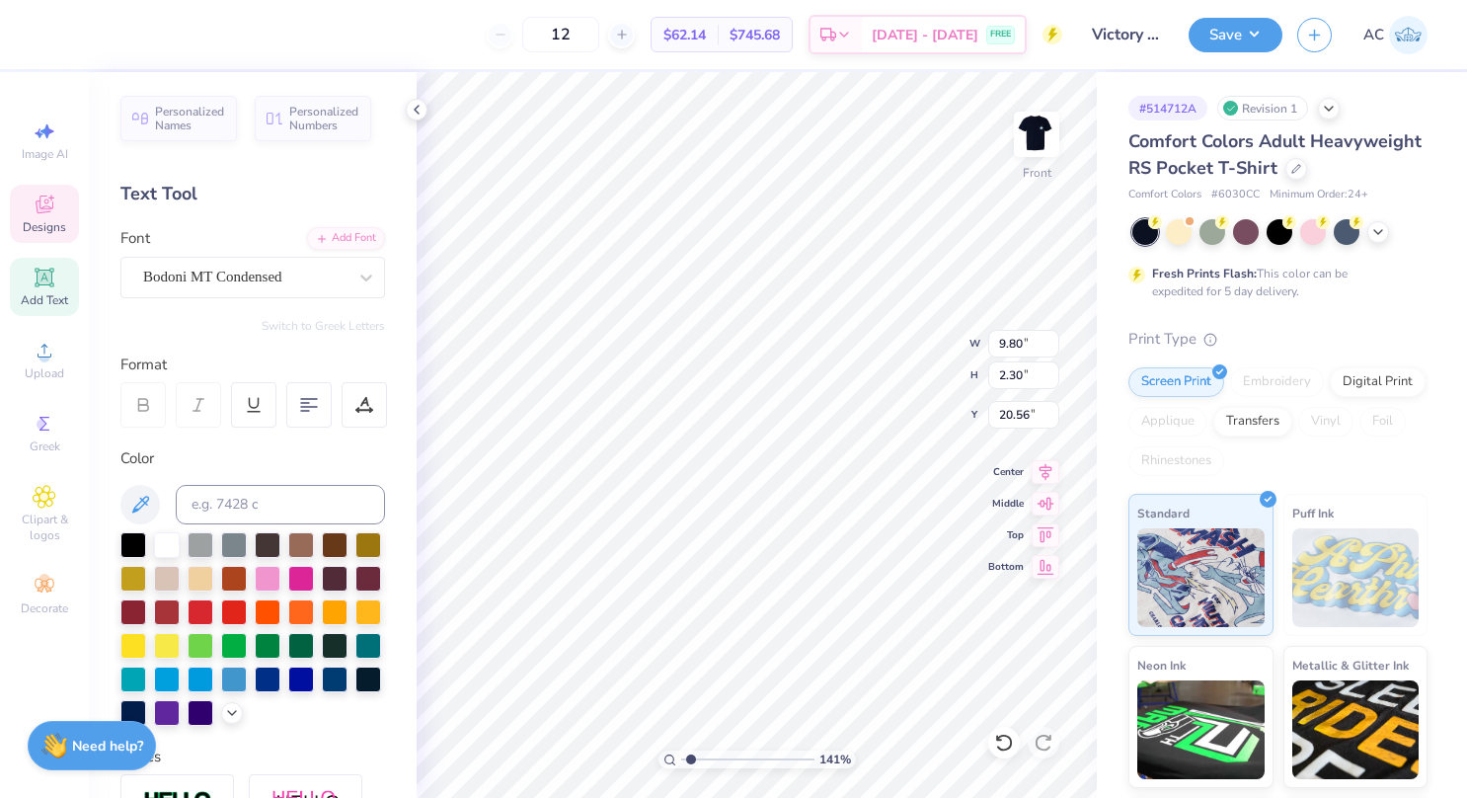
type input "1.41365954668983"
type input "18.94"
type input "1.41365954668983"
type input "2.78"
type input "0.99"
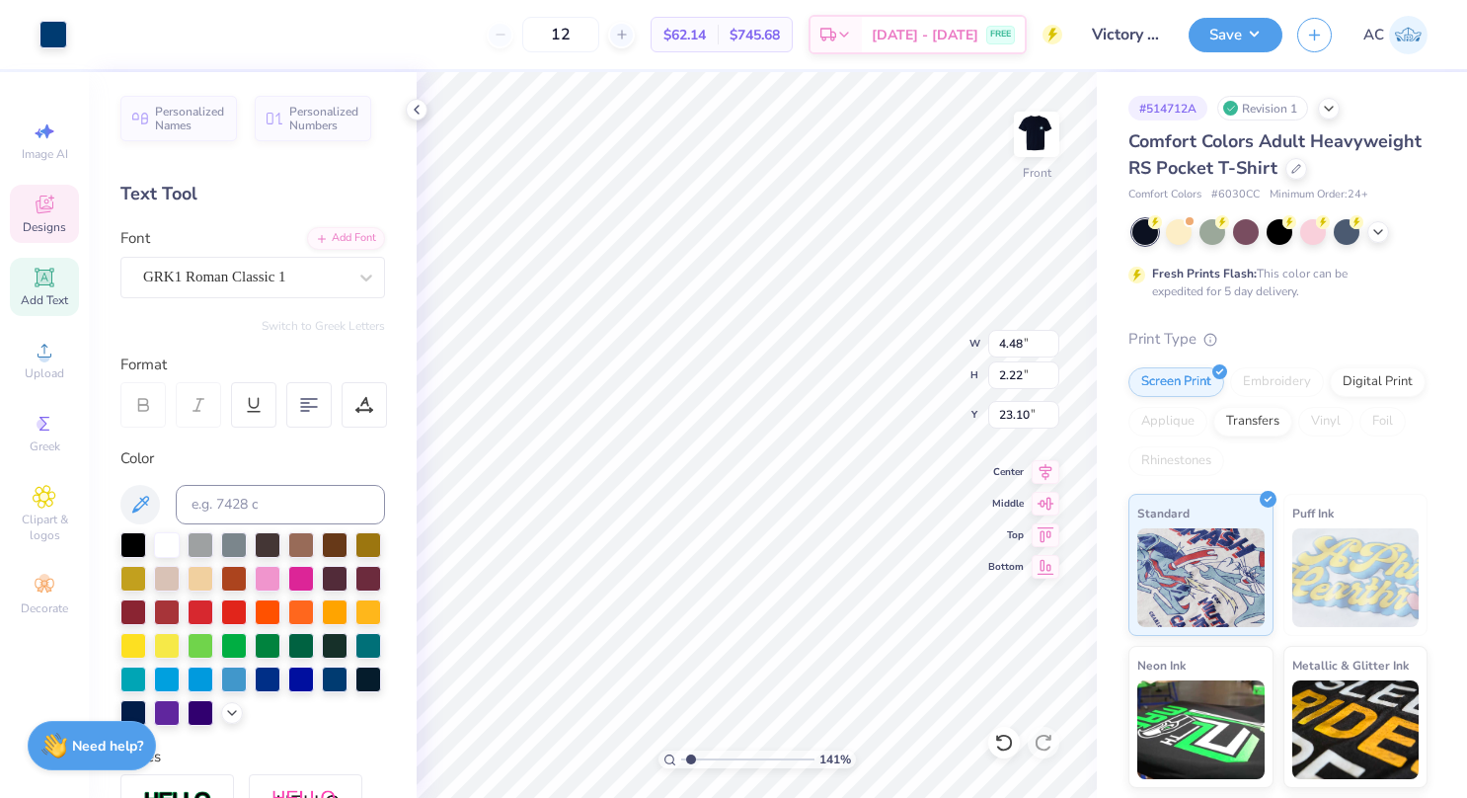
type input "23.52"
type input "1.41365954668983"
type input "8.93"
type input "1.18"
type input "15.88"
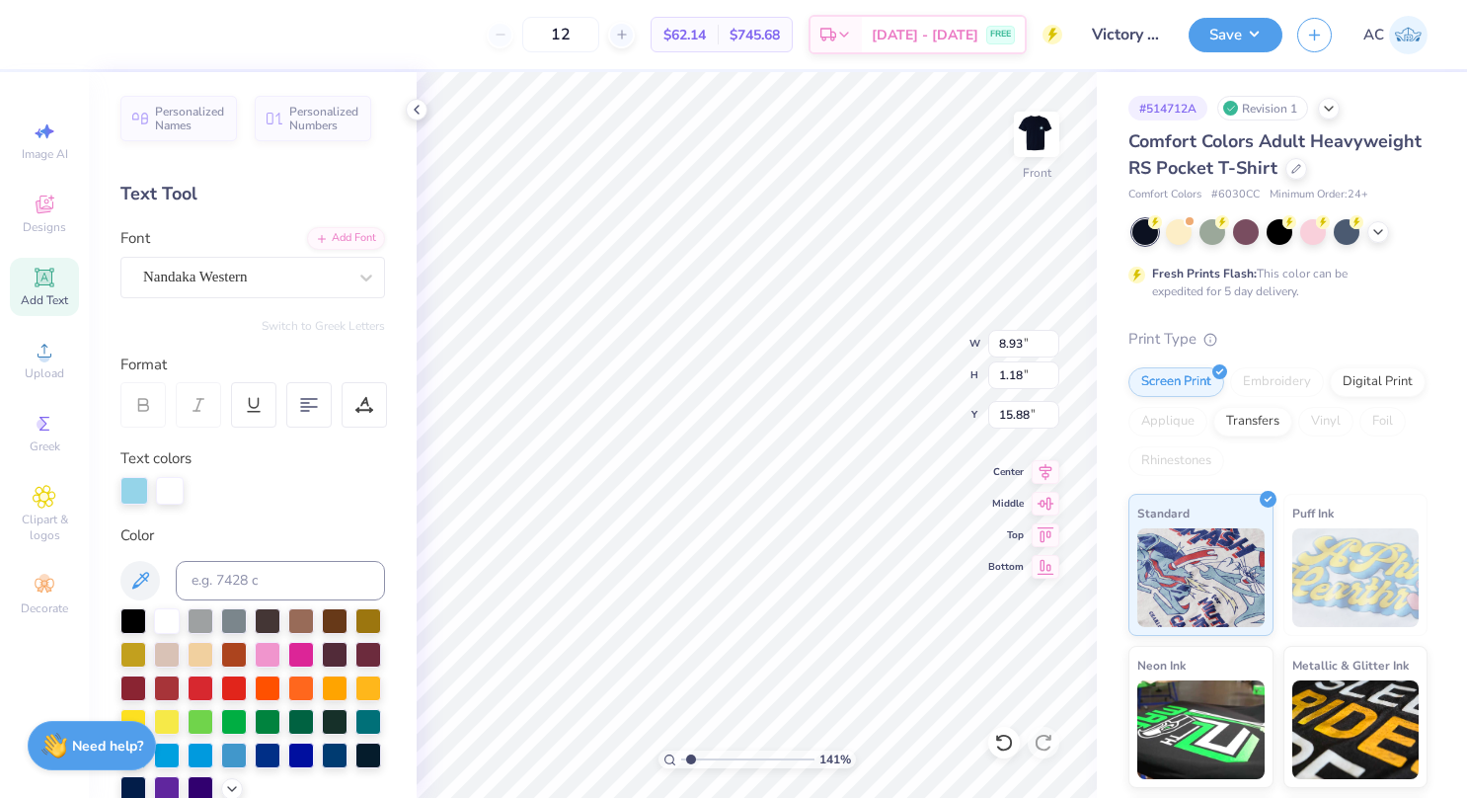
scroll to position [16, 2]
type textarea "TCU , 2025"
type input "1.41365954668983"
type input "2.78"
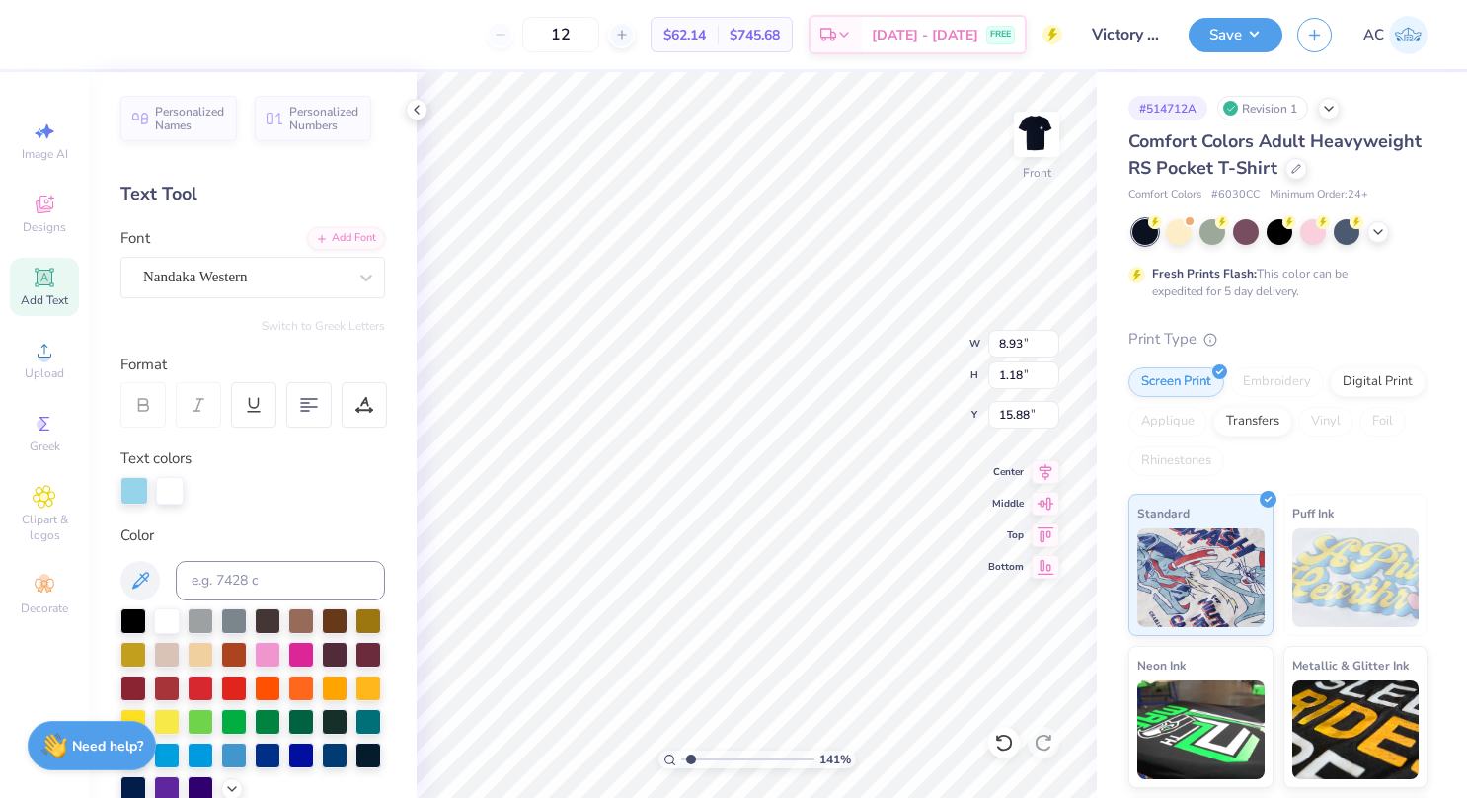
type input "0.99"
type input "18.88"
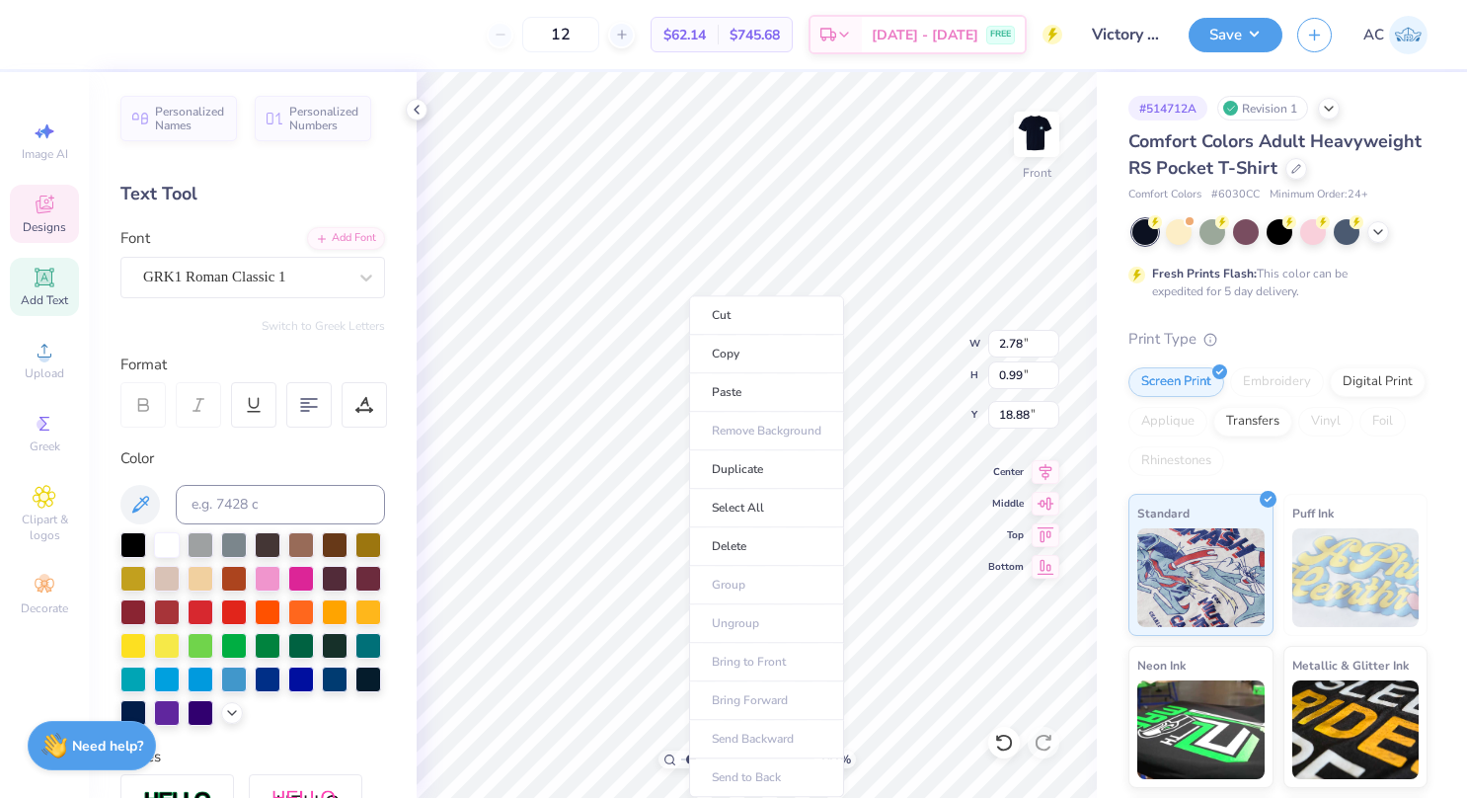
scroll to position [16, 2]
click at [751, 349] on li "Copy" at bounding box center [766, 354] width 155 height 39
type input "1.41365954668983"
type input "5.32"
type input "8.55"
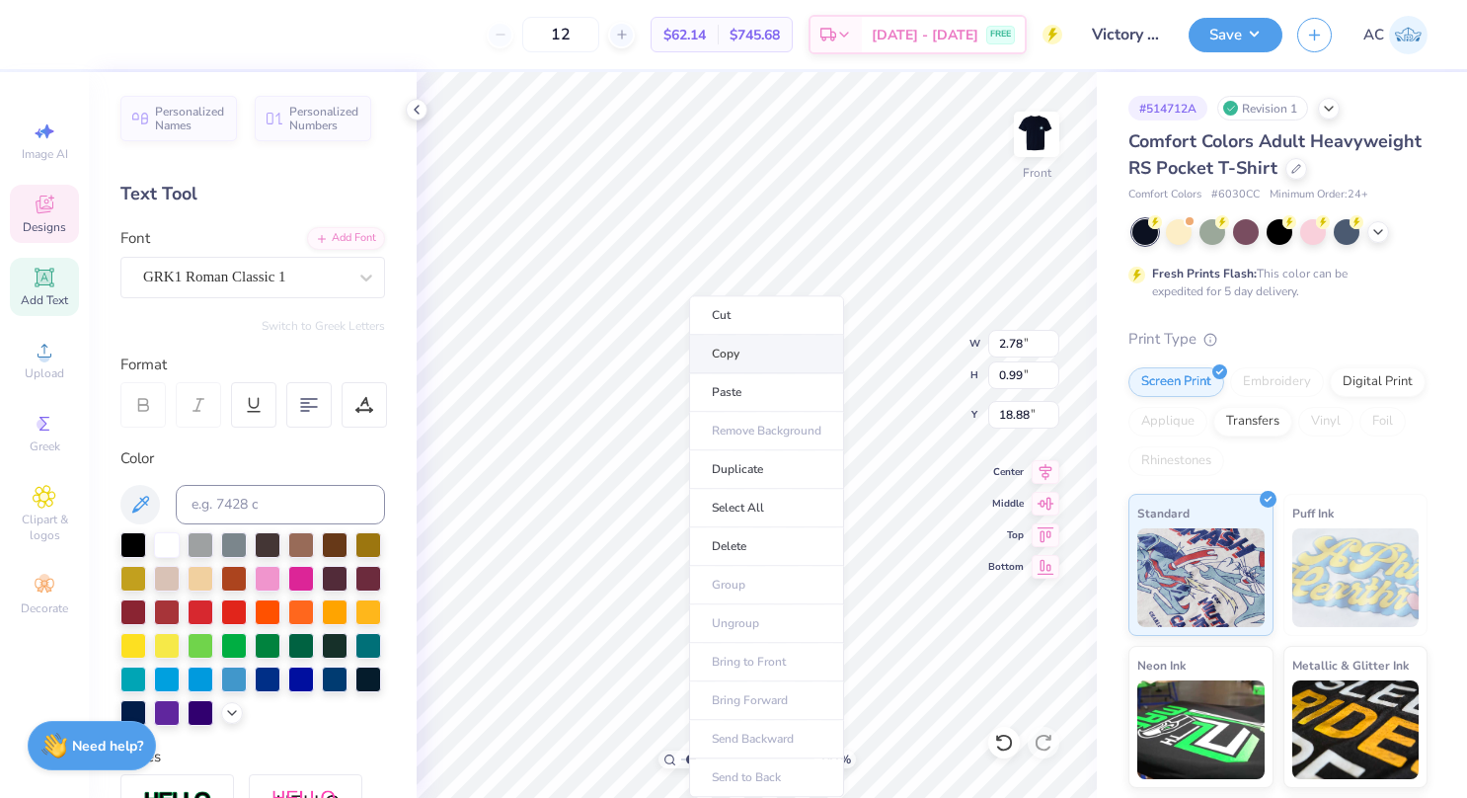
type input "6.87"
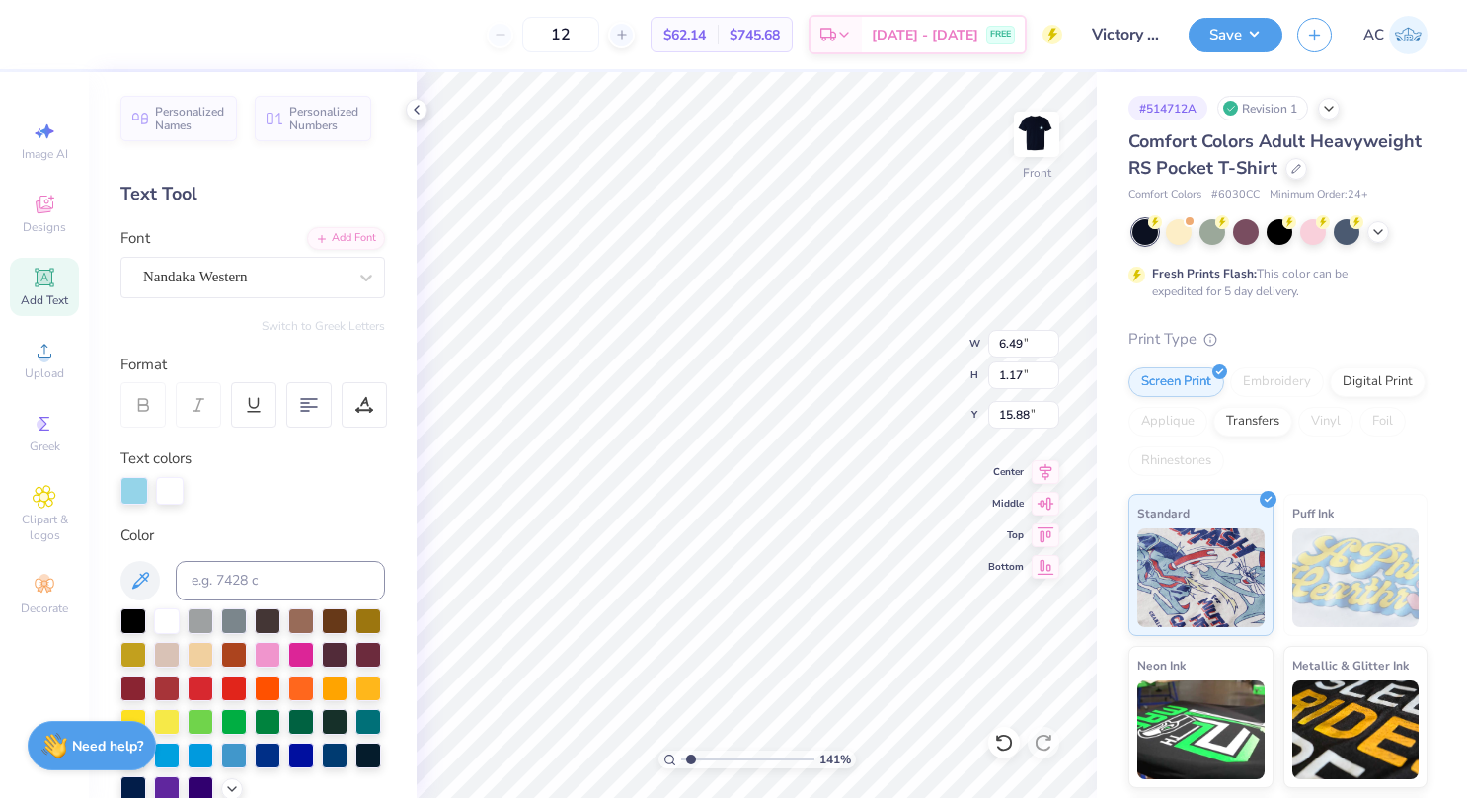
scroll to position [16, 4]
type input "1.41365954668983"
type textarea "TCU , 2025"
paste textarea
type input "1.41365954668983"
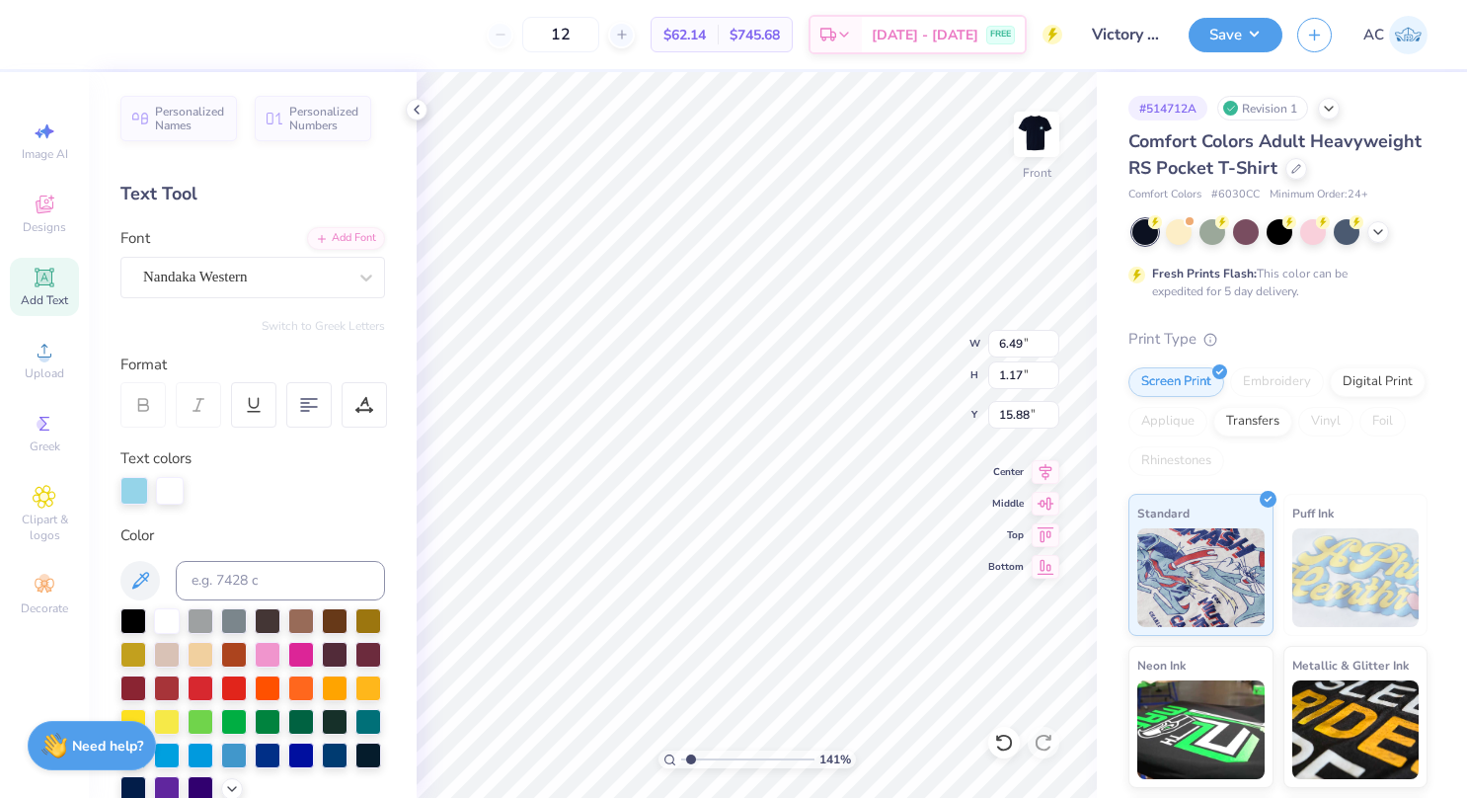
type textarea "TCU , 2025"
type input "1.41365954668983"
type input "2.78"
type input "0.99"
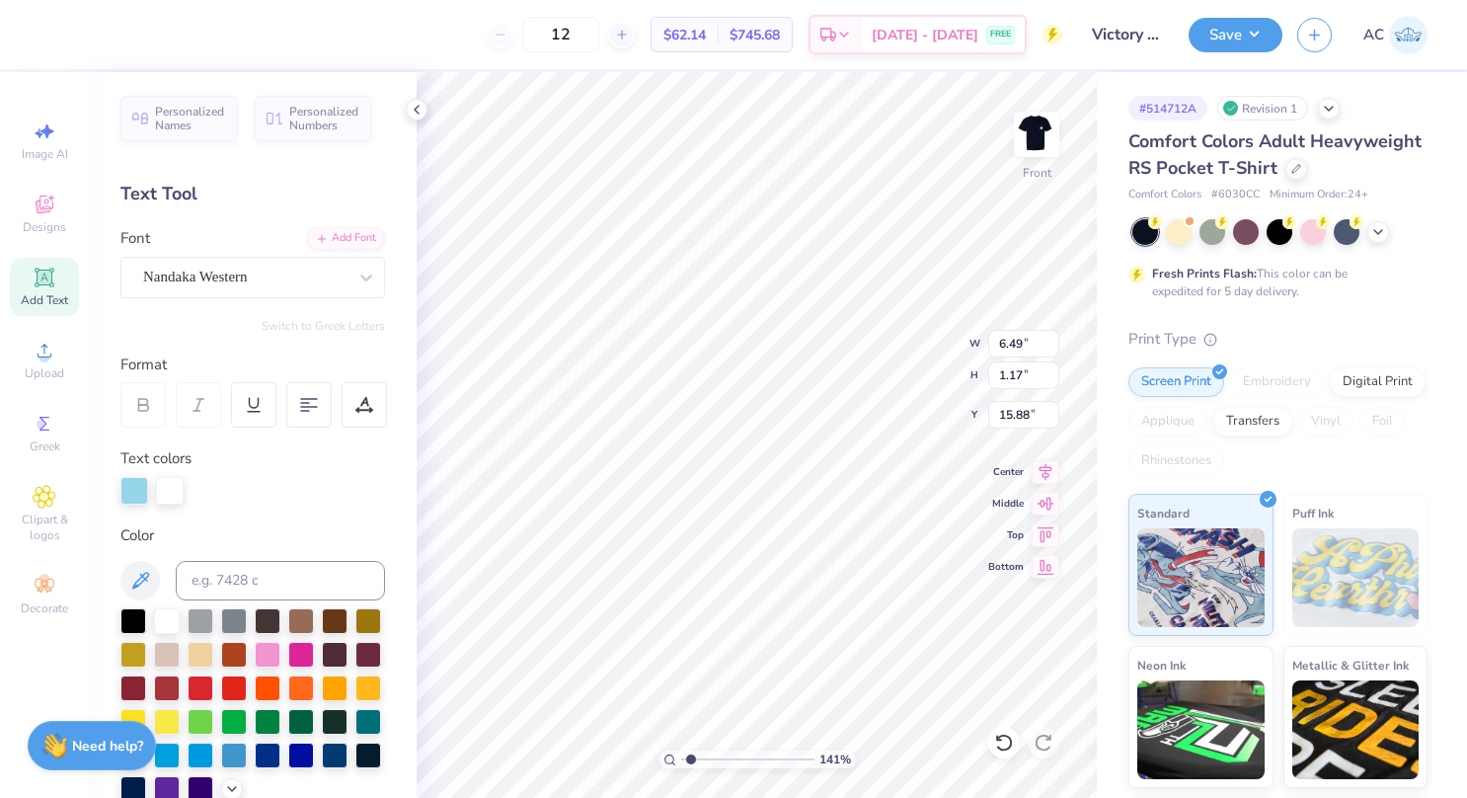
type input "18.88"
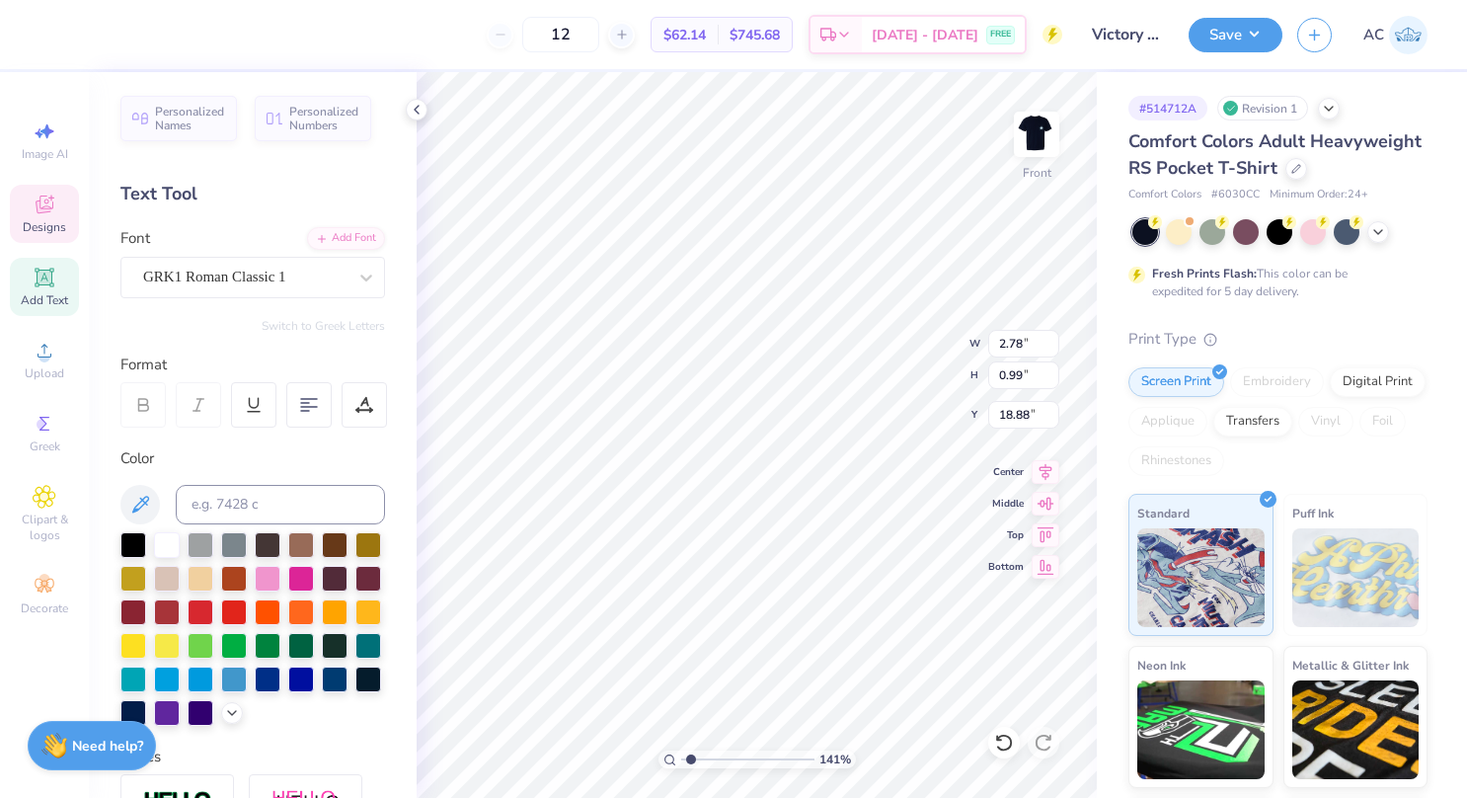
scroll to position [16, 2]
type input "1.41365954668983"
type input "6.85"
type input "1.17"
type input "15.88"
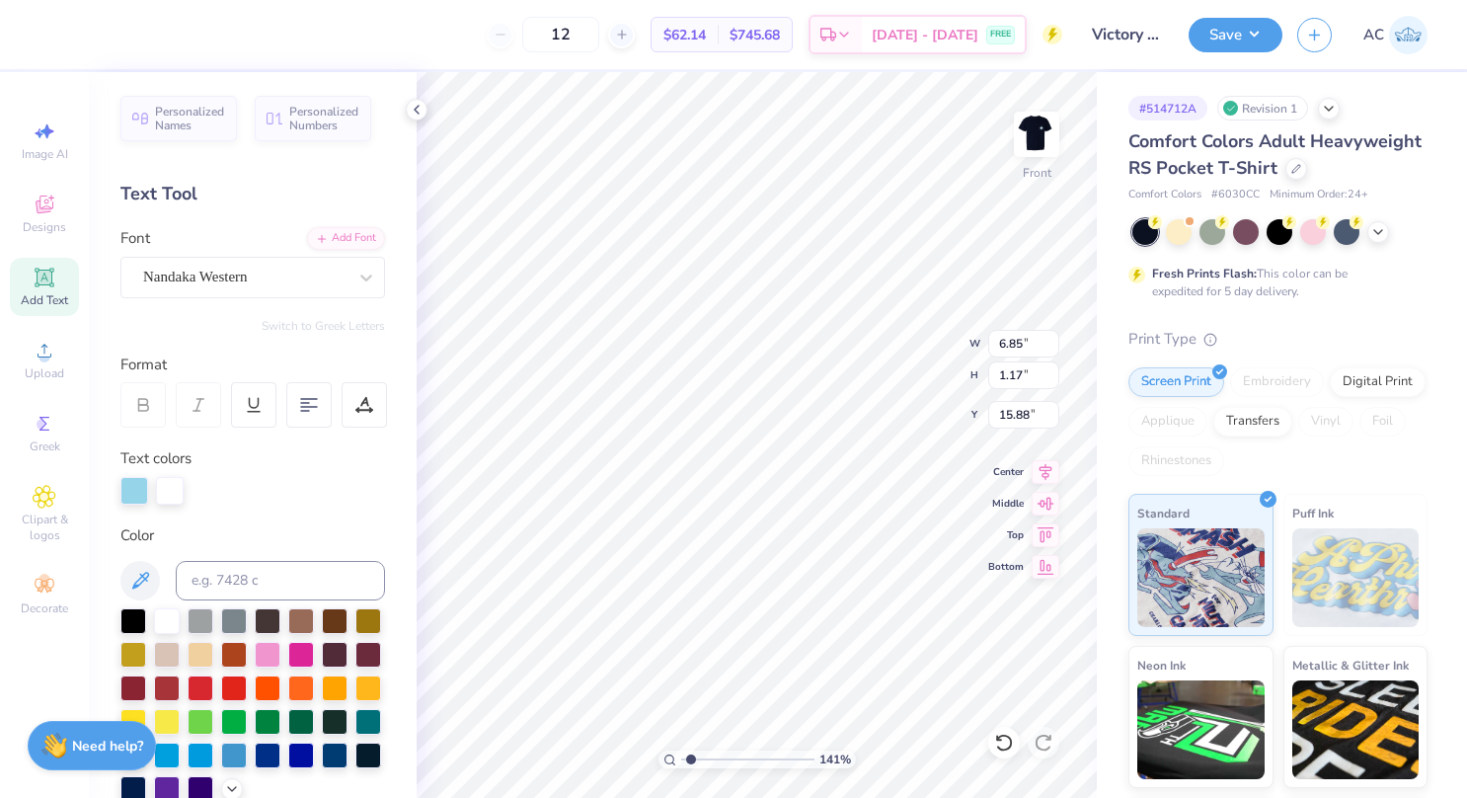
type input "1.41365954668983"
type input "16.95"
type input "1.41365954668983"
type textarea "TCU , 2025"
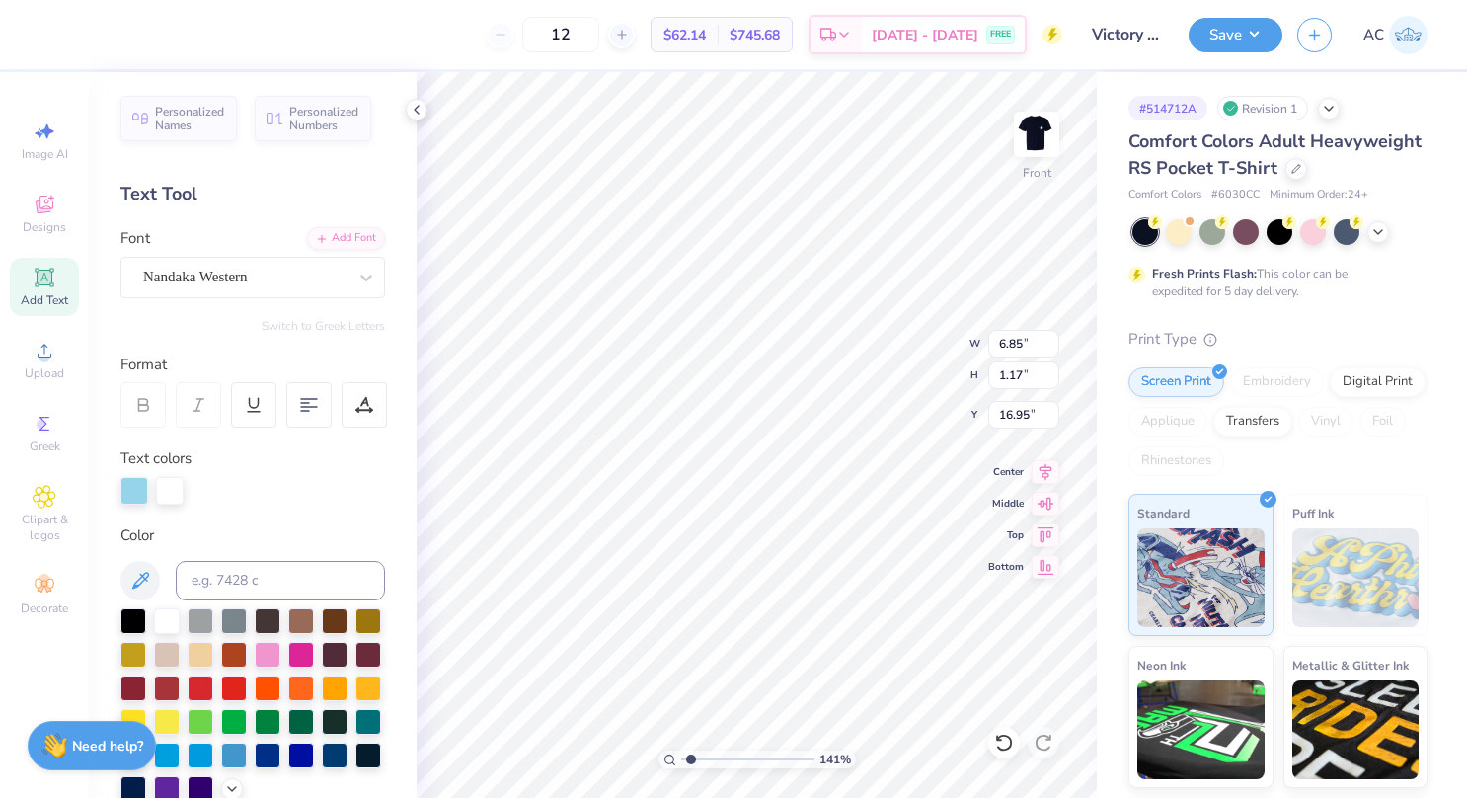
type input "1.41365954668983"
type textarea "TCU , 2025"
type input "1.41365954668983"
type textarea "TCU , 2025"
type input "1.41365954668983"
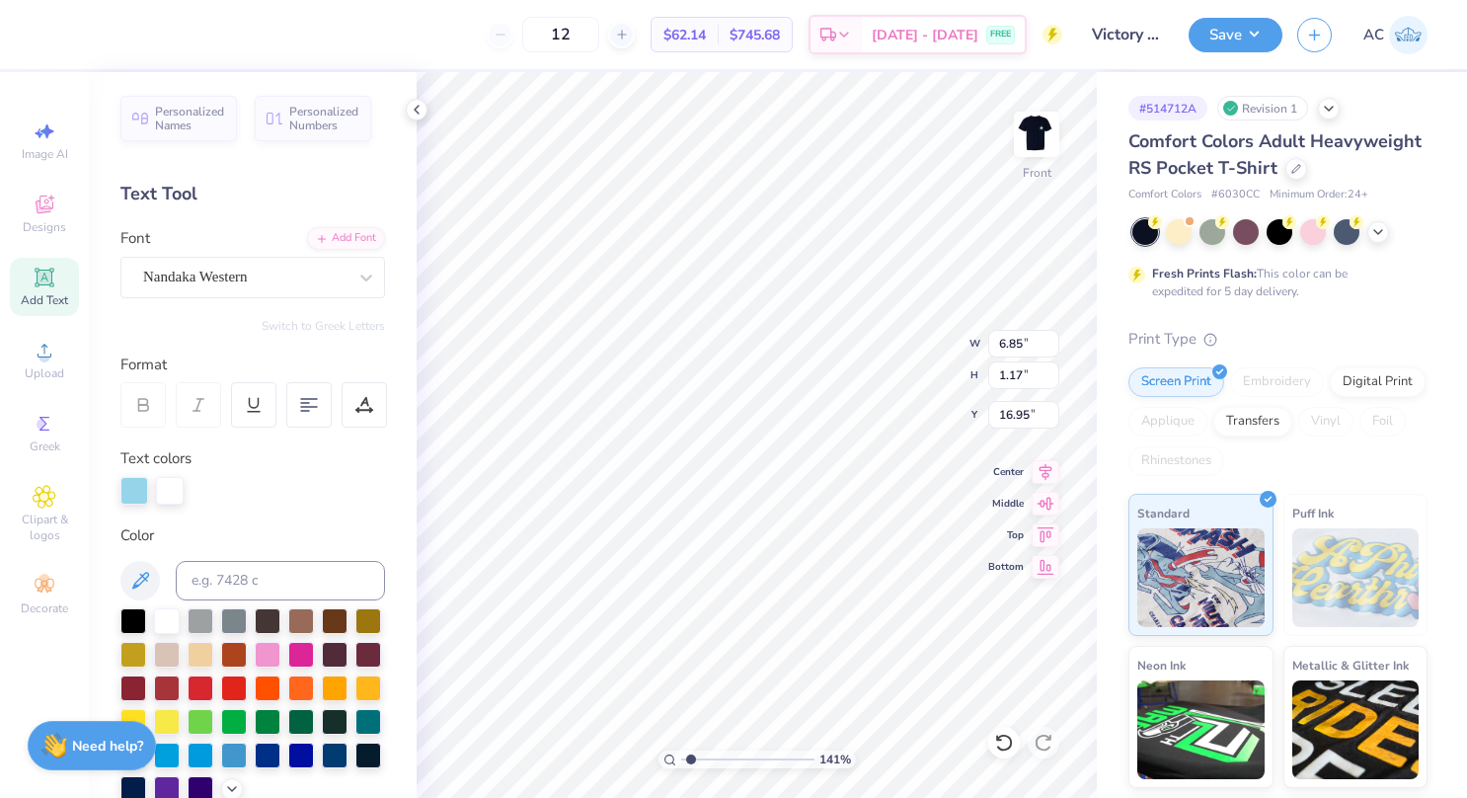
type textarea "TCU , 2025"
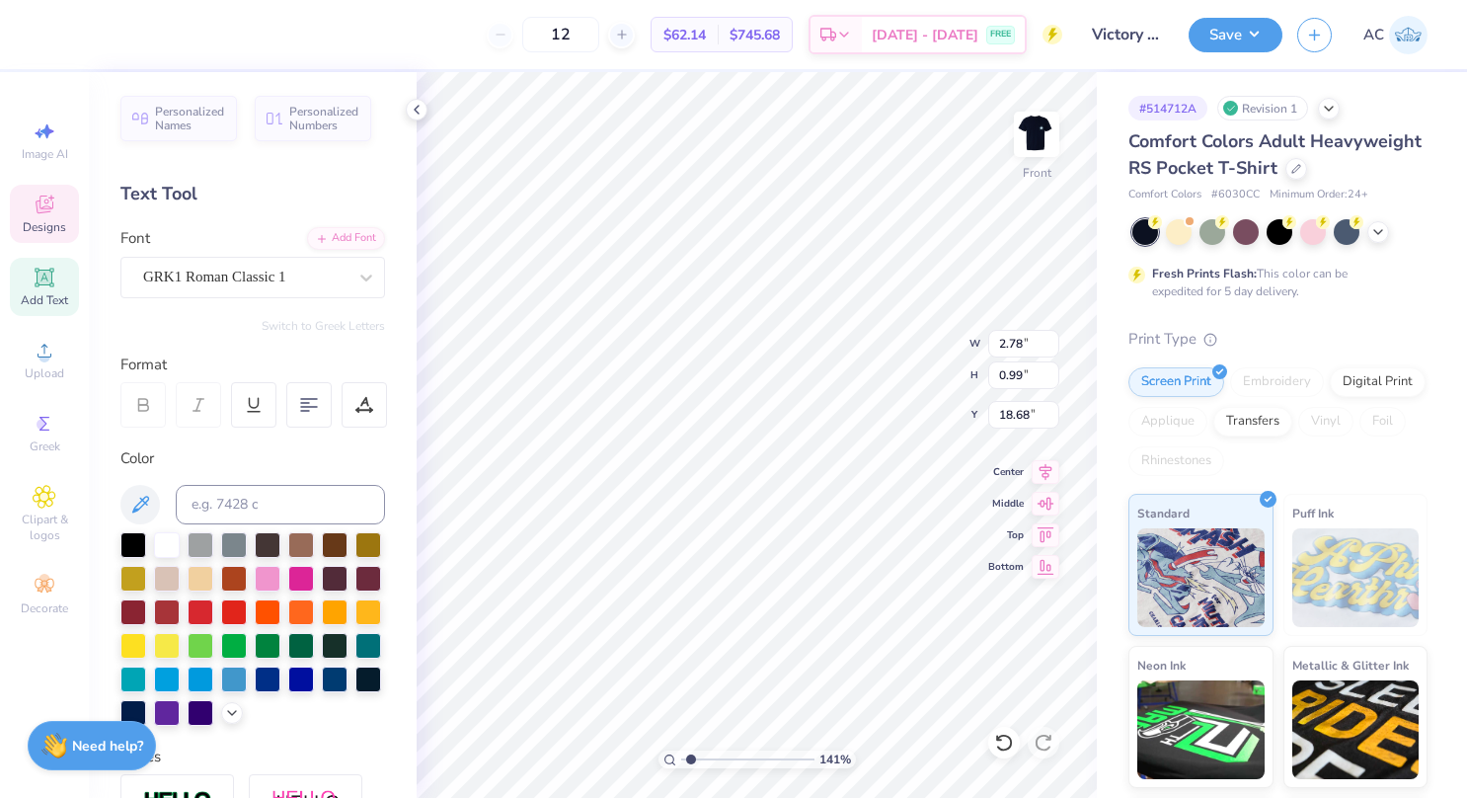
type input "1.41365954668983"
type input "16.95"
type input "1.41365954668983"
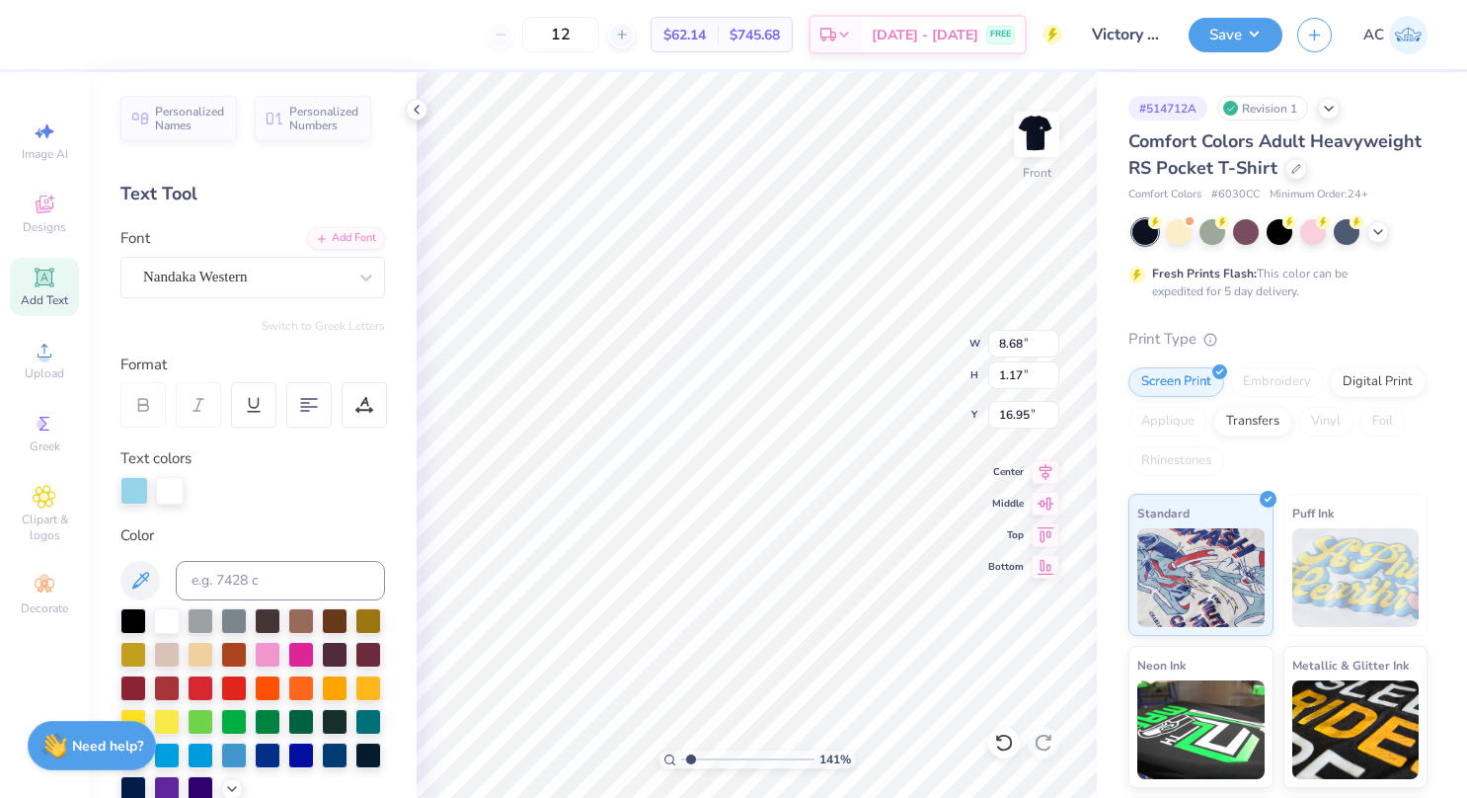
type input "8.68"
type input "1.17"
type input "1.41365954668983"
type input "2.78"
type input "0.99"
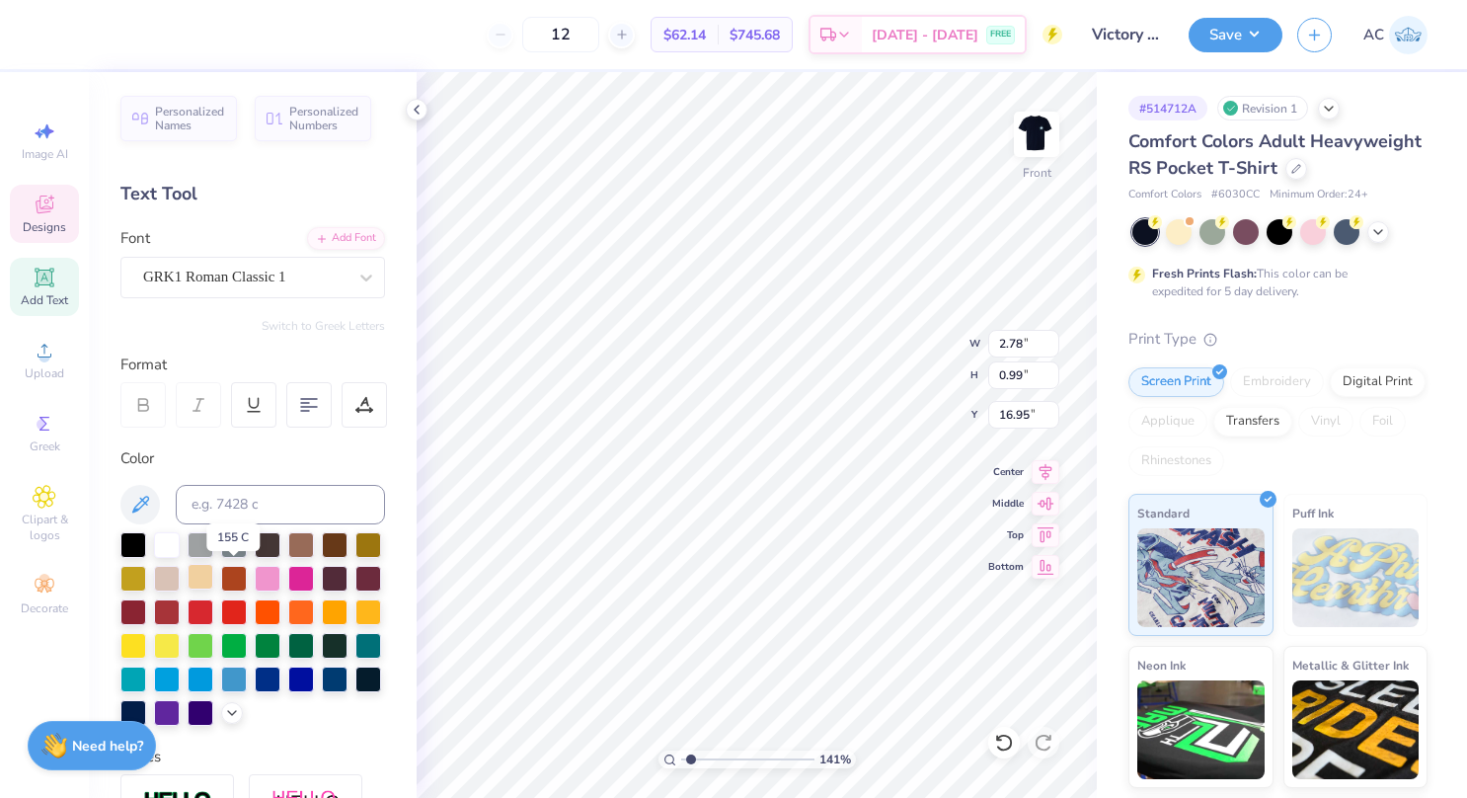
click at [213, 579] on div at bounding box center [201, 577] width 26 height 26
type input "1.41365954668983"
type input "2.76"
type input "0.96"
type input "17.08"
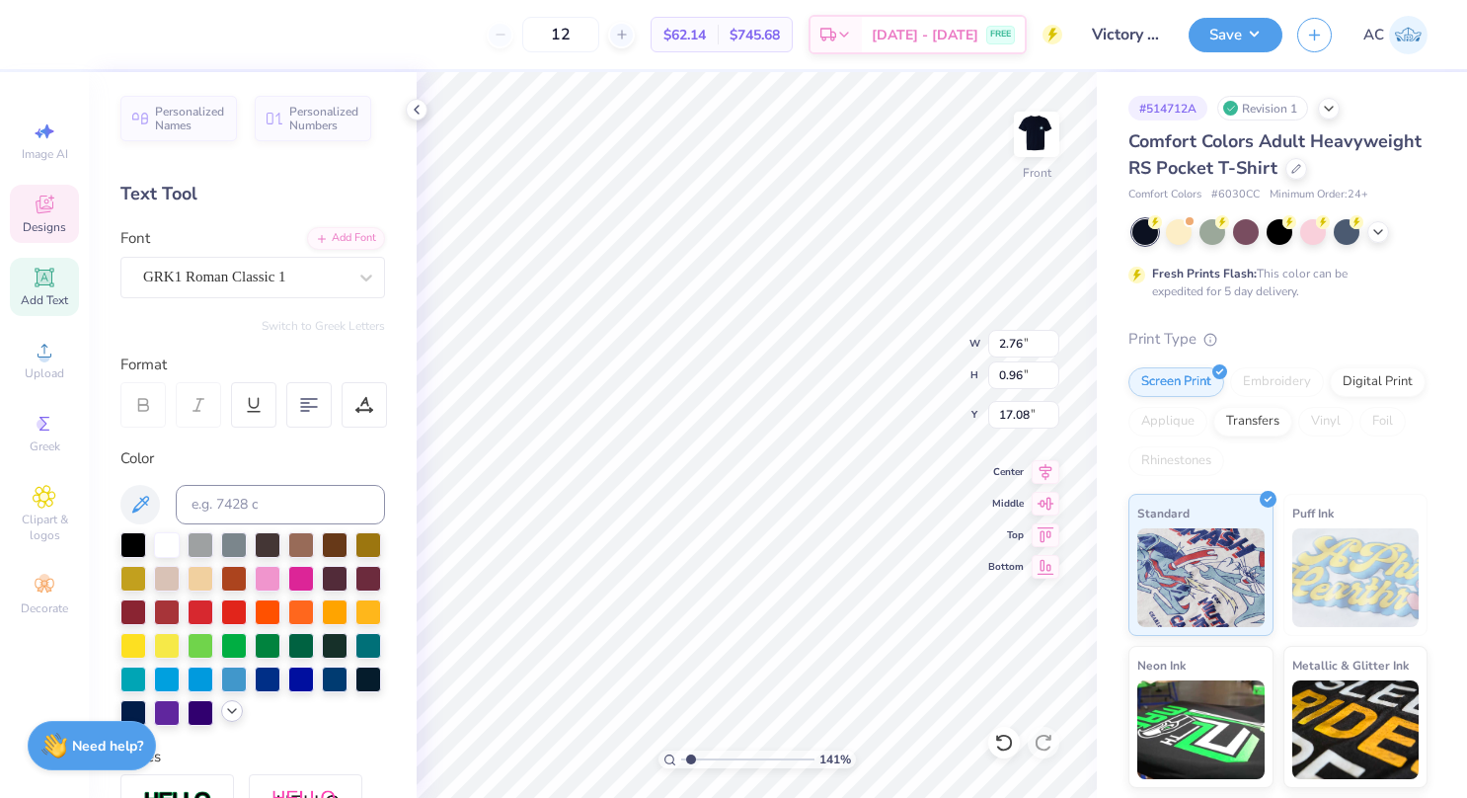
scroll to position [267, 0]
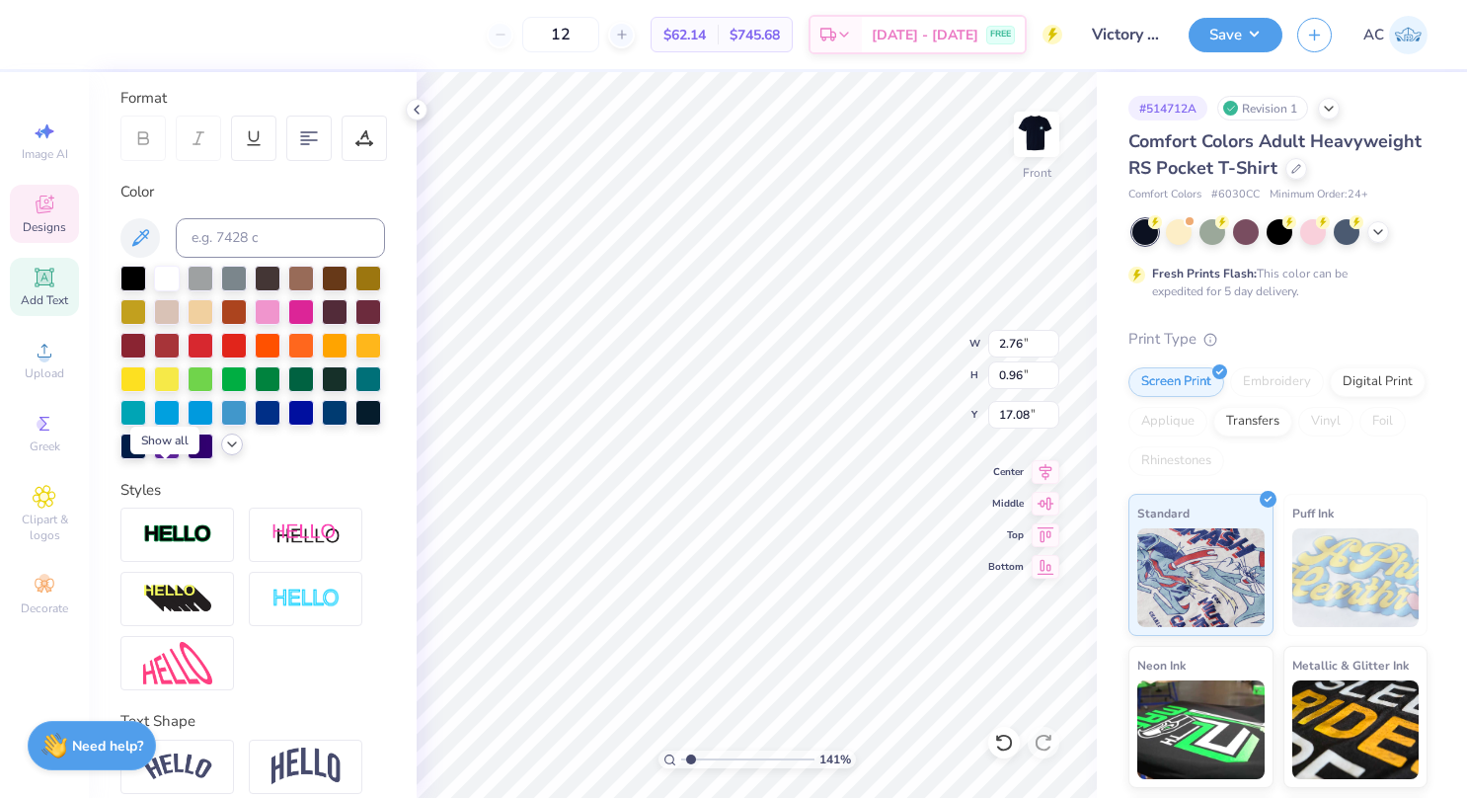
click at [224, 452] on icon at bounding box center [232, 444] width 16 height 16
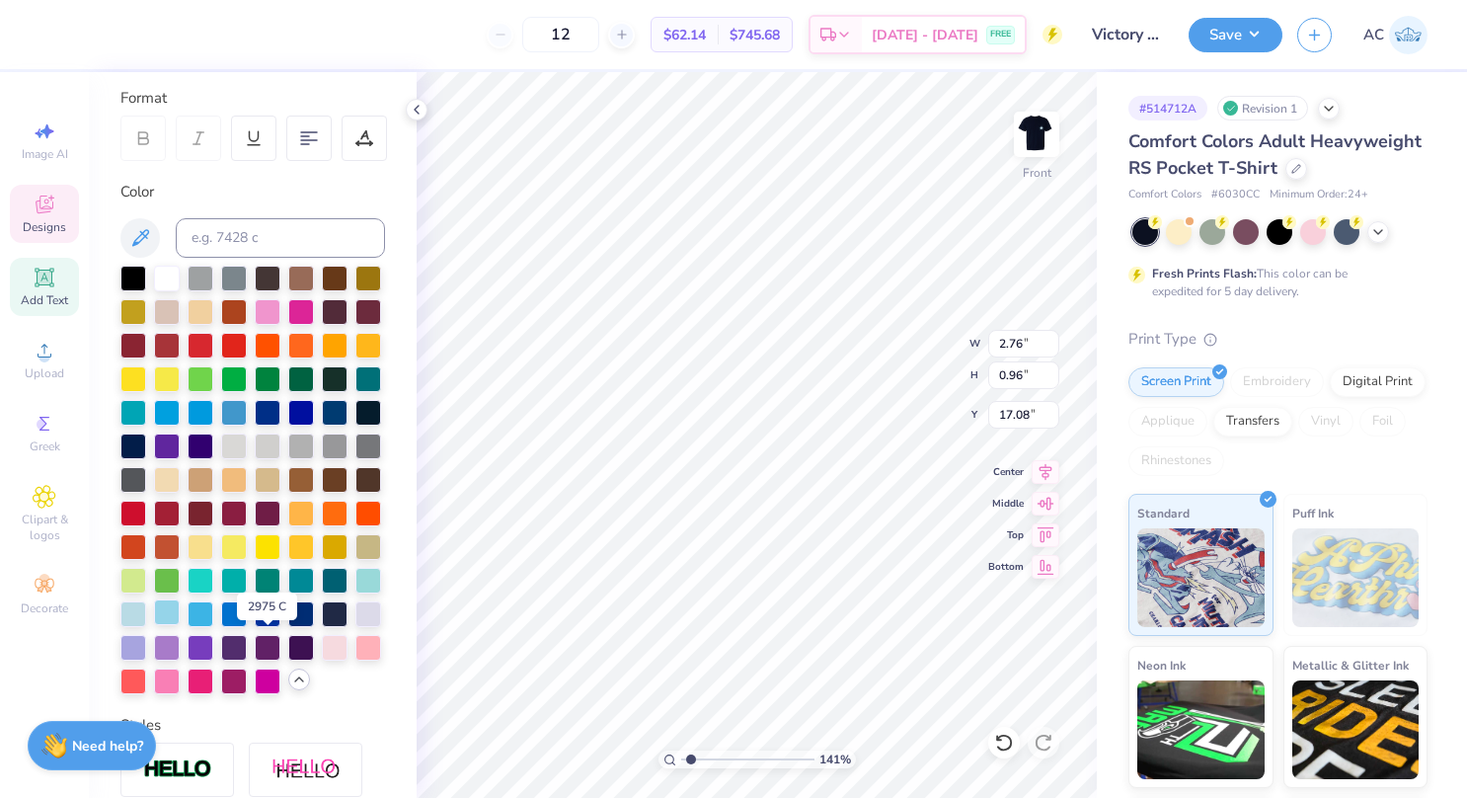
click at [180, 625] on div at bounding box center [167, 612] width 26 height 26
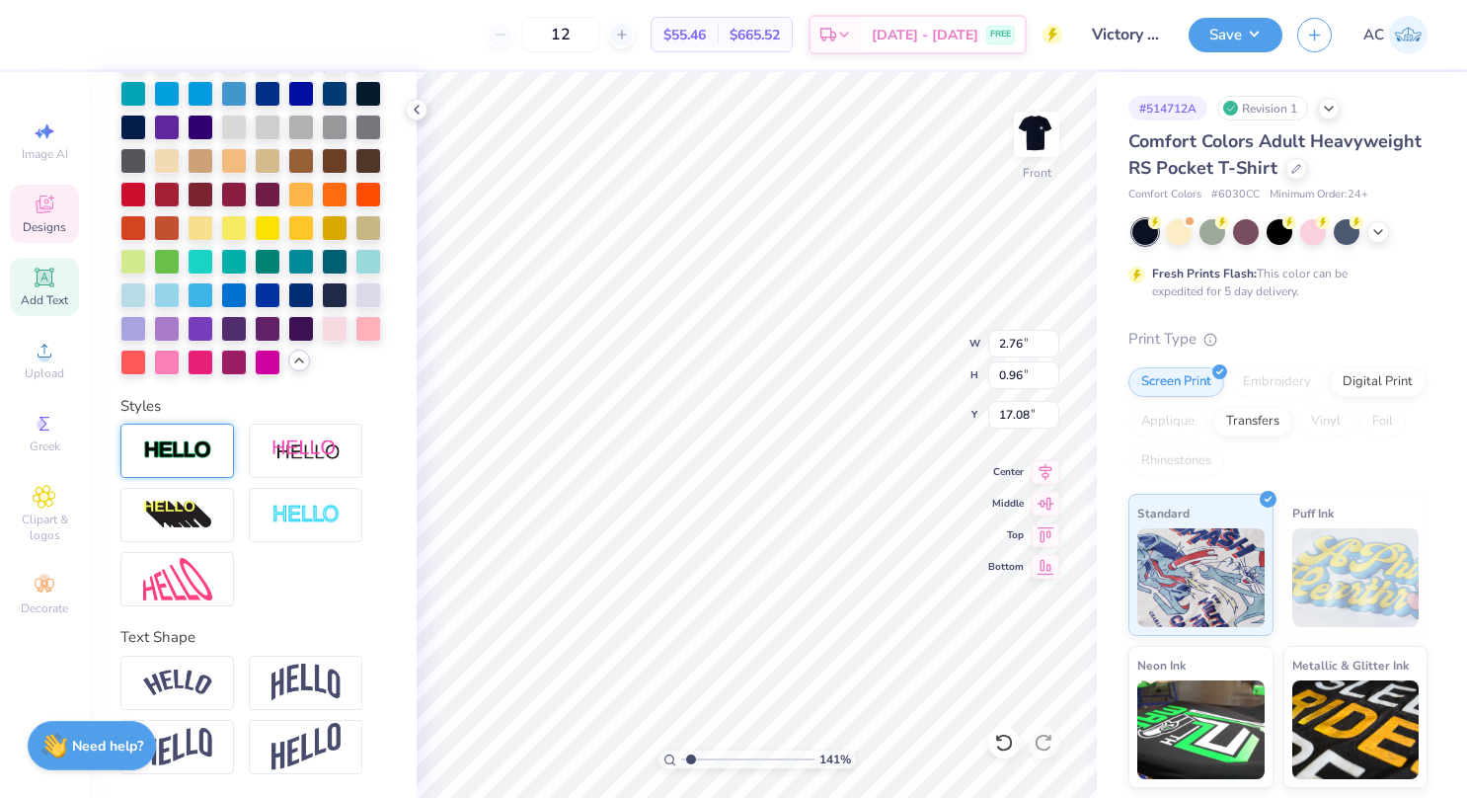
click at [215, 462] on div at bounding box center [177, 451] width 114 height 54
type input "1.41365954668983"
type input "2.78"
type input "0.97"
type input "17.07"
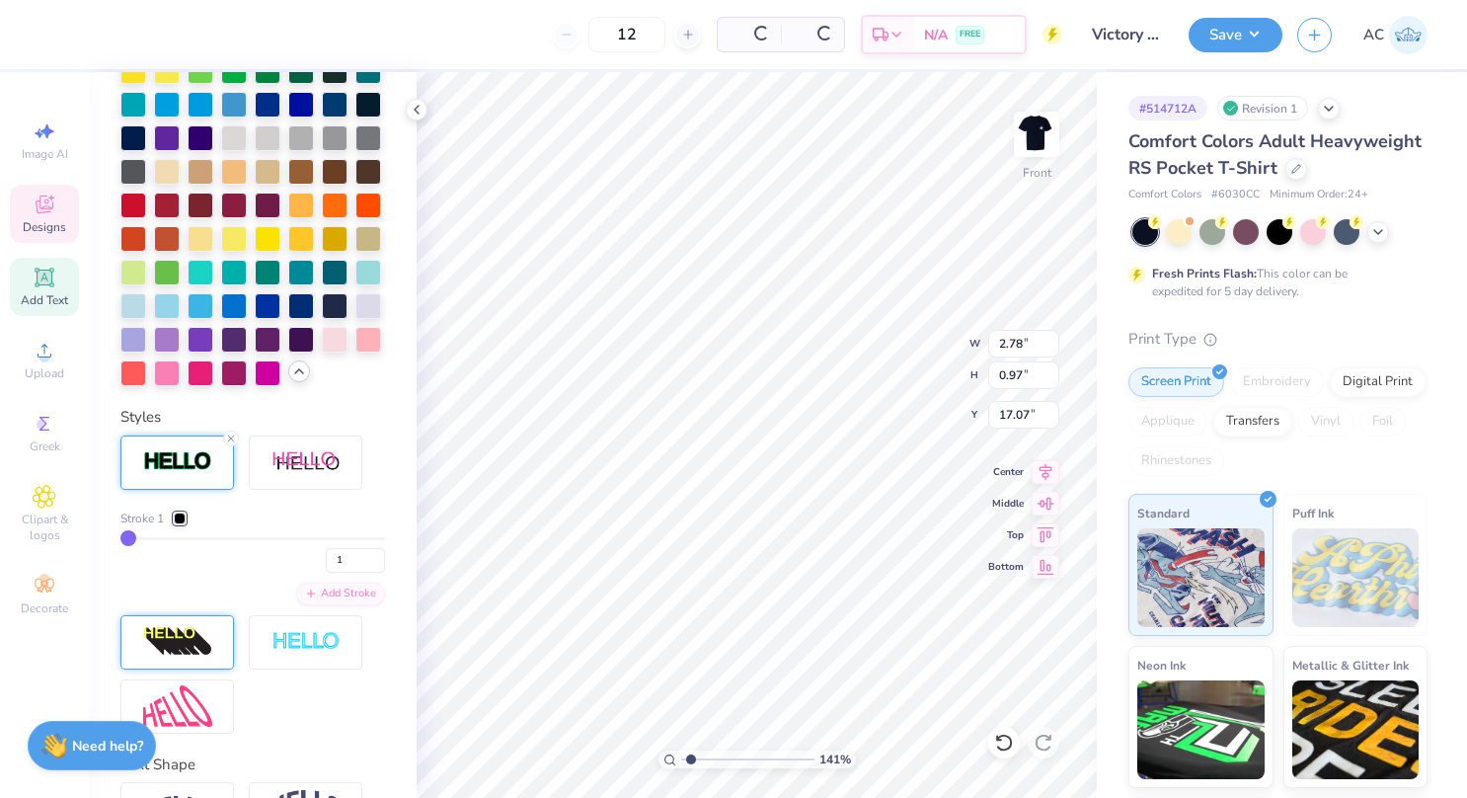
scroll to position [728, 0]
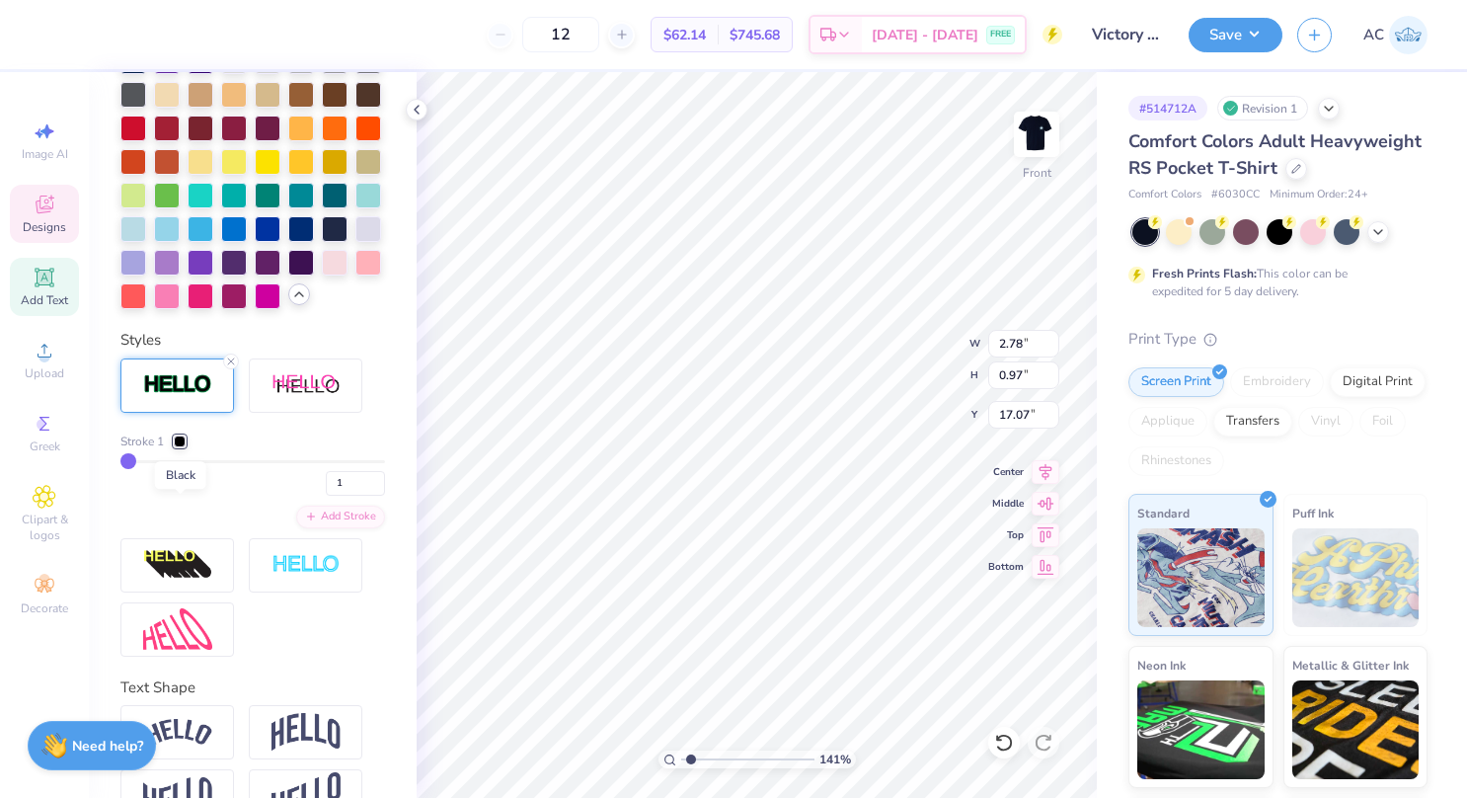
click at [179, 447] on div at bounding box center [180, 441] width 12 height 12
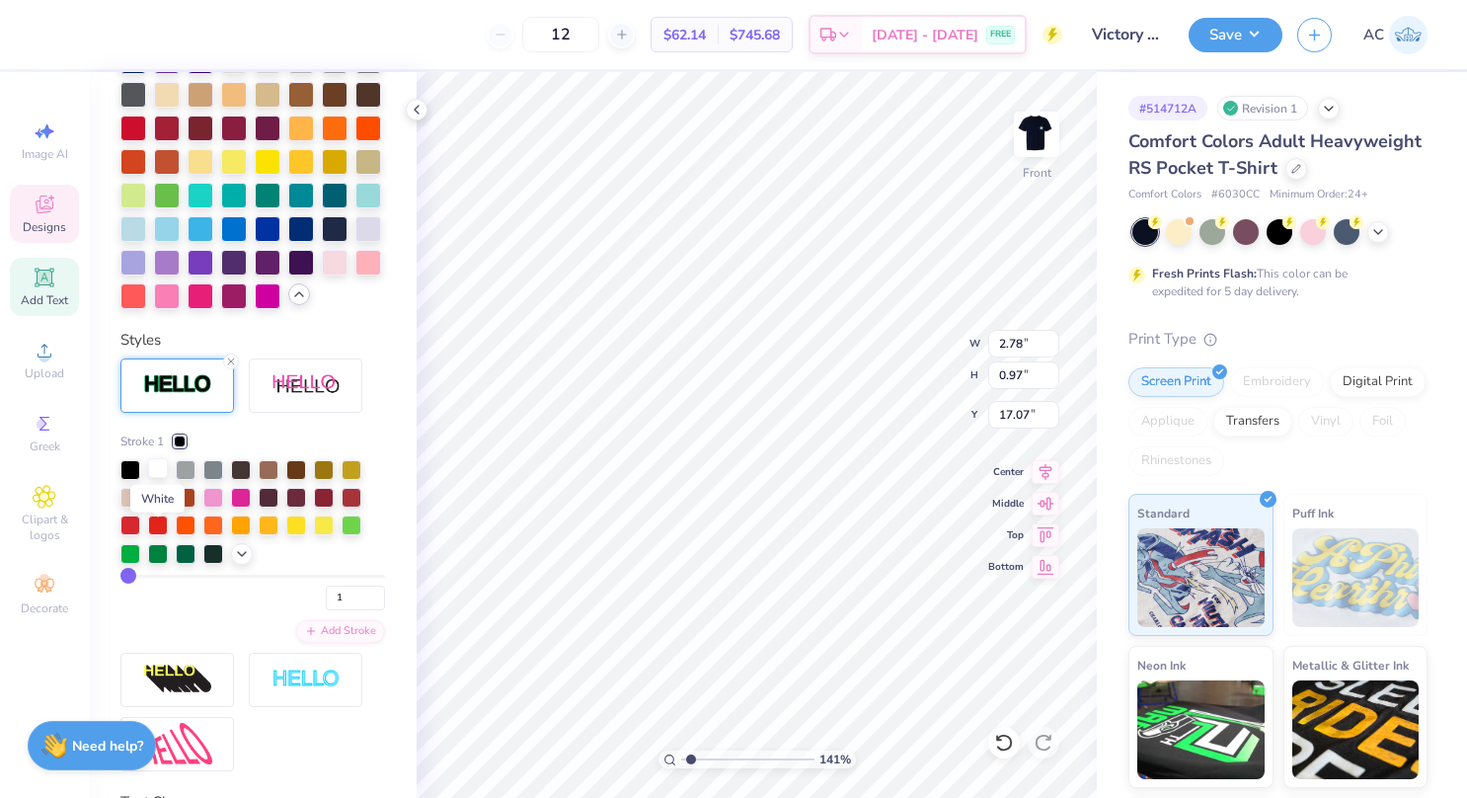
click at [159, 478] on div at bounding box center [158, 468] width 20 height 20
type input "1.41365954668983"
type input "8.68"
type input "1.17"
type input "16.95"
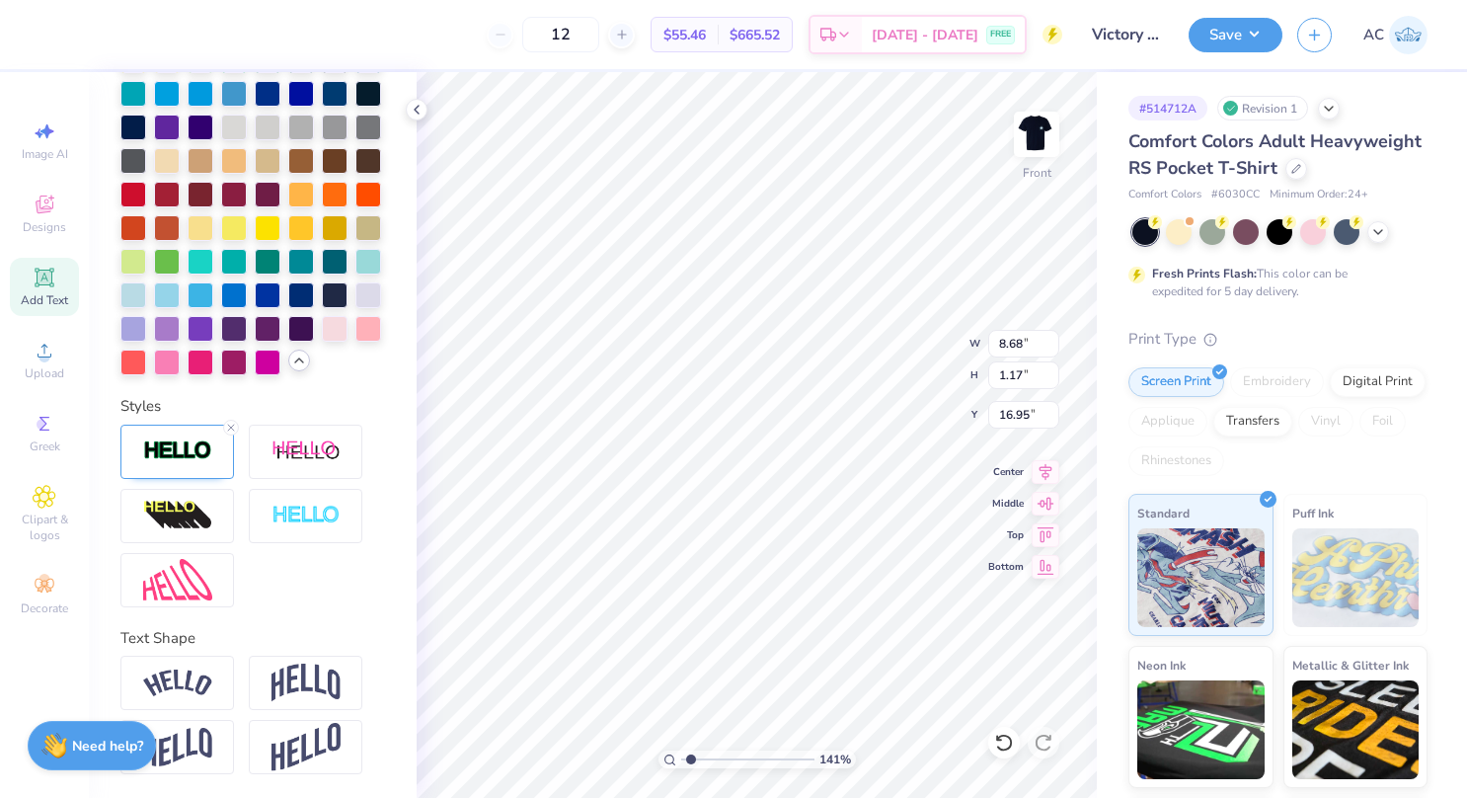
type input "1.41365954668983"
type textarea "TCU , 2025"
type input "1.41365954668983"
type textarea "TCU , 2025"
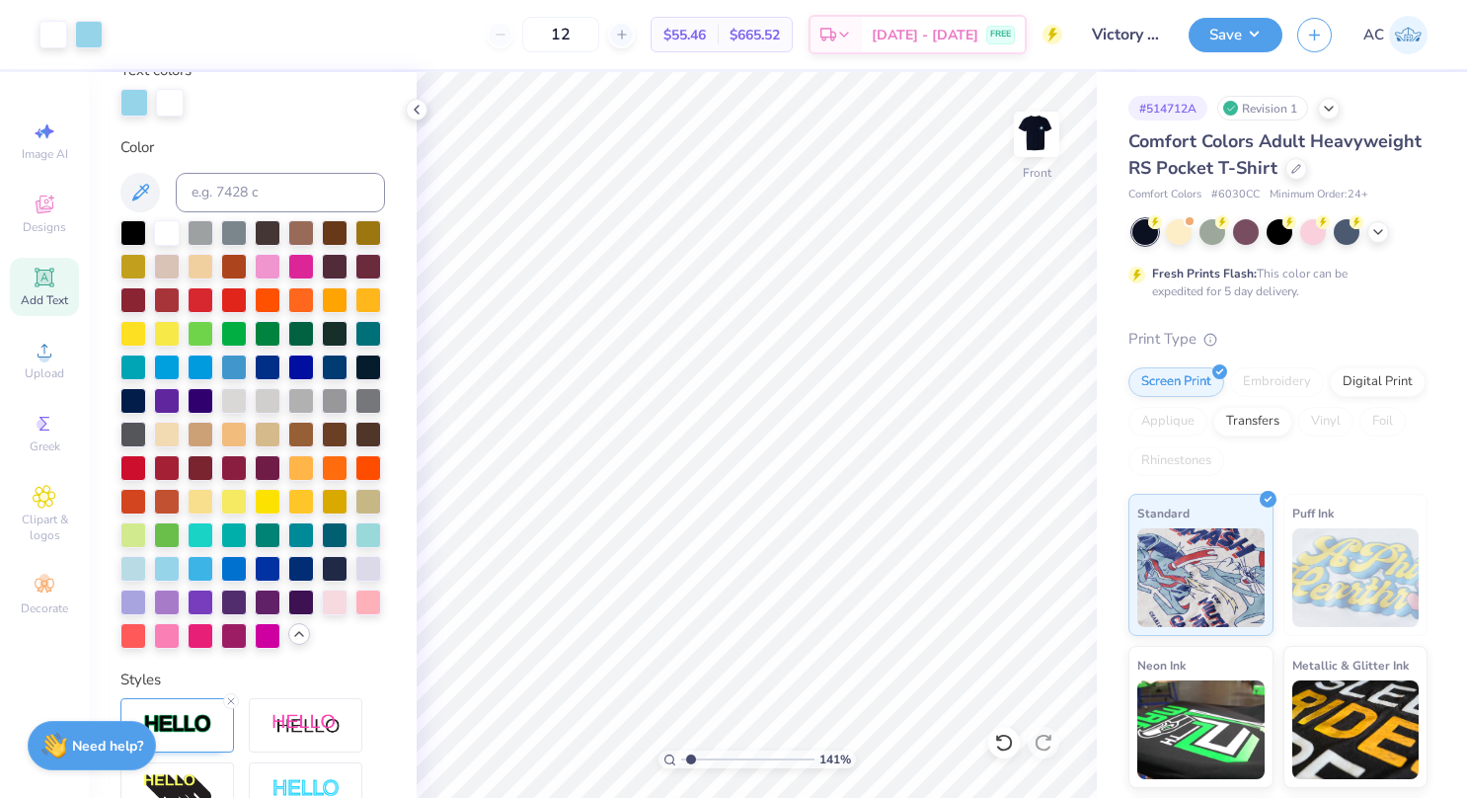
scroll to position [381, 0]
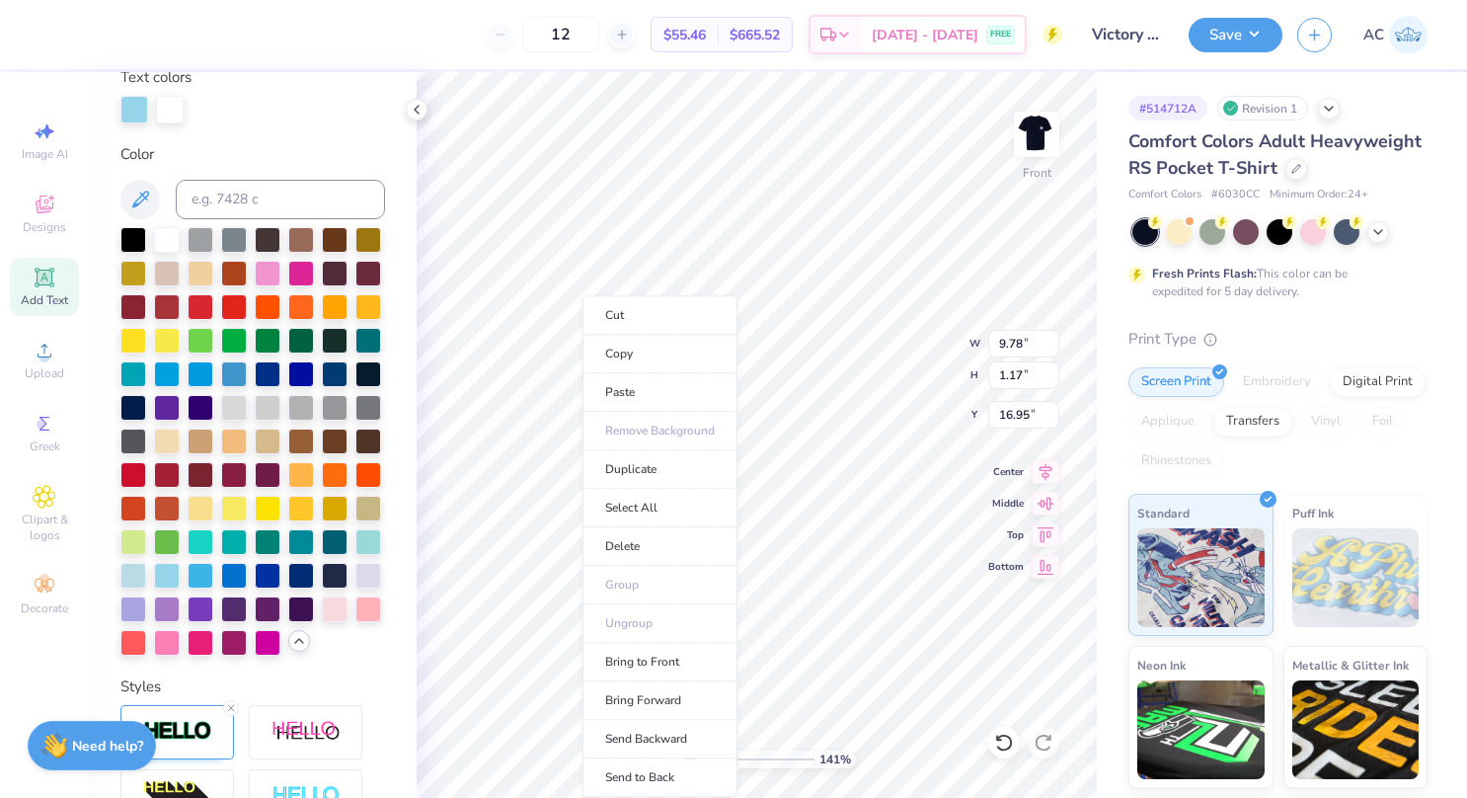
click at [627, 583] on ul "Cut Copy Paste Remove Background Duplicate Select All Delete Group Ungroup Brin…" at bounding box center [660, 546] width 155 height 502
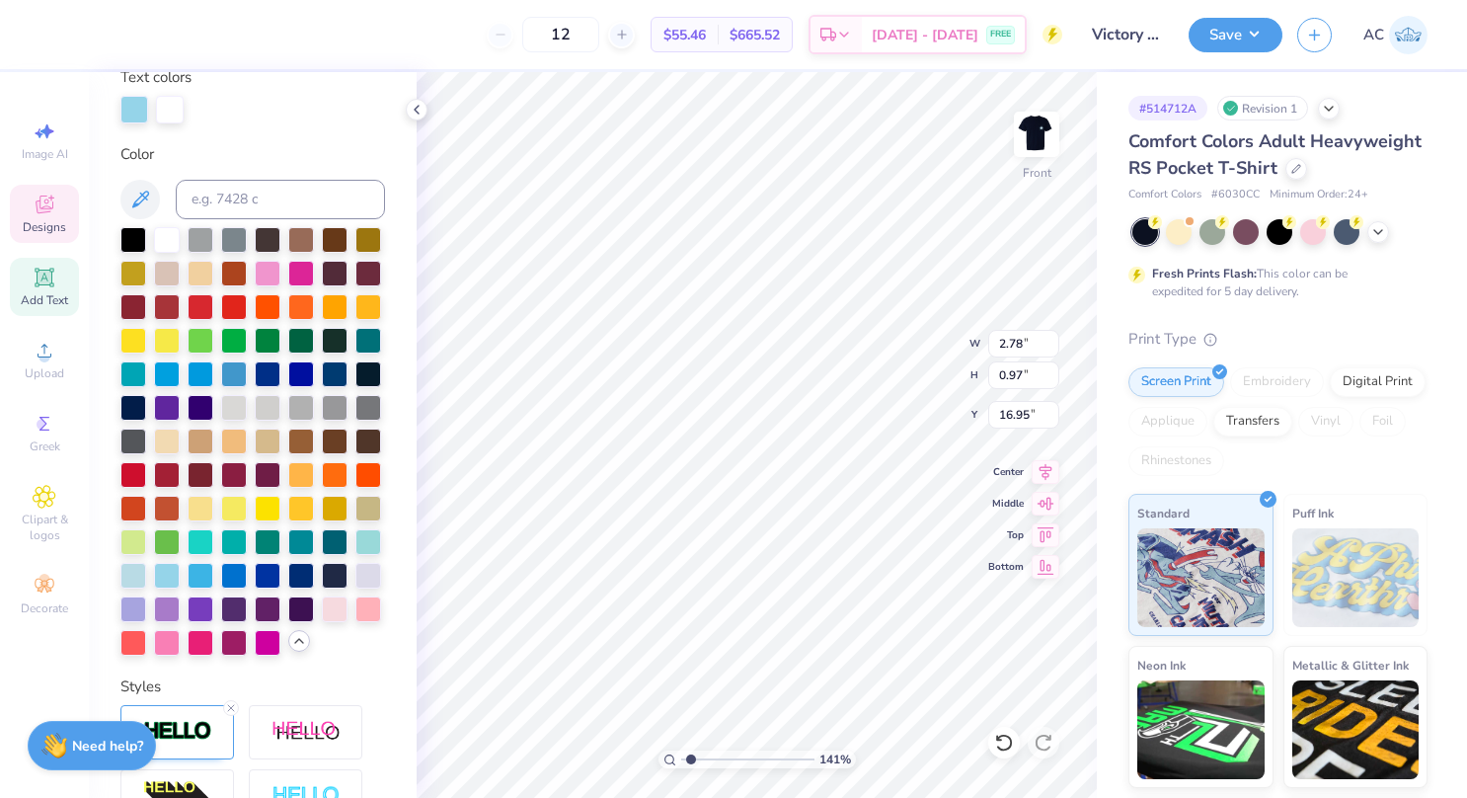
type input "1.41365954668983"
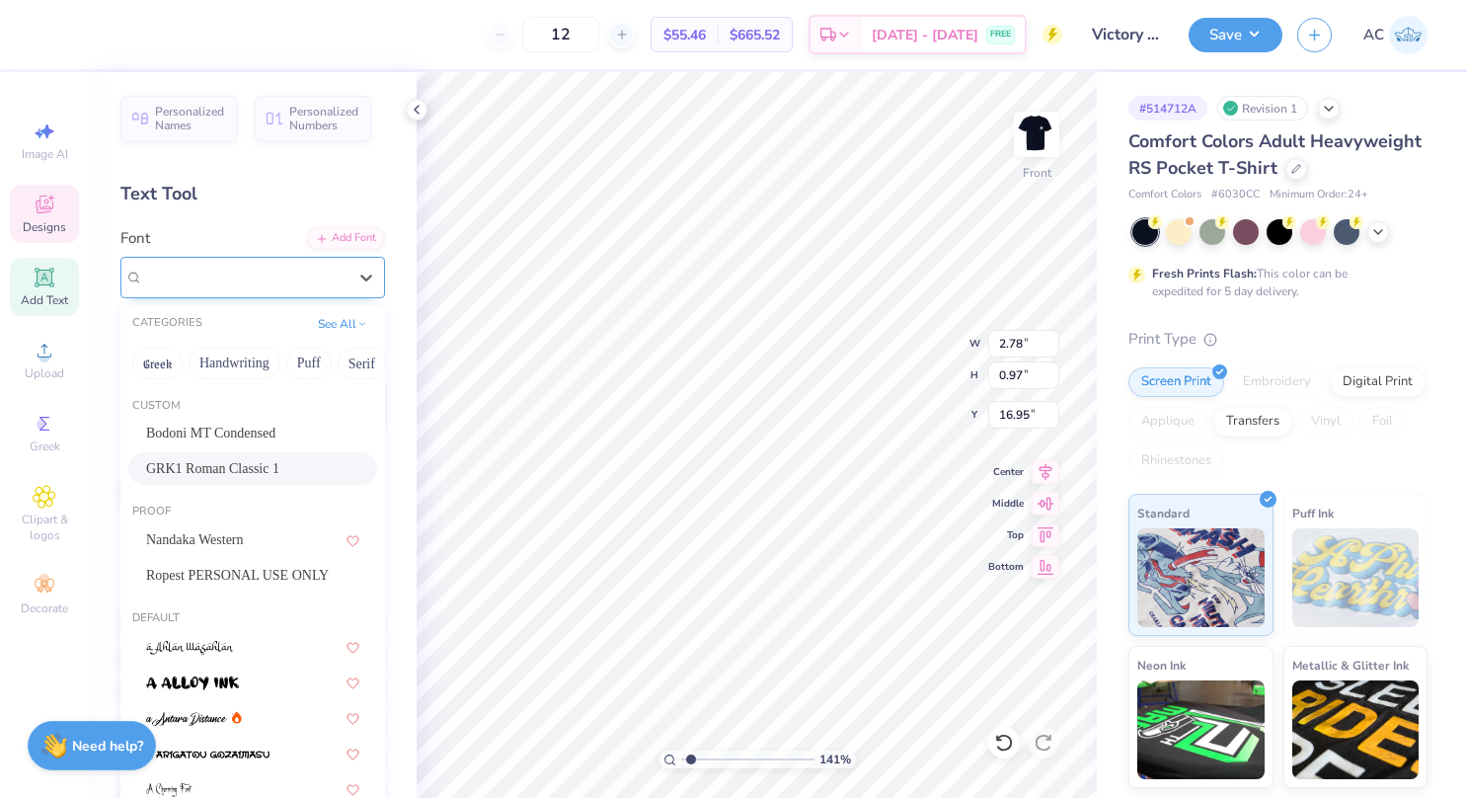
click at [304, 283] on div "GRK1 Roman Classic 1" at bounding box center [244, 277] width 207 height 31
click at [209, 530] on span "Nandaka Western" at bounding box center [195, 539] width 98 height 21
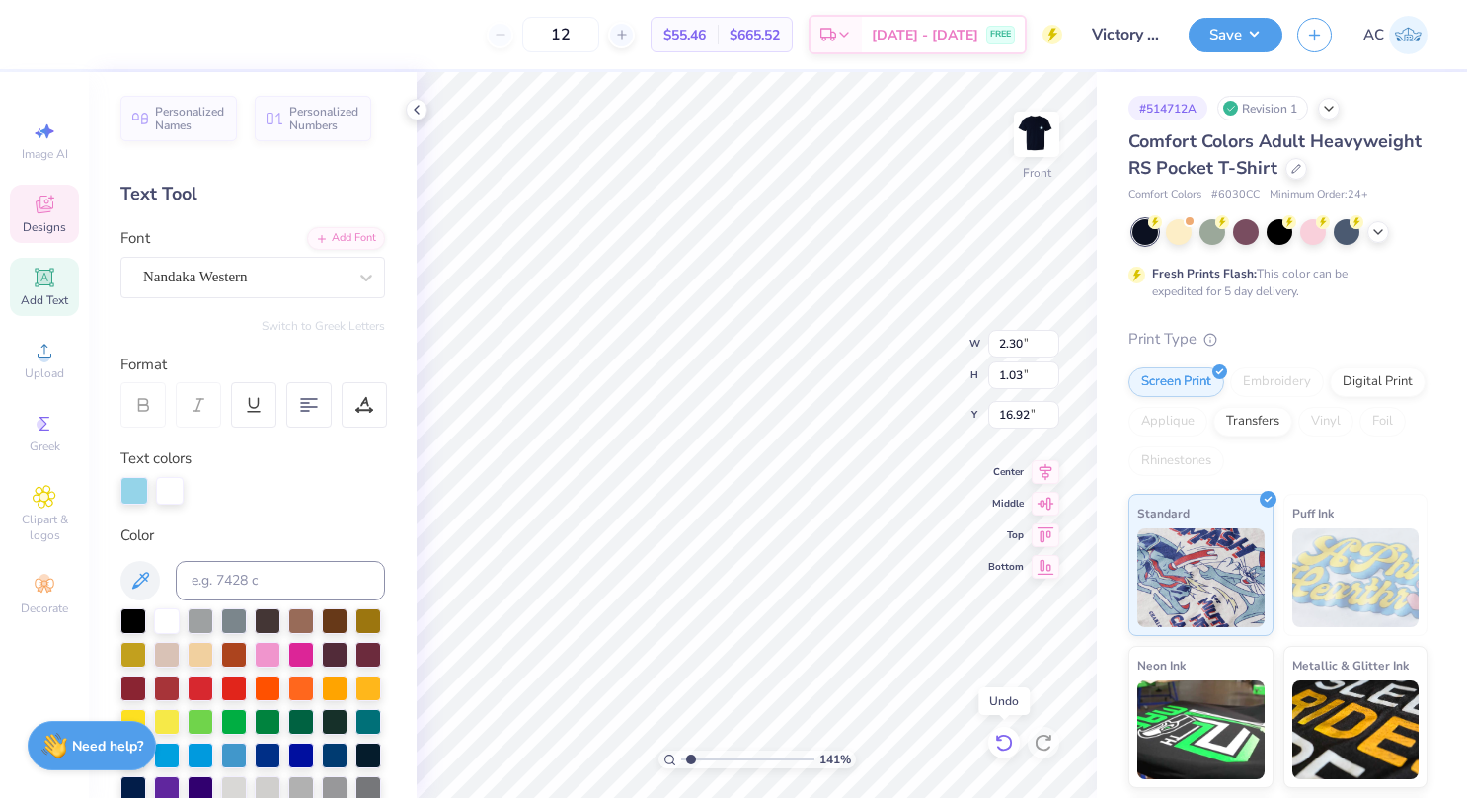
click at [1003, 741] on icon at bounding box center [1004, 743] width 20 height 20
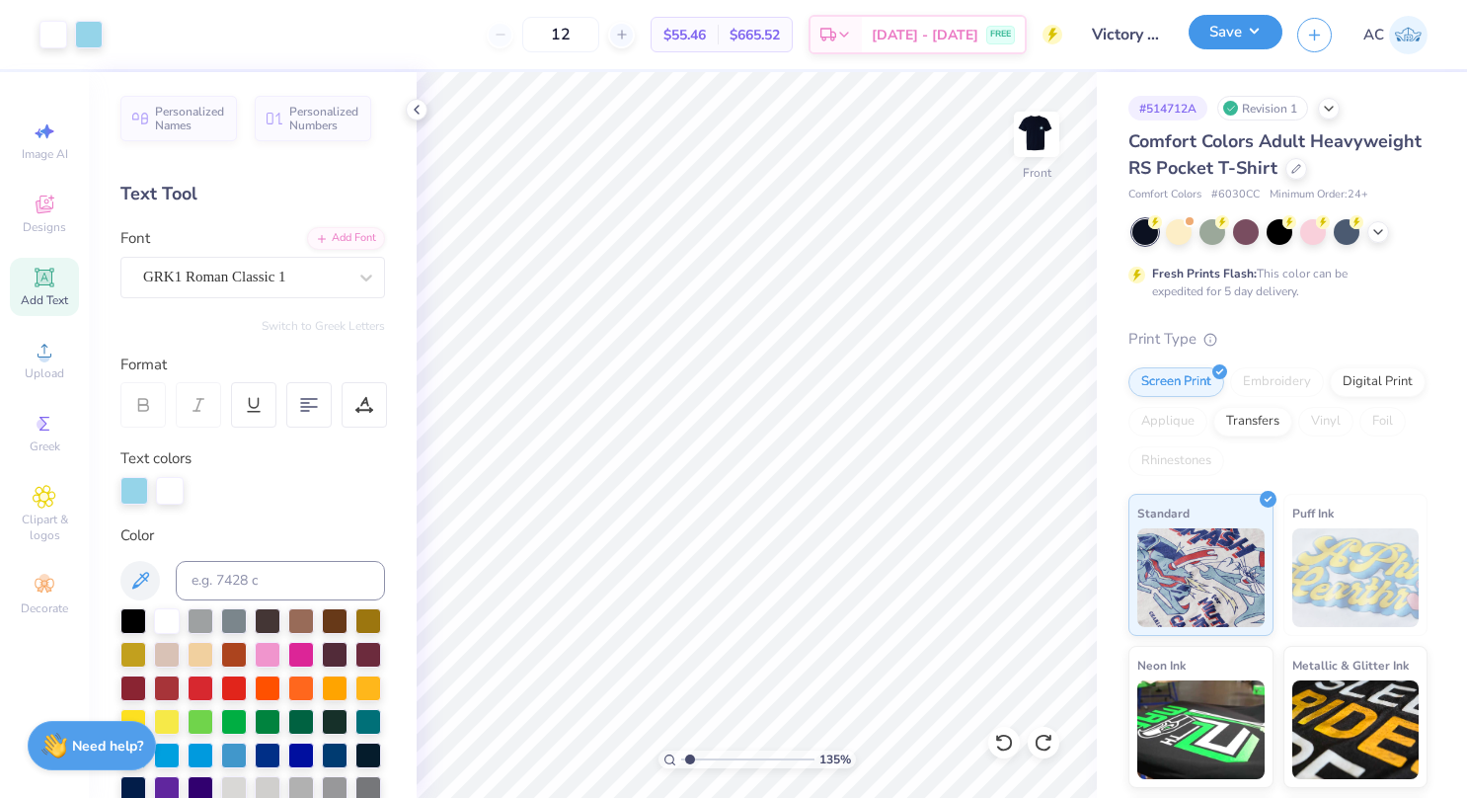
click at [1241, 41] on button "Save" at bounding box center [1236, 32] width 94 height 35
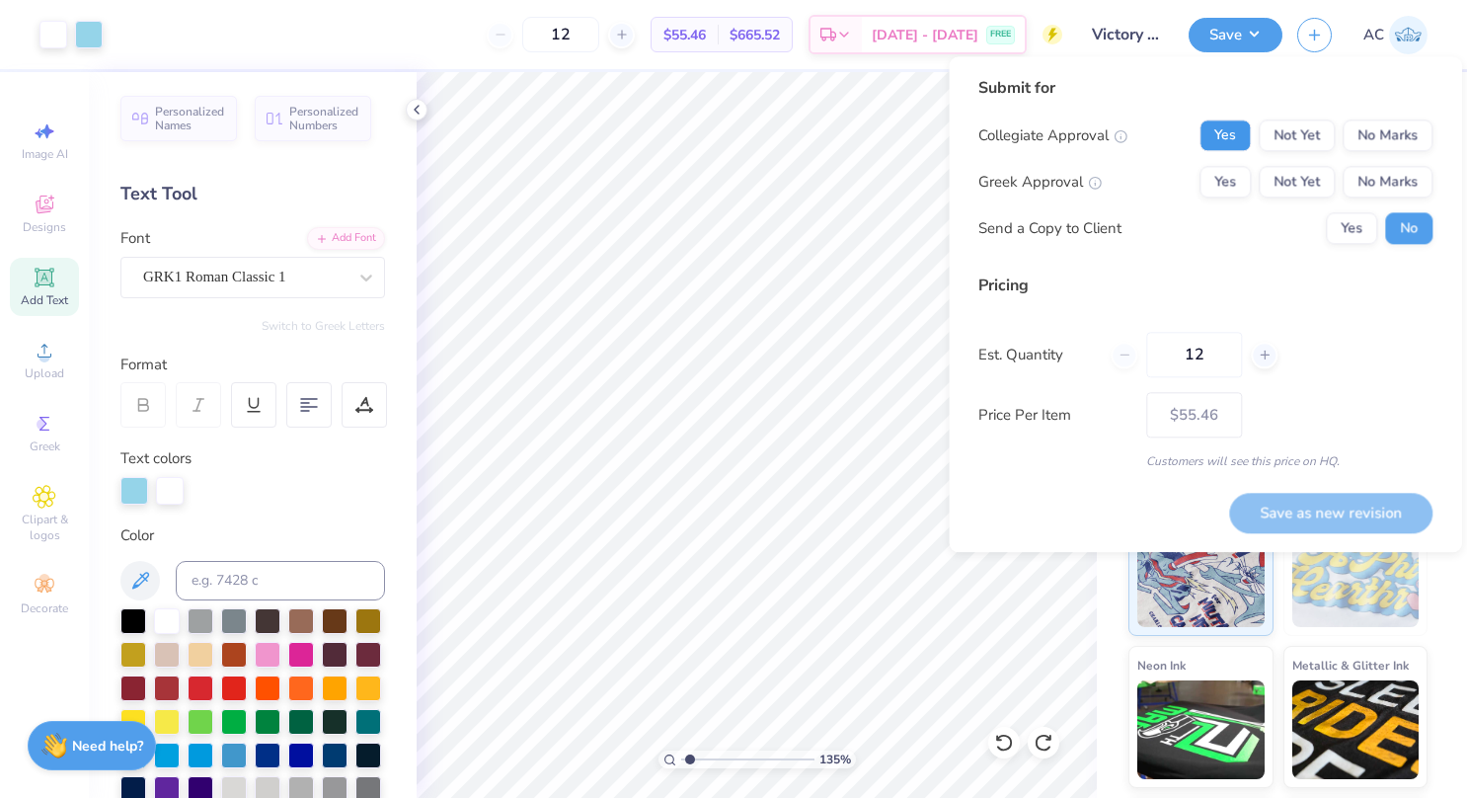
click at [1238, 138] on button "Yes" at bounding box center [1225, 135] width 51 height 32
click at [1234, 182] on button "Yes" at bounding box center [1225, 182] width 51 height 32
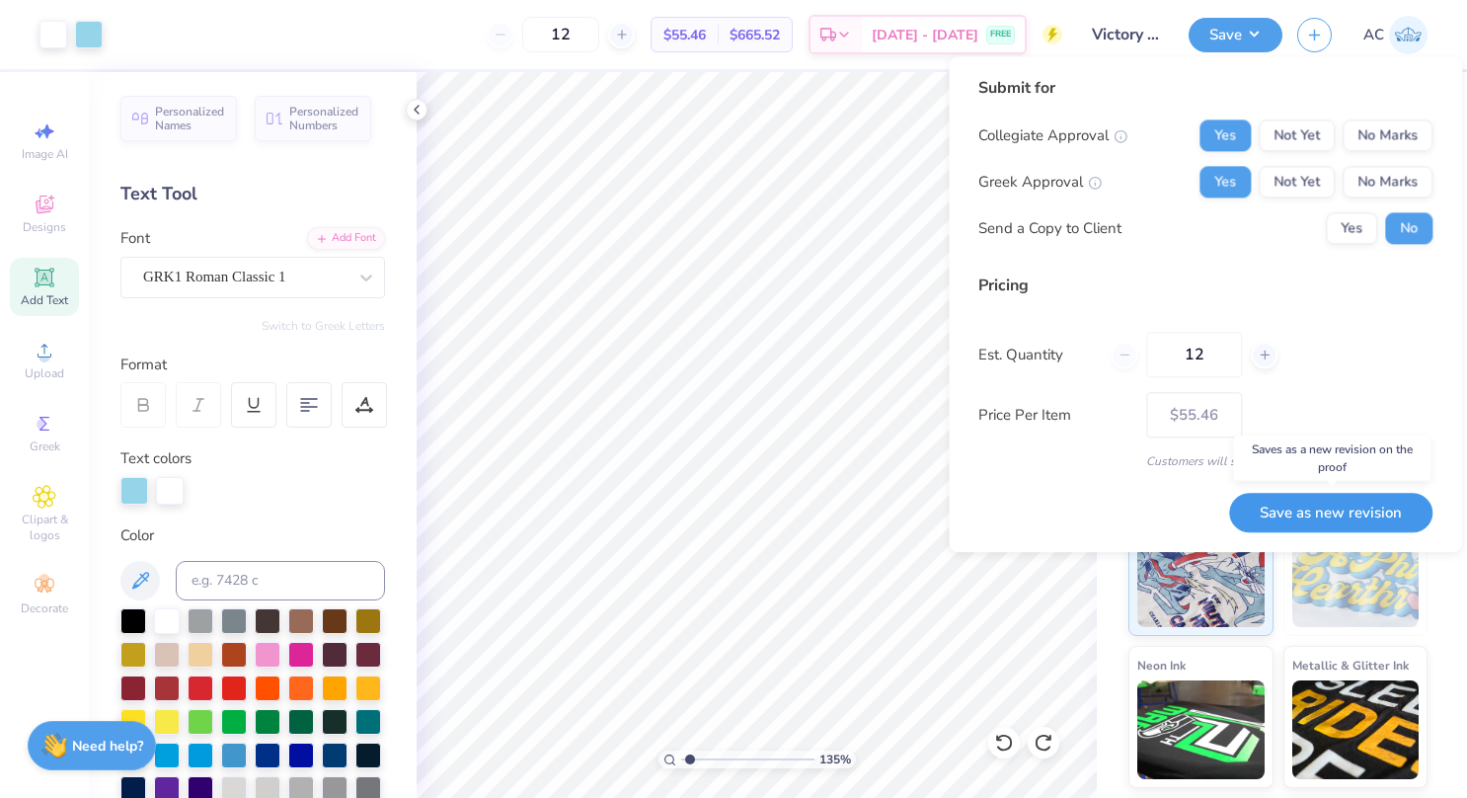
click at [1302, 502] on button "Save as new revision" at bounding box center [1330, 513] width 203 height 40
click at [1327, 523] on div "Saving..." at bounding box center [1356, 513] width 153 height 40
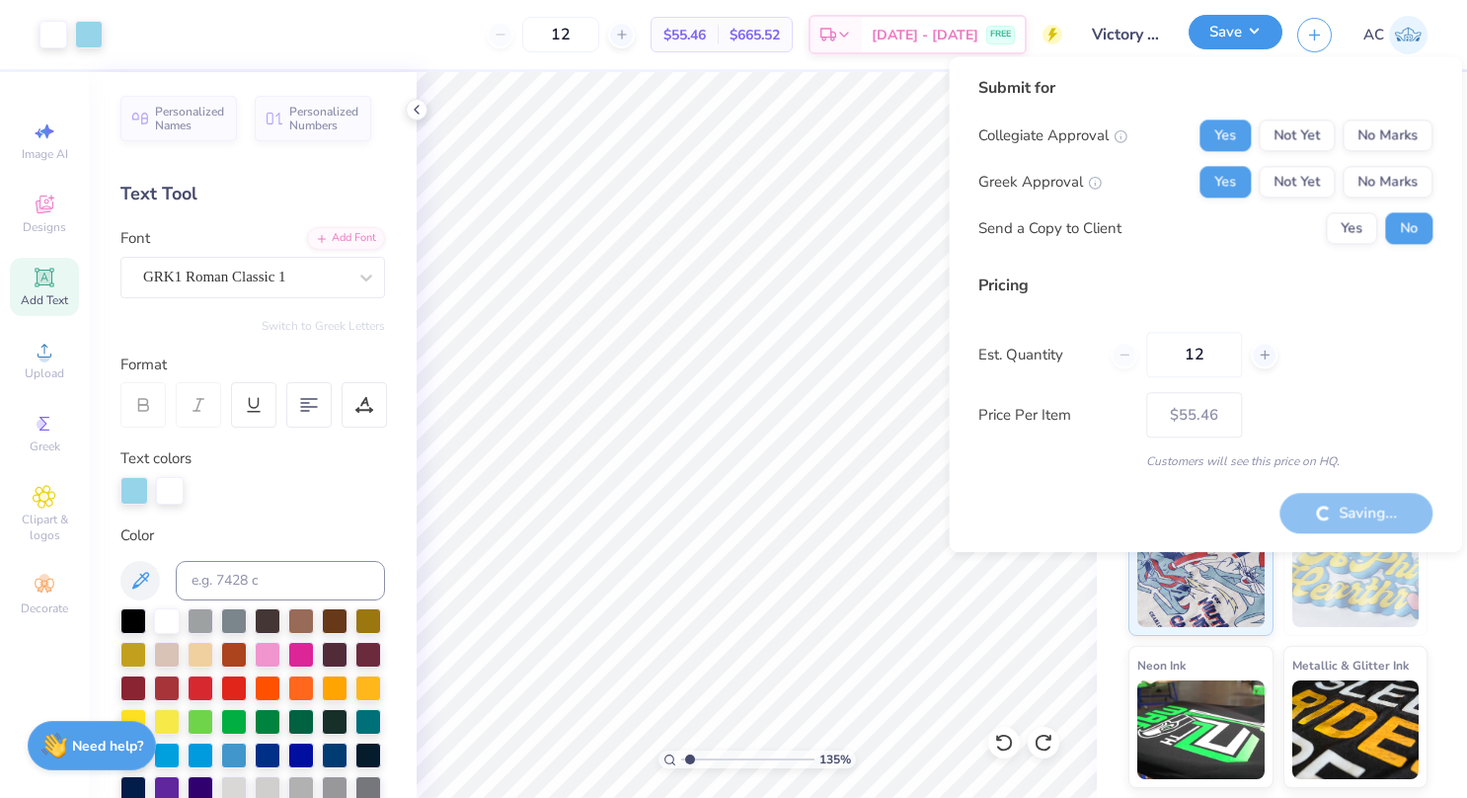
click at [1240, 42] on button "Save" at bounding box center [1236, 32] width 94 height 35
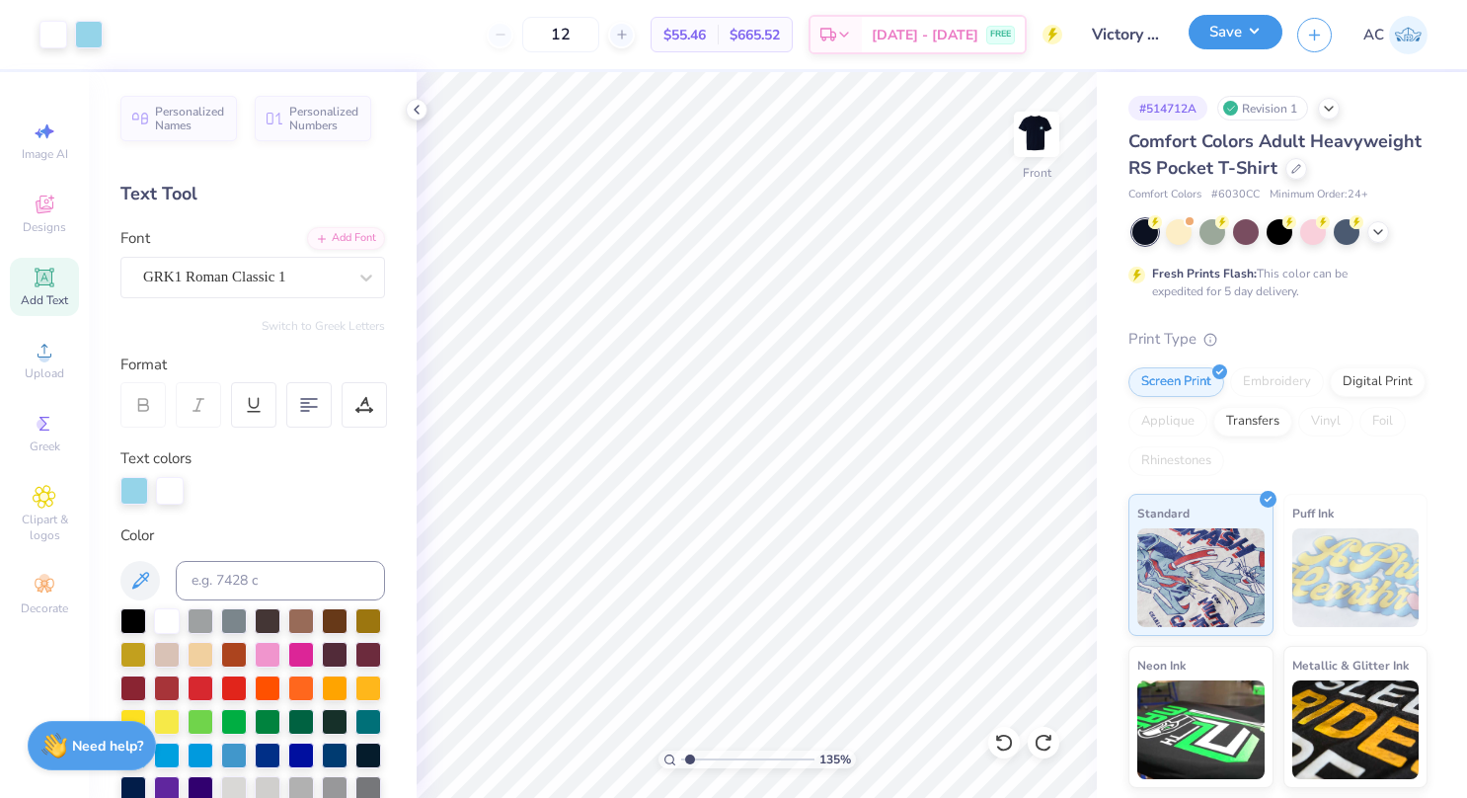
click at [1240, 42] on button "Save" at bounding box center [1236, 32] width 94 height 35
